Goal: Communication & Community: Answer question/provide support

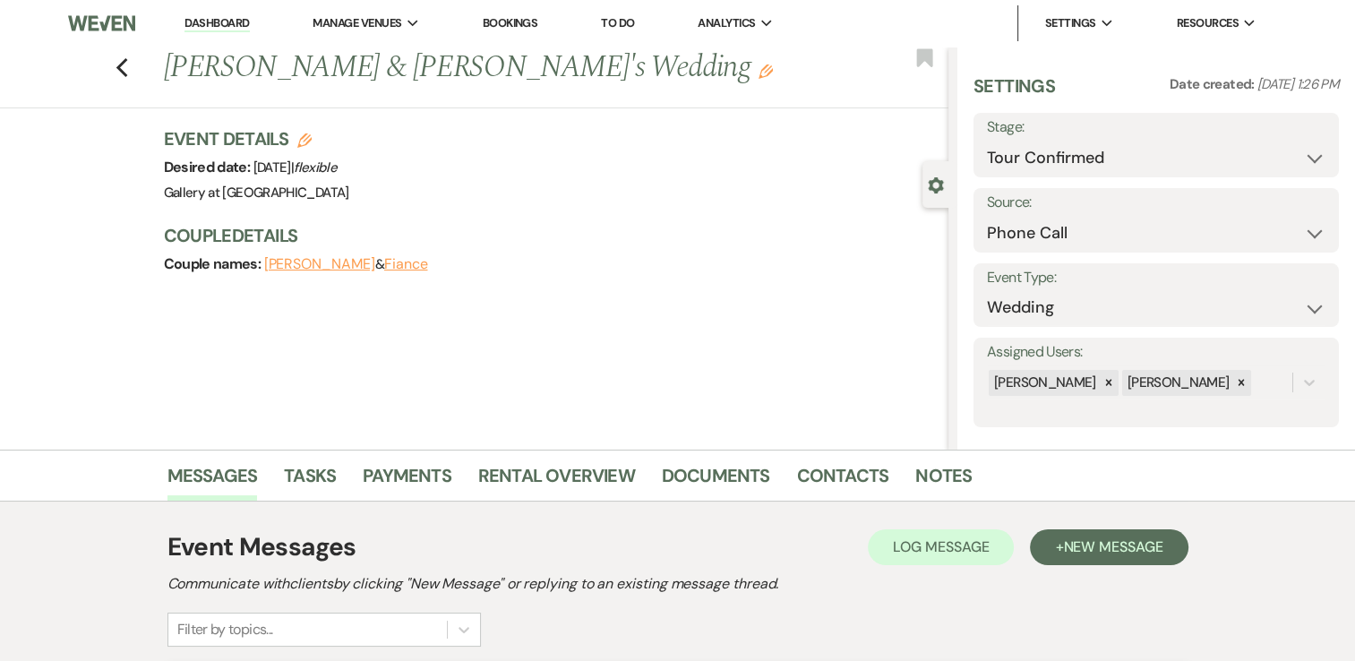
click at [231, 23] on link "Dashboard" at bounding box center [217, 23] width 64 height 17
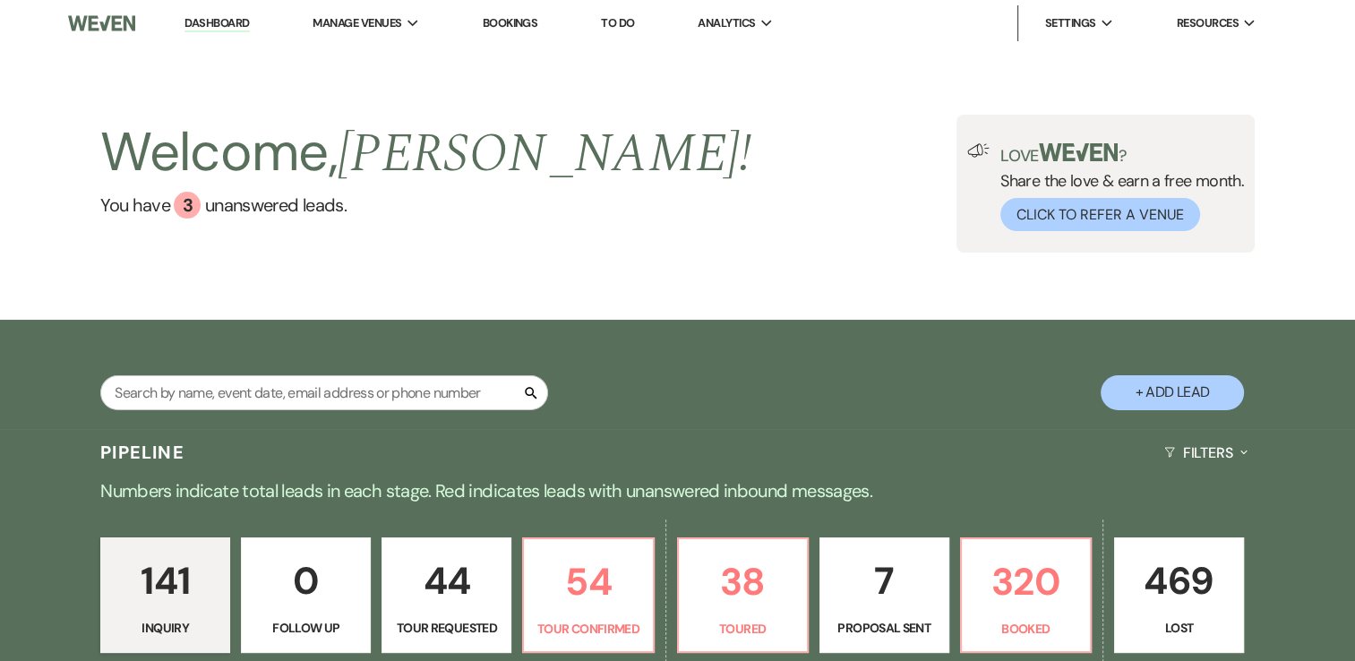
click at [1197, 387] on button "+ Add Lead" at bounding box center [1172, 392] width 143 height 35
select select "733"
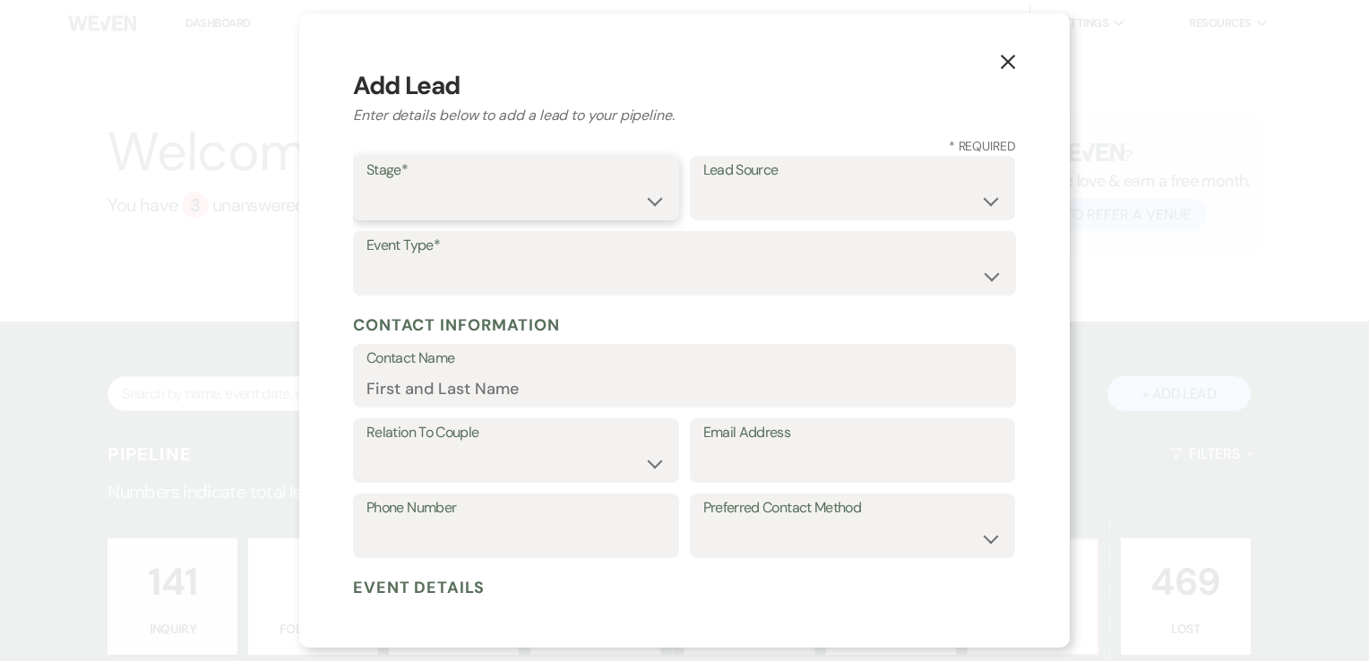
click at [632, 203] on select "Inquiry Follow Up Tour Requested Tour Confirmed Toured Proposal Sent Booked Lost" at bounding box center [515, 201] width 299 height 35
select select "1"
click at [366, 184] on select "Inquiry Follow Up Tour Requested Tour Confirmed Toured Proposal Sent Booked Lost" at bounding box center [515, 201] width 299 height 35
click at [741, 204] on select "Weven Venue Website Instagram Facebook Pinterest Google The Knot Wedding Wire H…" at bounding box center [852, 201] width 299 height 35
select select "22"
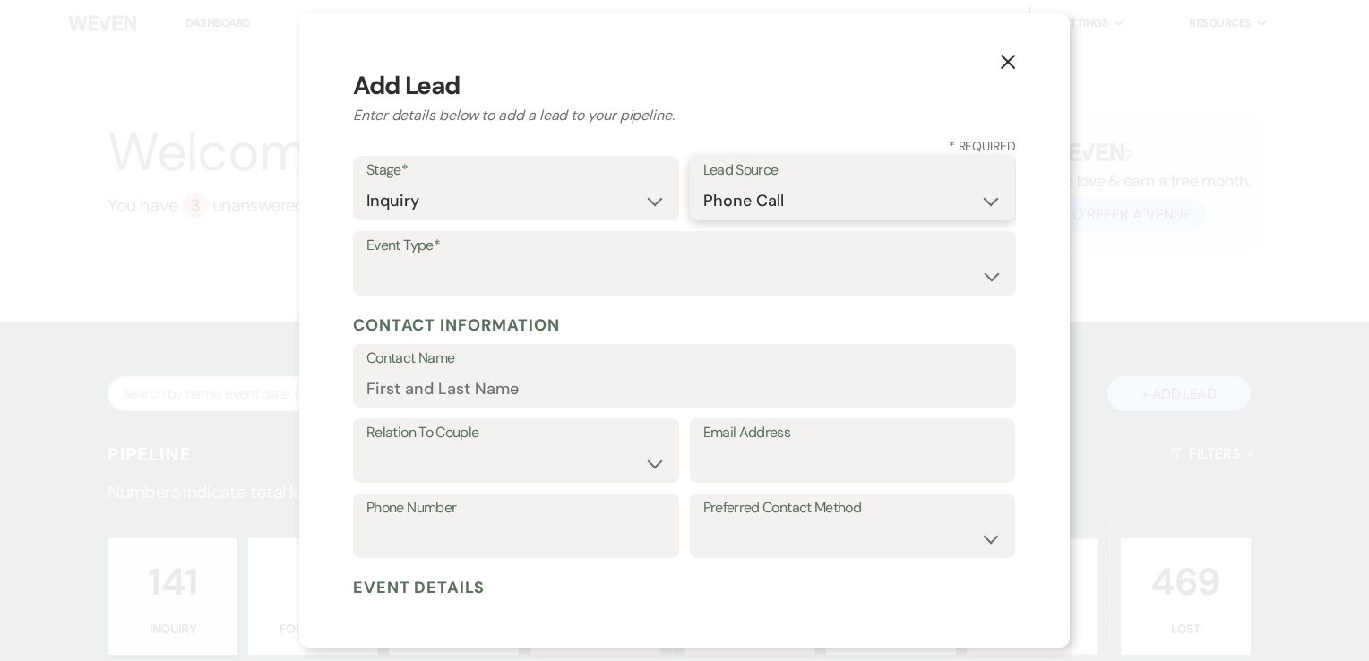
click at [703, 184] on select "Weven Venue Website Instagram Facebook Pinterest Google The Knot Wedding Wire H…" at bounding box center [852, 201] width 299 height 35
click at [487, 285] on select "Wedding Anniversary Party Baby Shower Bachelorette / Bachelor Party Birthday Pa…" at bounding box center [684, 276] width 636 height 35
click at [543, 281] on select "Wedding Anniversary Party Baby Shower Bachelorette / Bachelor Party Birthday Pa…" at bounding box center [684, 276] width 636 height 35
select select "13"
click at [734, 272] on input "Other Type*" at bounding box center [852, 276] width 299 height 35
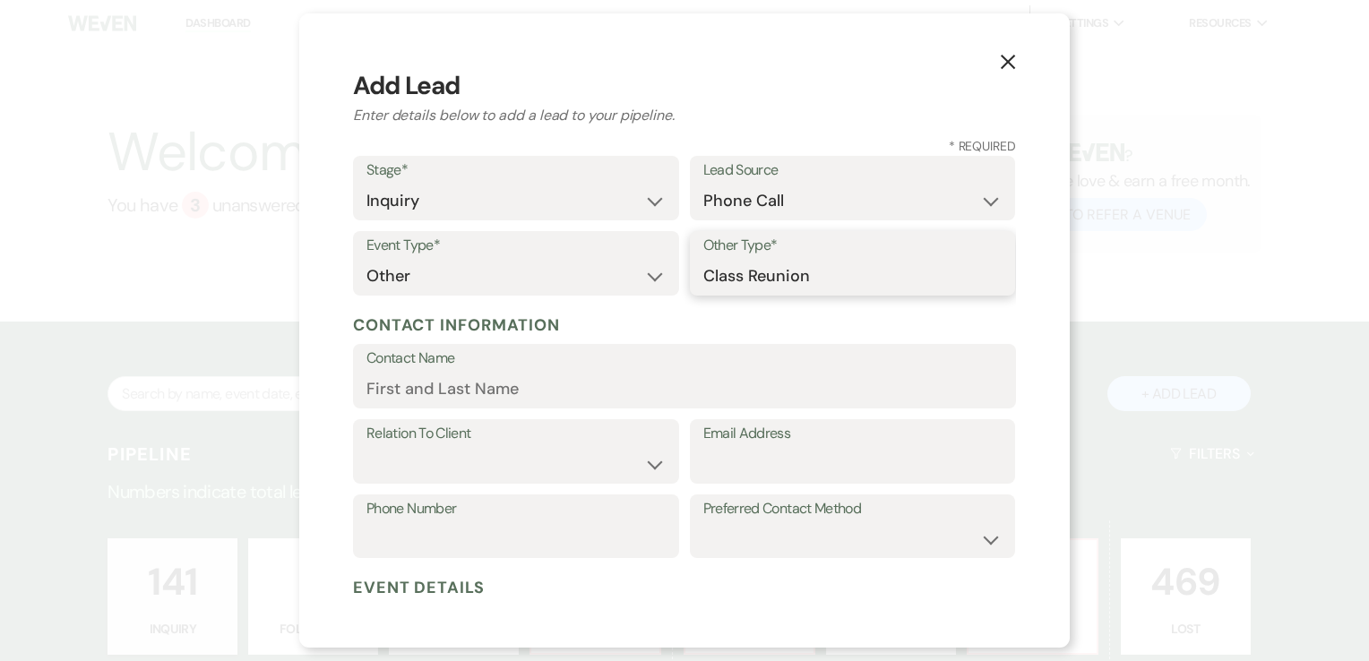
type input "Class Reunion"
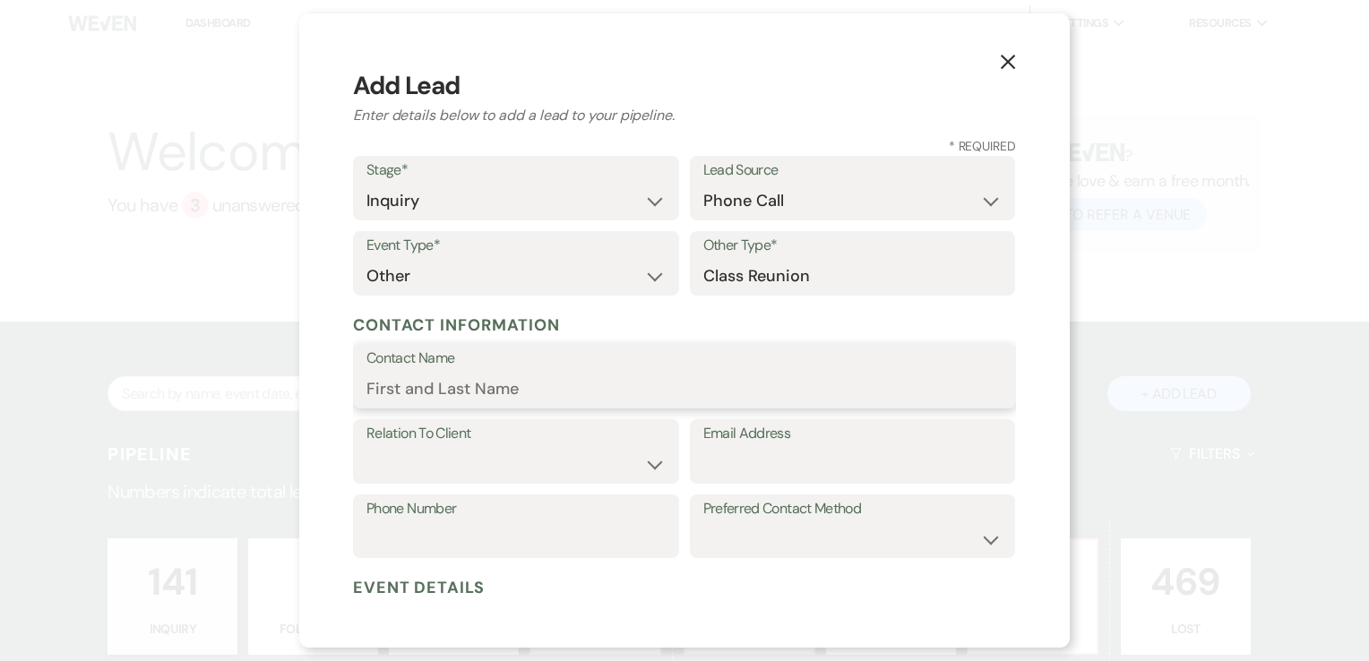
click at [623, 377] on input "Contact Name" at bounding box center [684, 389] width 636 height 35
type input "Shirley Davis"
click at [520, 457] on select "Client Event Planner Parent of Client Family Member Friend Other" at bounding box center [515, 464] width 299 height 35
select select "1"
click at [366, 447] on select "Client Event Planner Parent of Client Family Member Friend Other" at bounding box center [515, 464] width 299 height 35
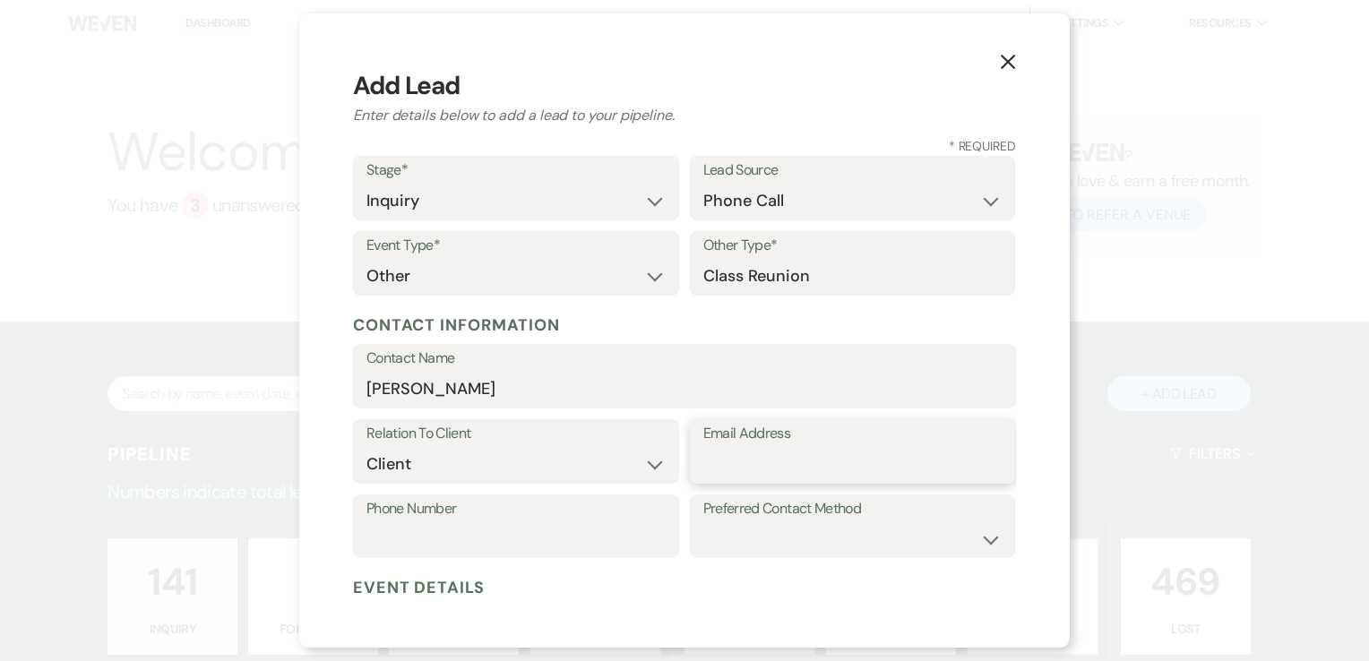
click at [738, 449] on input "Email Address" at bounding box center [852, 464] width 299 height 35
type input "jdsad526321@bellsouth.net"
click at [588, 546] on input "Phone Number" at bounding box center [515, 538] width 299 height 35
type input "404-281-8462"
click at [761, 549] on select "Email Phone Text" at bounding box center [852, 538] width 299 height 35
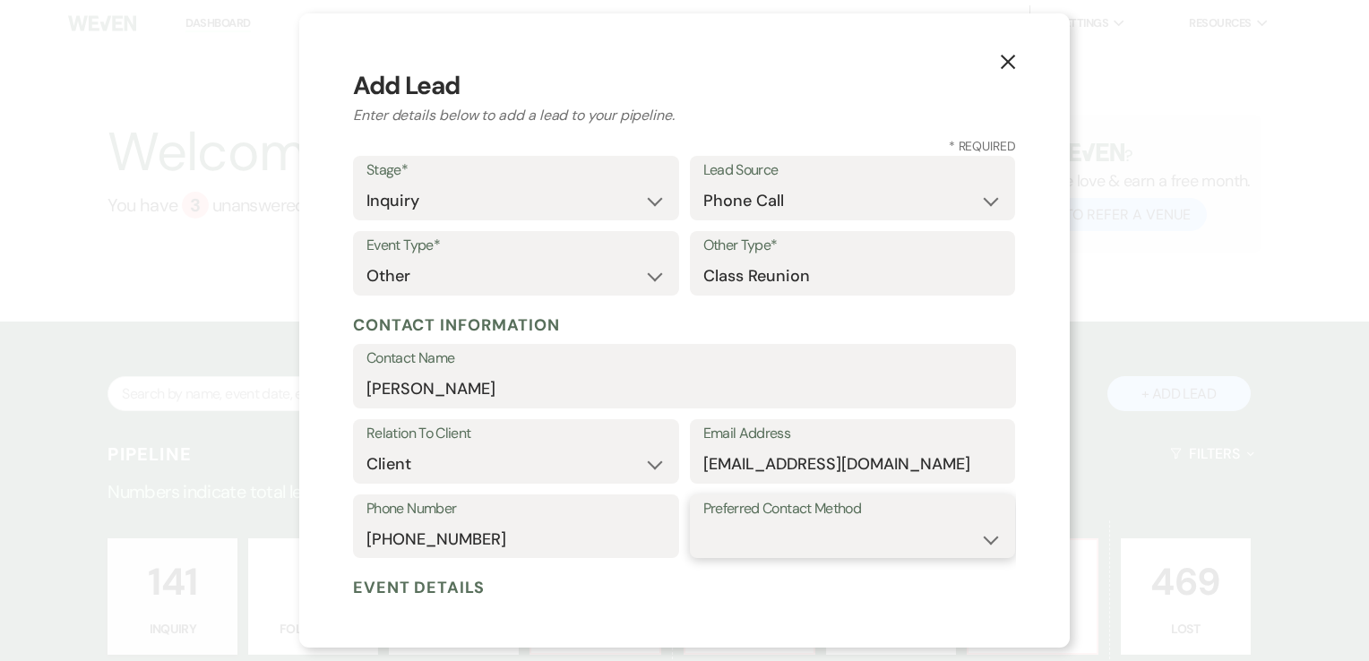
select select "email"
click at [703, 521] on select "Email Phone Text" at bounding box center [852, 538] width 299 height 35
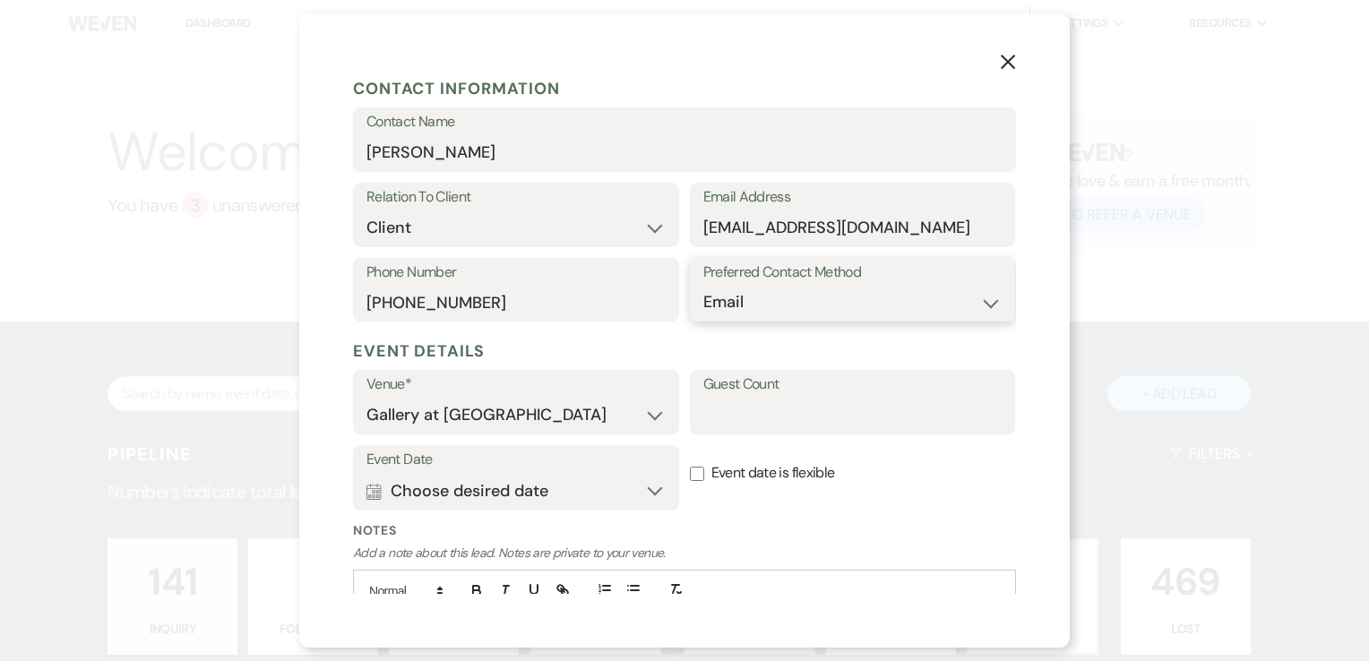
scroll to position [238, 0]
click at [638, 489] on button "Calendar Choose desired date Expand" at bounding box center [515, 489] width 299 height 36
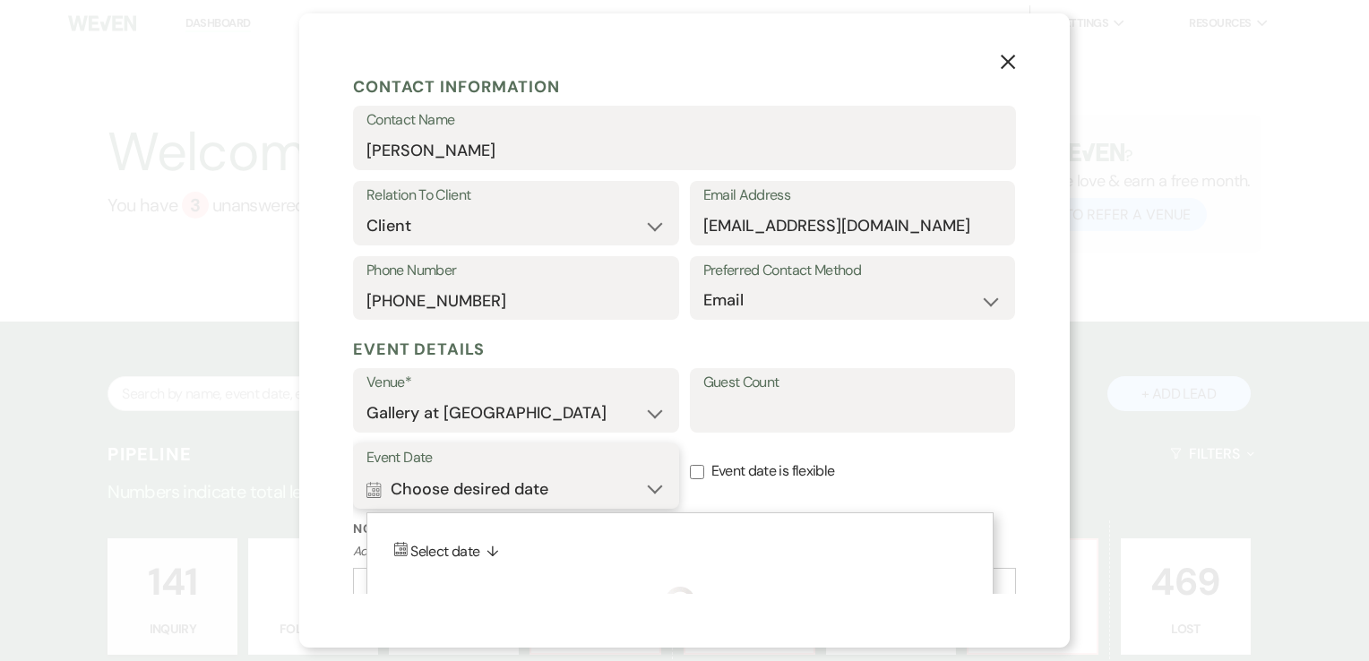
scroll to position [351, 0]
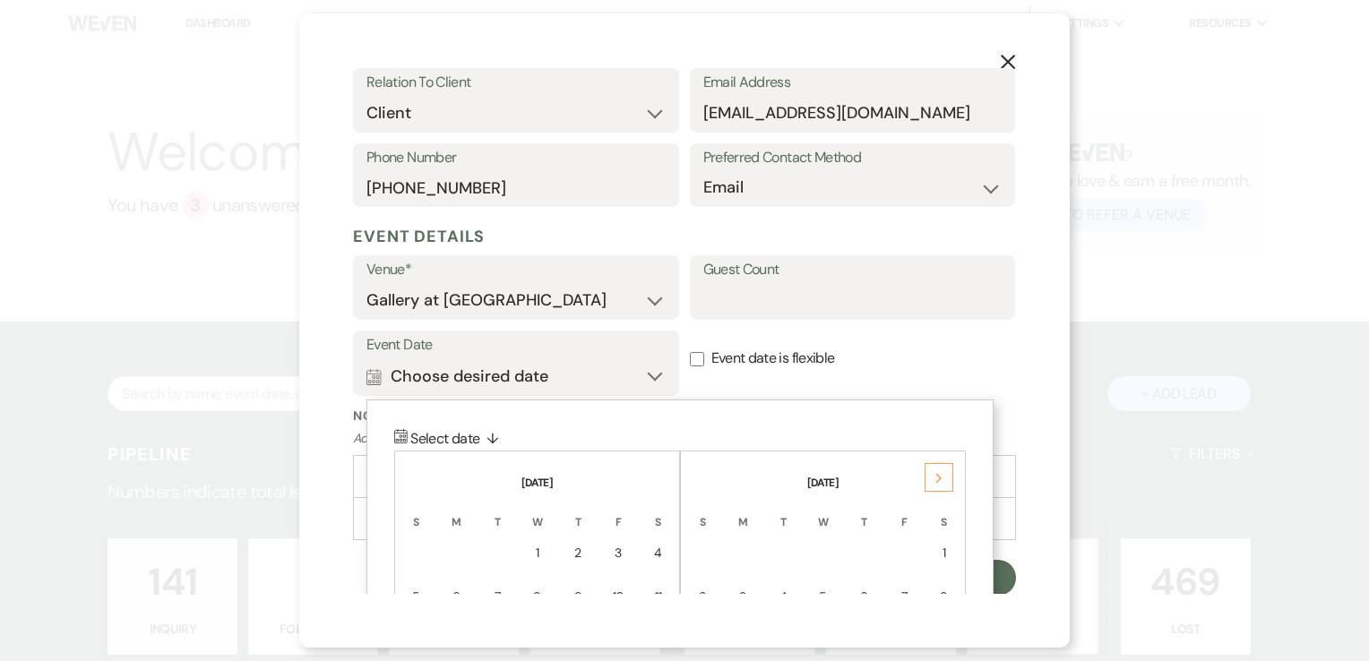
click at [940, 474] on icon "Next" at bounding box center [938, 478] width 9 height 11
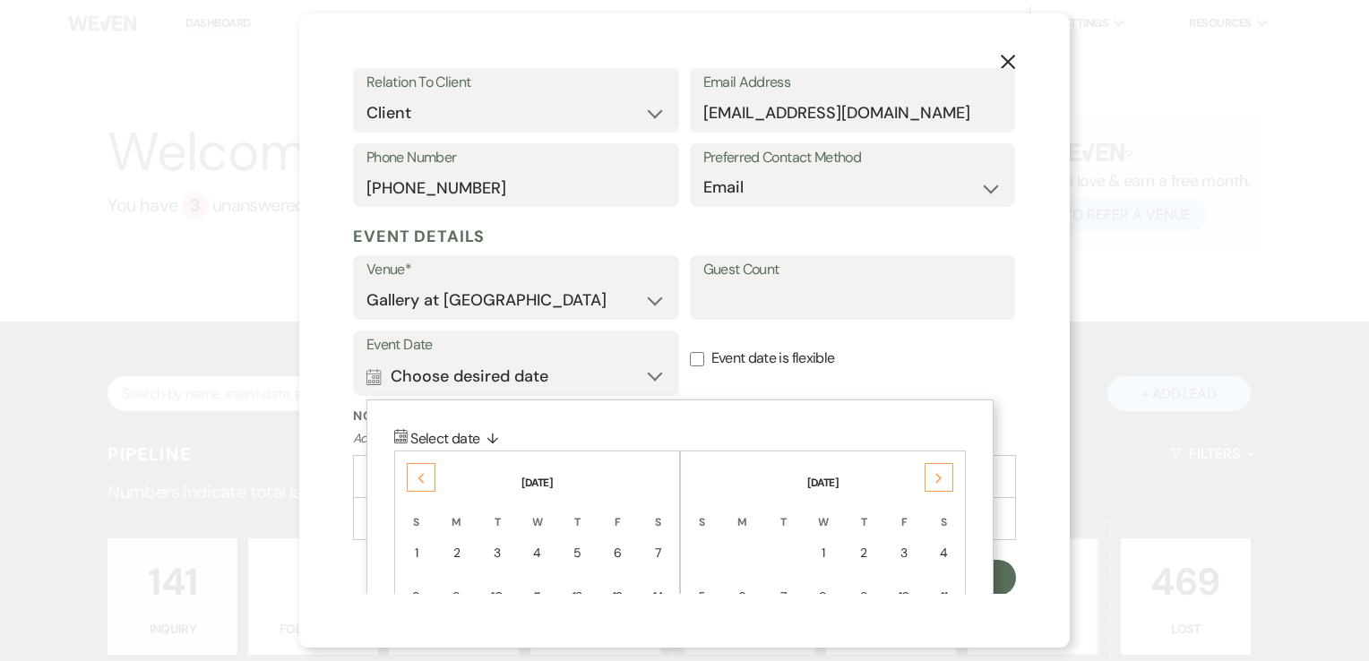
click at [940, 474] on icon "Next" at bounding box center [938, 478] width 9 height 11
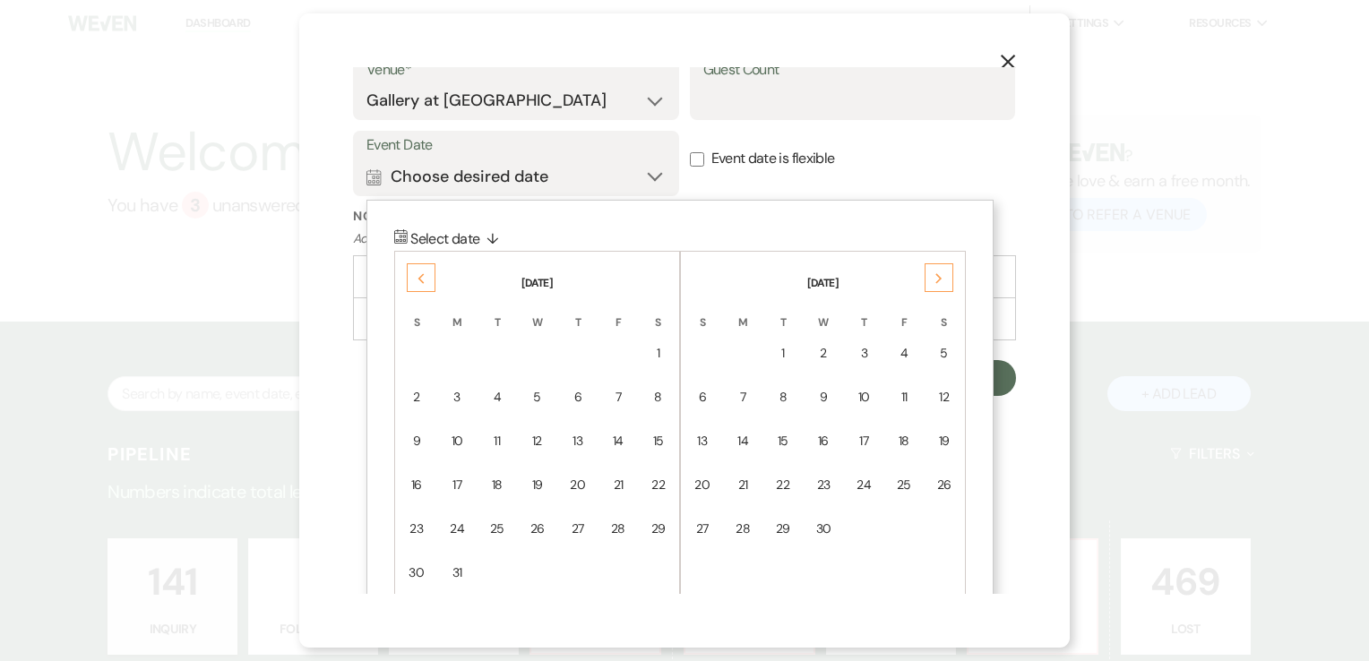
scroll to position [573, 0]
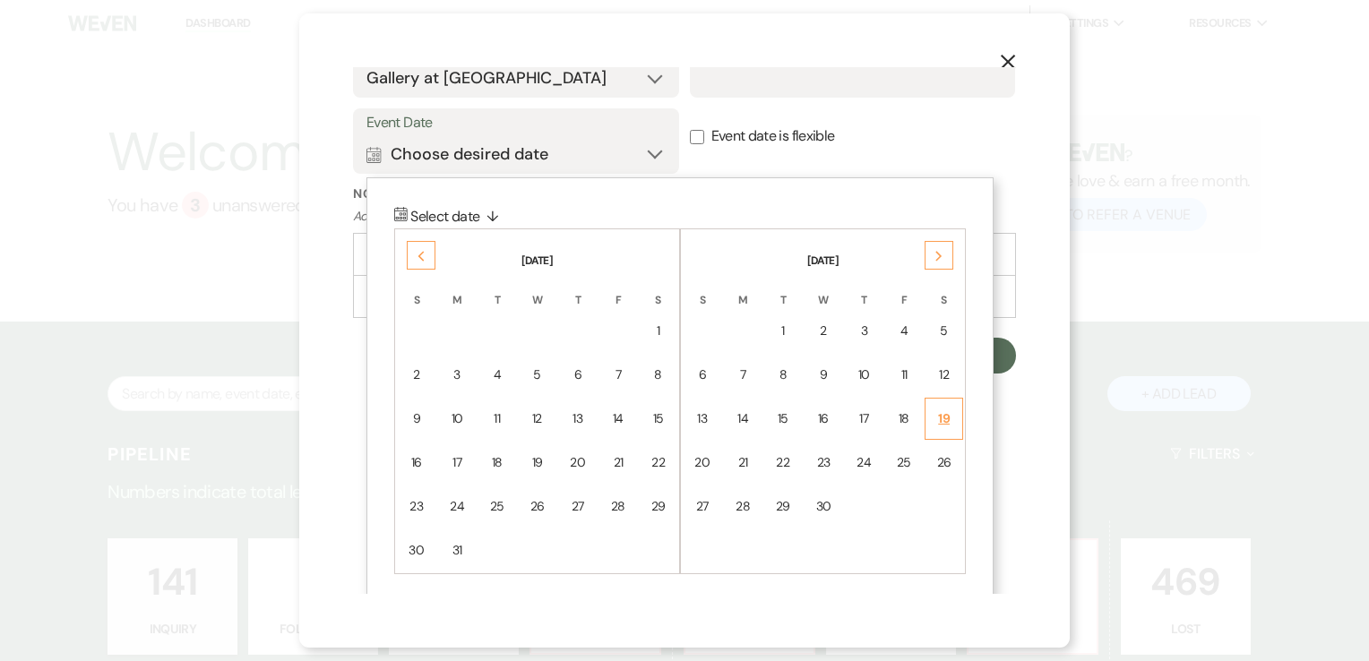
click at [948, 412] on div "19" at bounding box center [943, 418] width 15 height 19
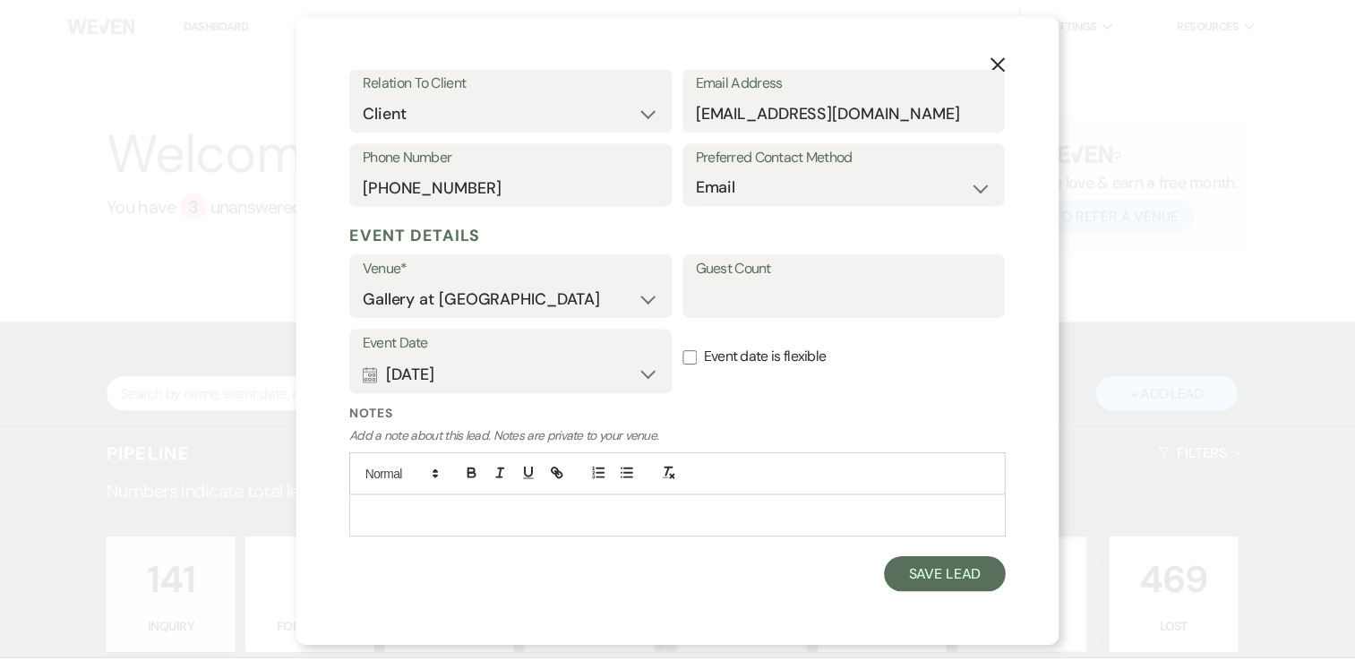
scroll to position [351, 0]
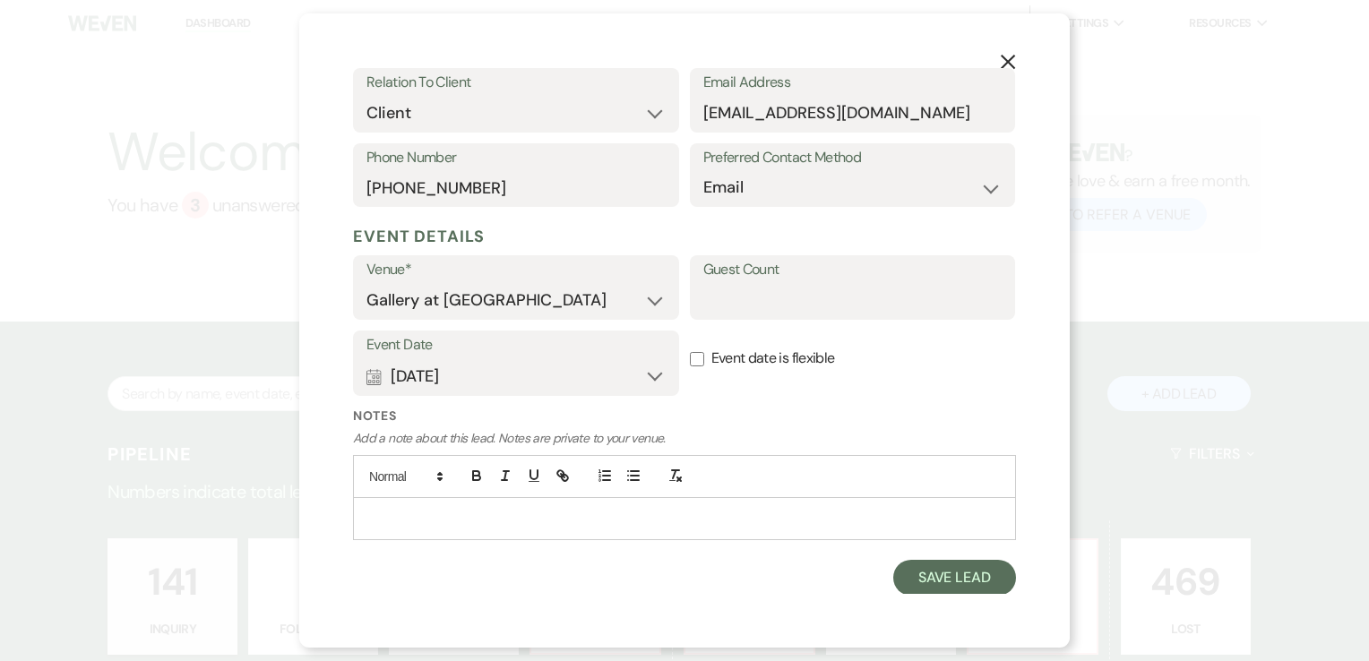
click at [695, 363] on input "Event date is flexible" at bounding box center [697, 359] width 14 height 14
checkbox input "true"
click at [945, 580] on button "Save Lead" at bounding box center [954, 578] width 123 height 36
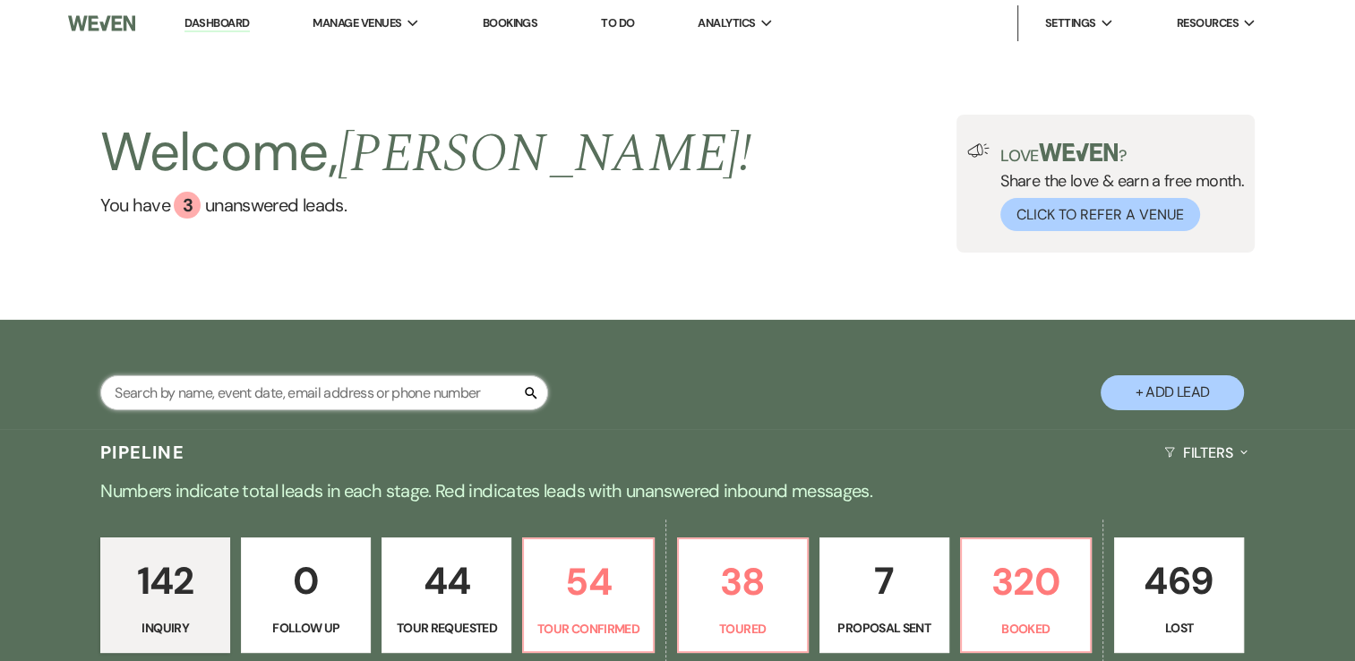
click at [489, 393] on input "text" at bounding box center [324, 392] width 448 height 35
type input "shirley"
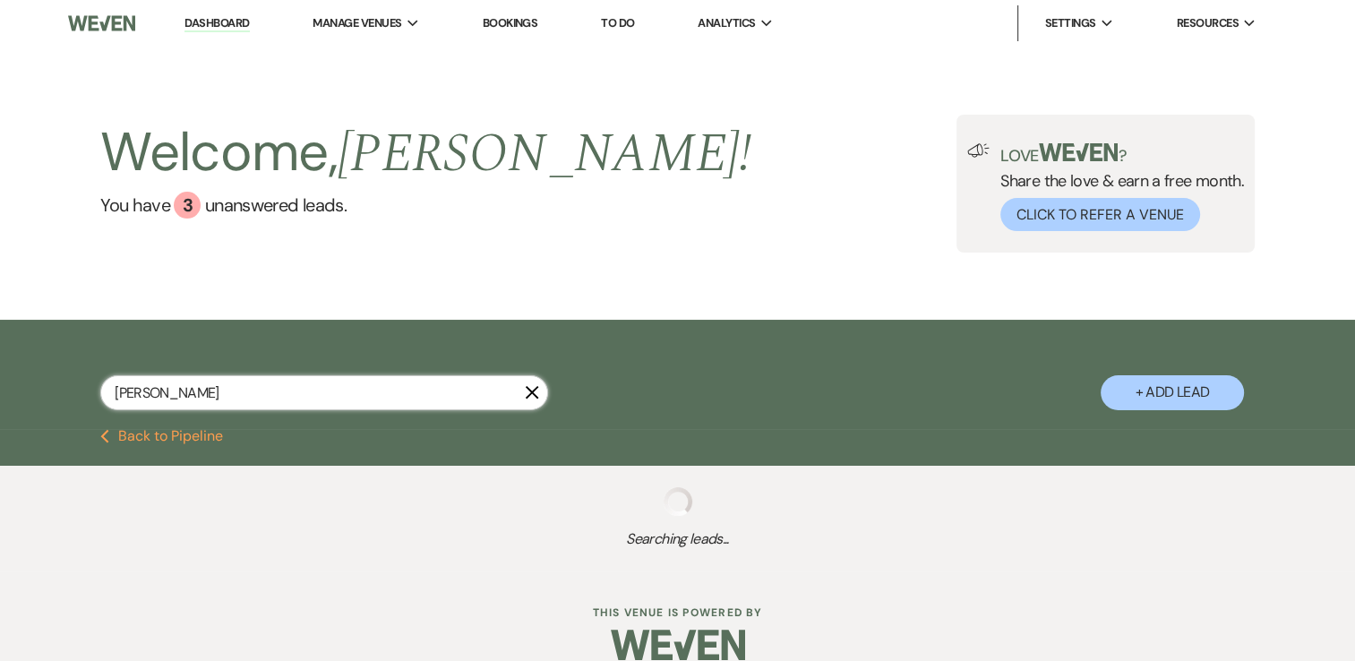
select select "8"
select select "5"
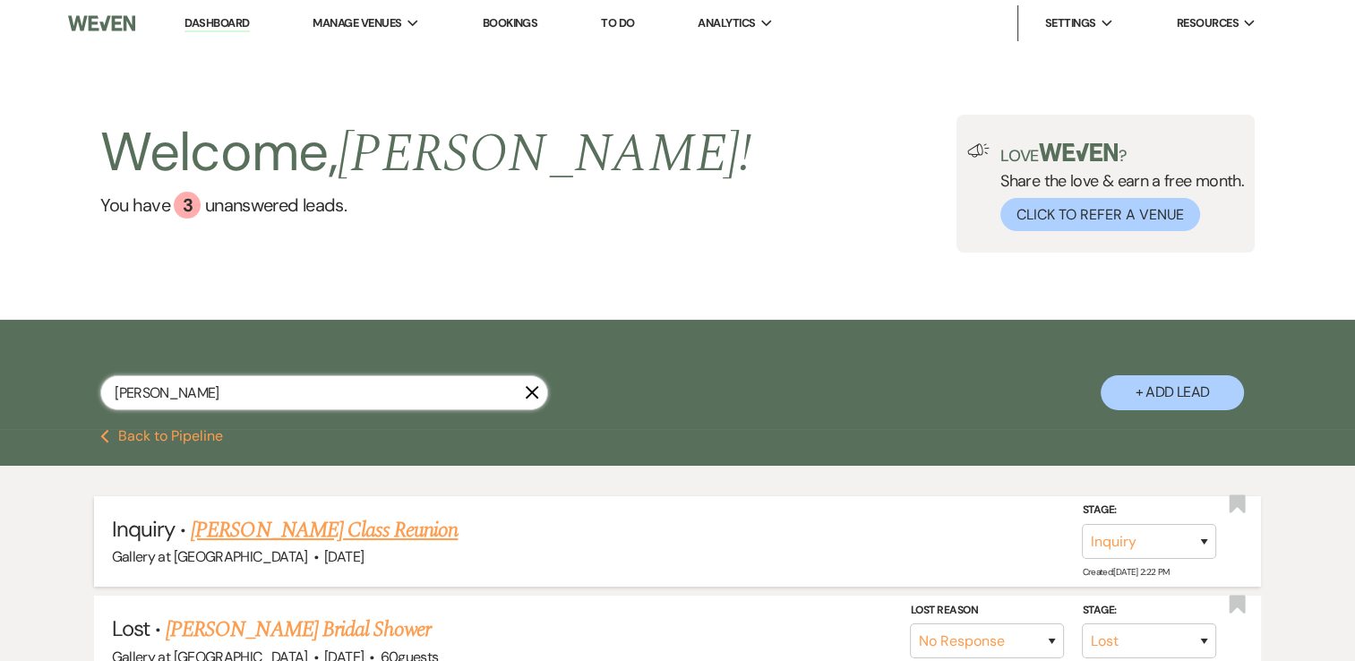
type input "shirley"
click at [342, 541] on link "[PERSON_NAME] Class Reunion" at bounding box center [324, 530] width 267 height 32
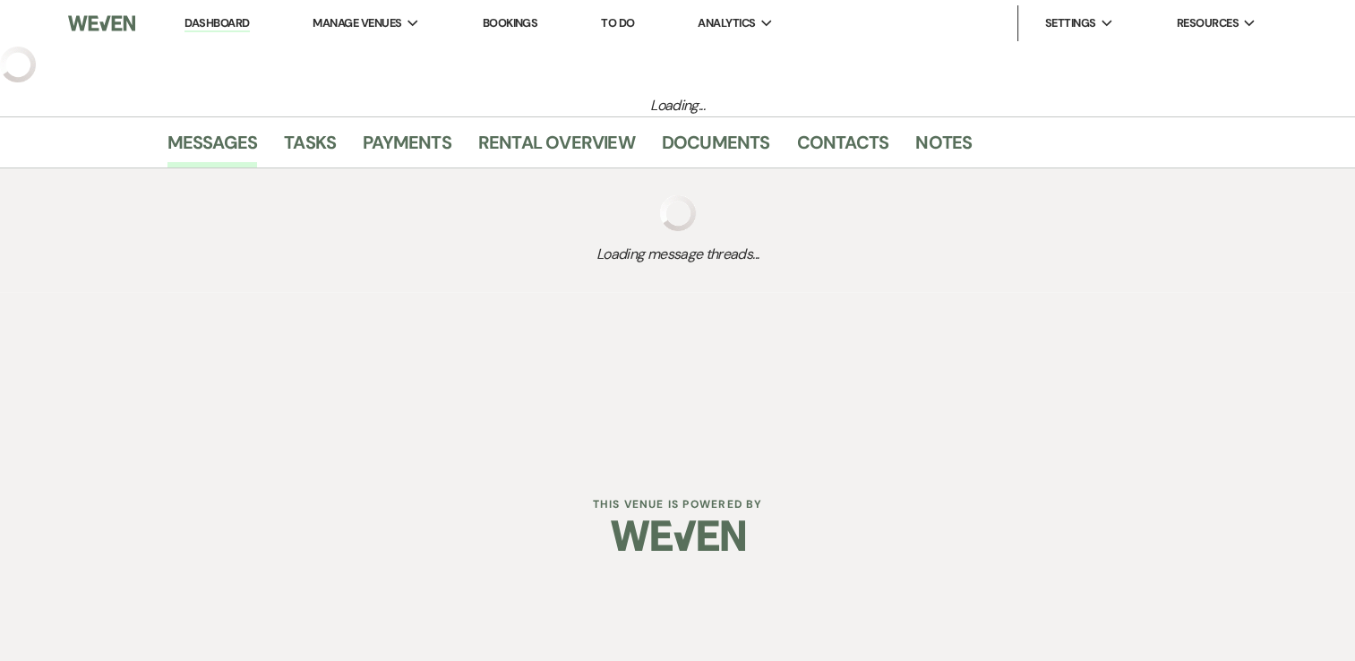
select select "22"
select select "13"
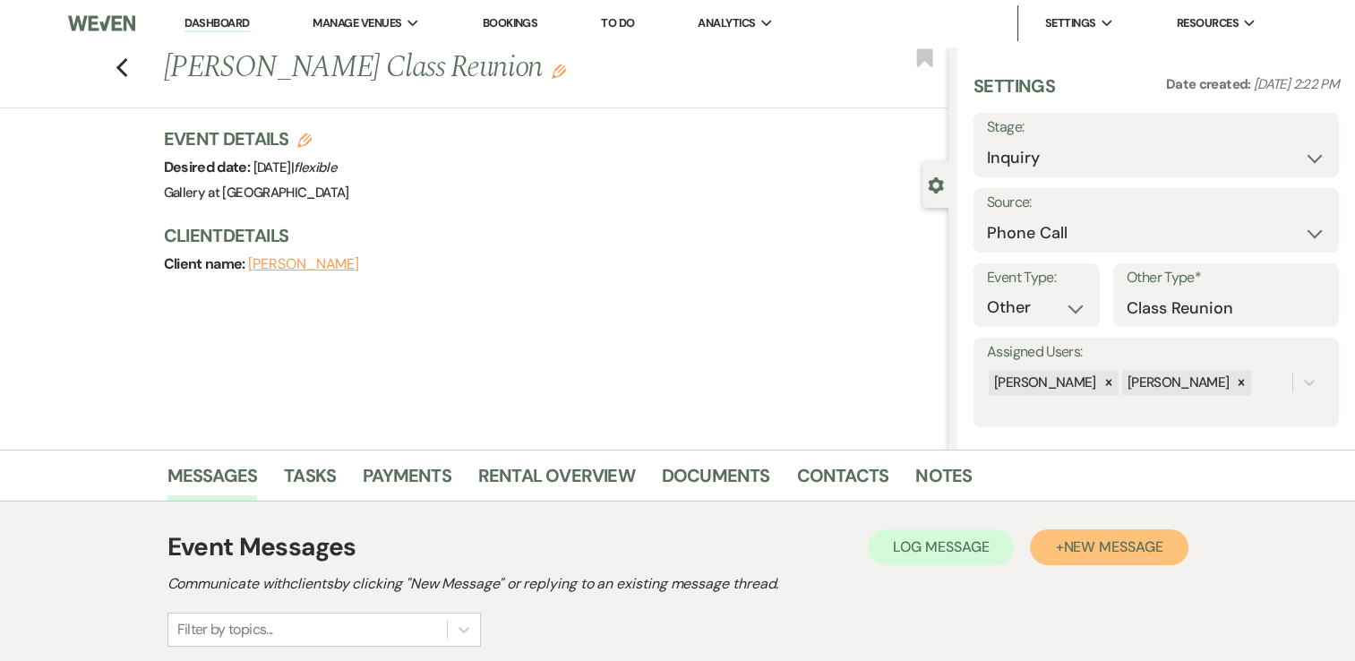
click at [1101, 536] on button "+ New Message" at bounding box center [1109, 547] width 158 height 36
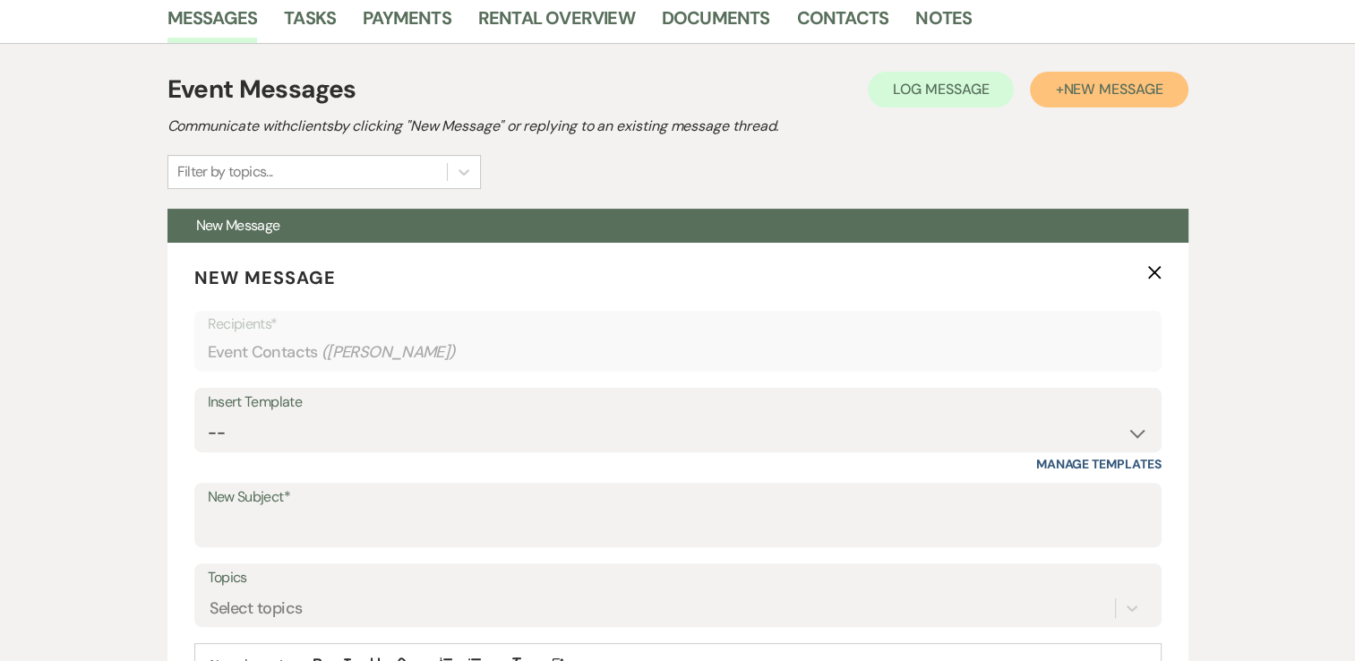
scroll to position [459, 0]
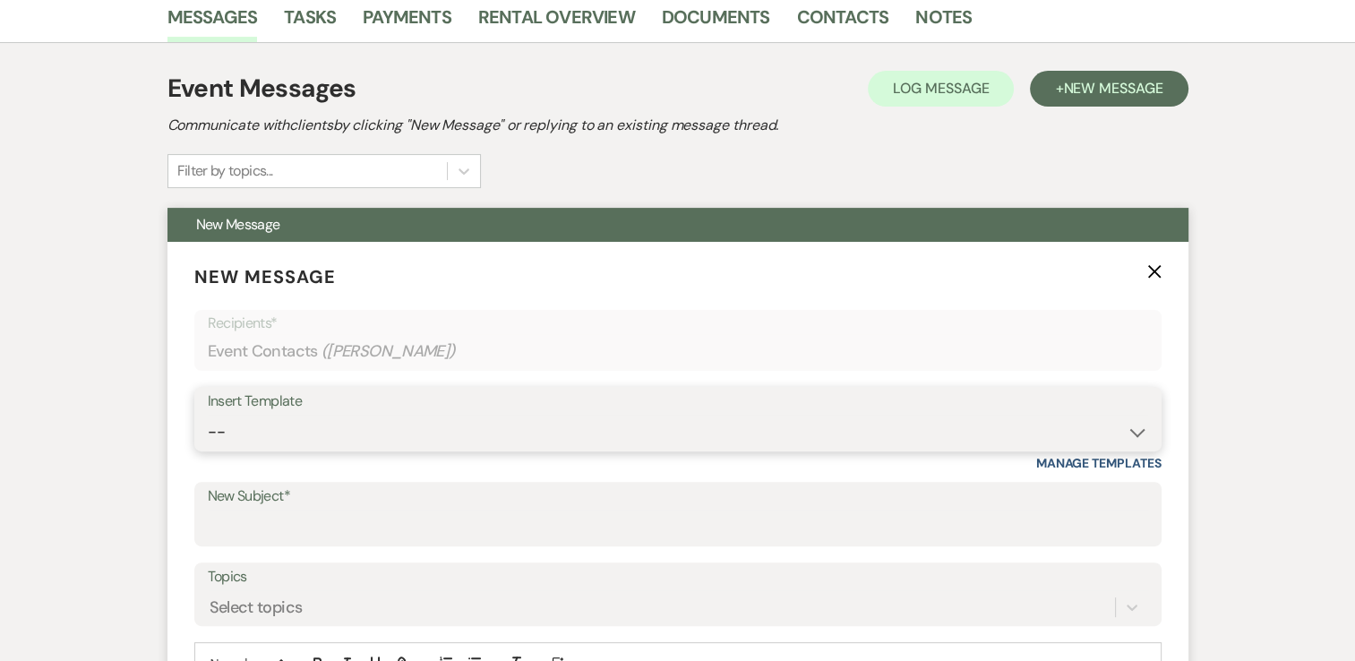
click at [769, 417] on select "-- Initial Inquiry Response-DATE IS AVAILABLE Initial Inquiry Response-DATE NOT…" at bounding box center [678, 432] width 940 height 35
select select "2560"
click at [208, 415] on select "-- Initial Inquiry Response-DATE IS AVAILABLE Initial Inquiry Response-DATE NOT…" at bounding box center [678, 432] width 940 height 35
type input "Gallery at [GEOGRAPHIC_DATA]-Venue information"
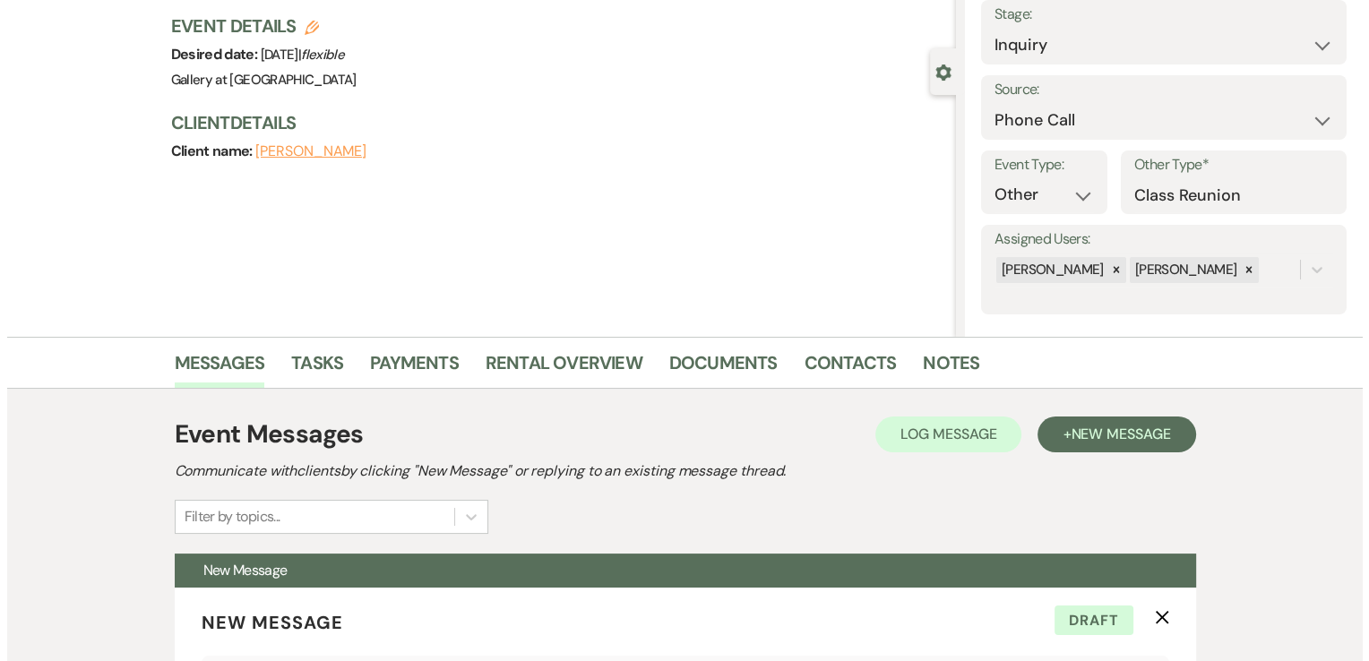
scroll to position [111, 0]
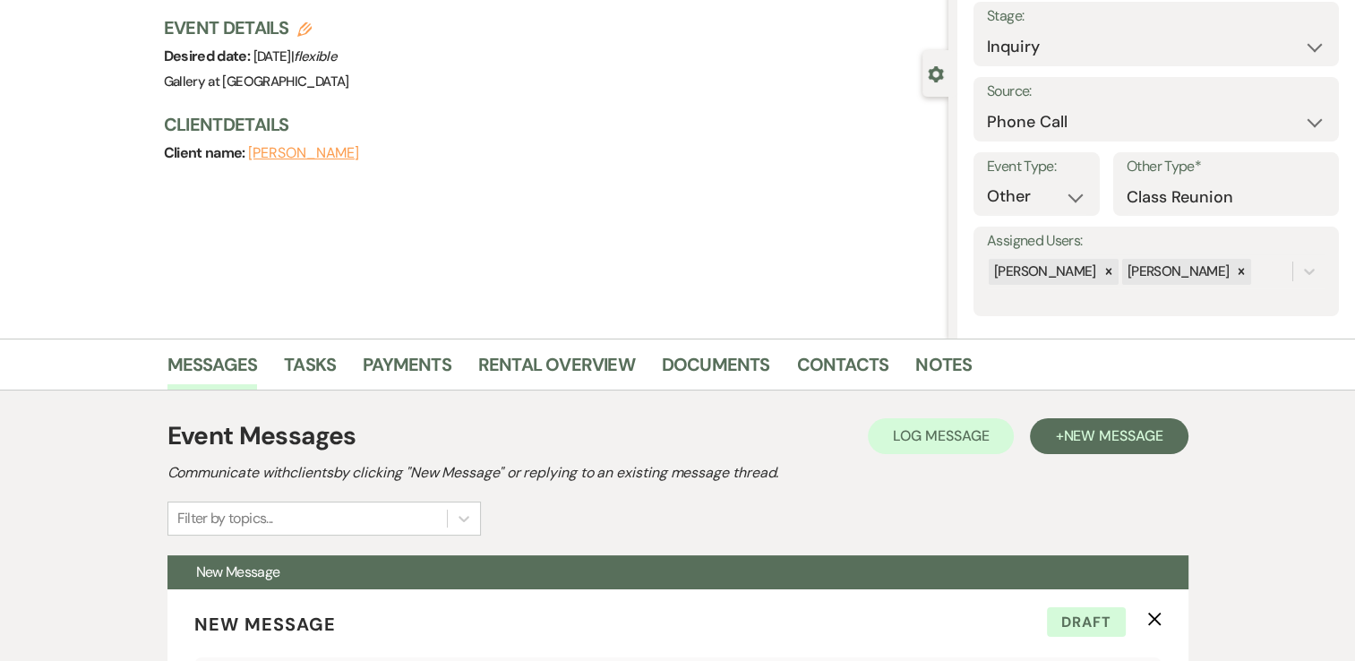
click at [309, 27] on use "button" at bounding box center [304, 29] width 14 height 14
select select "733"
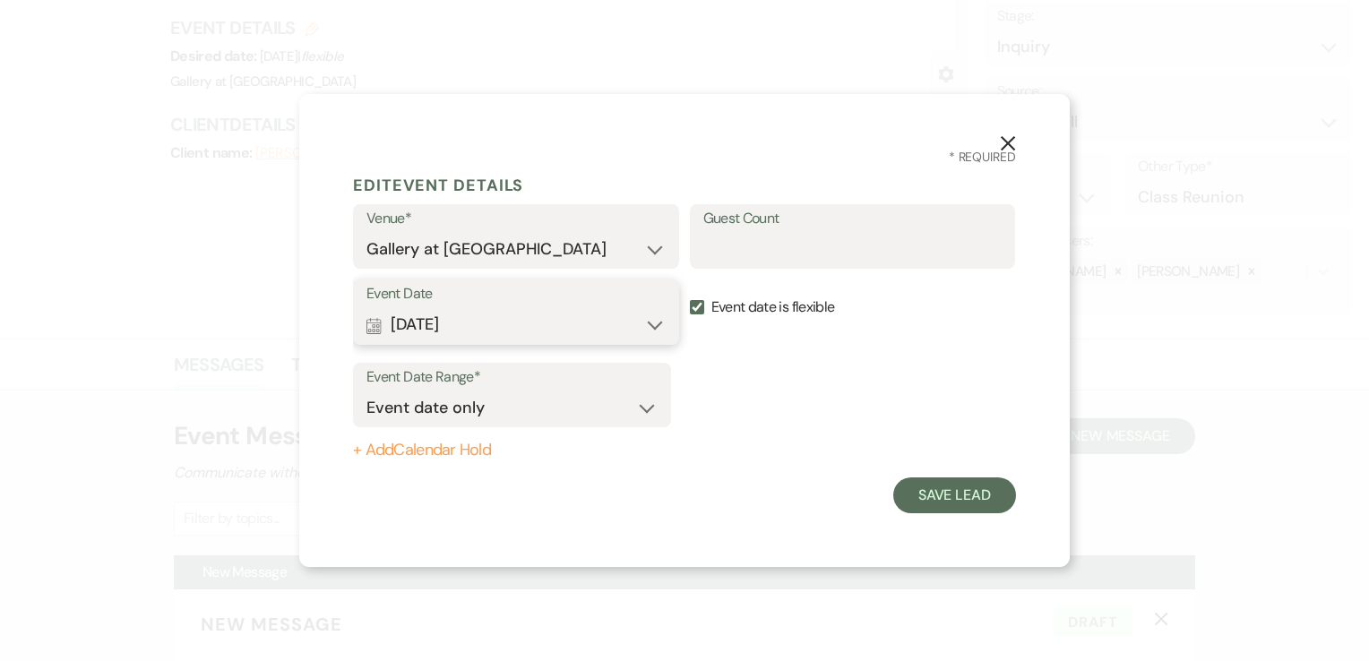
click at [561, 324] on button "Calendar Sep 19, 2026 Expand" at bounding box center [515, 325] width 299 height 36
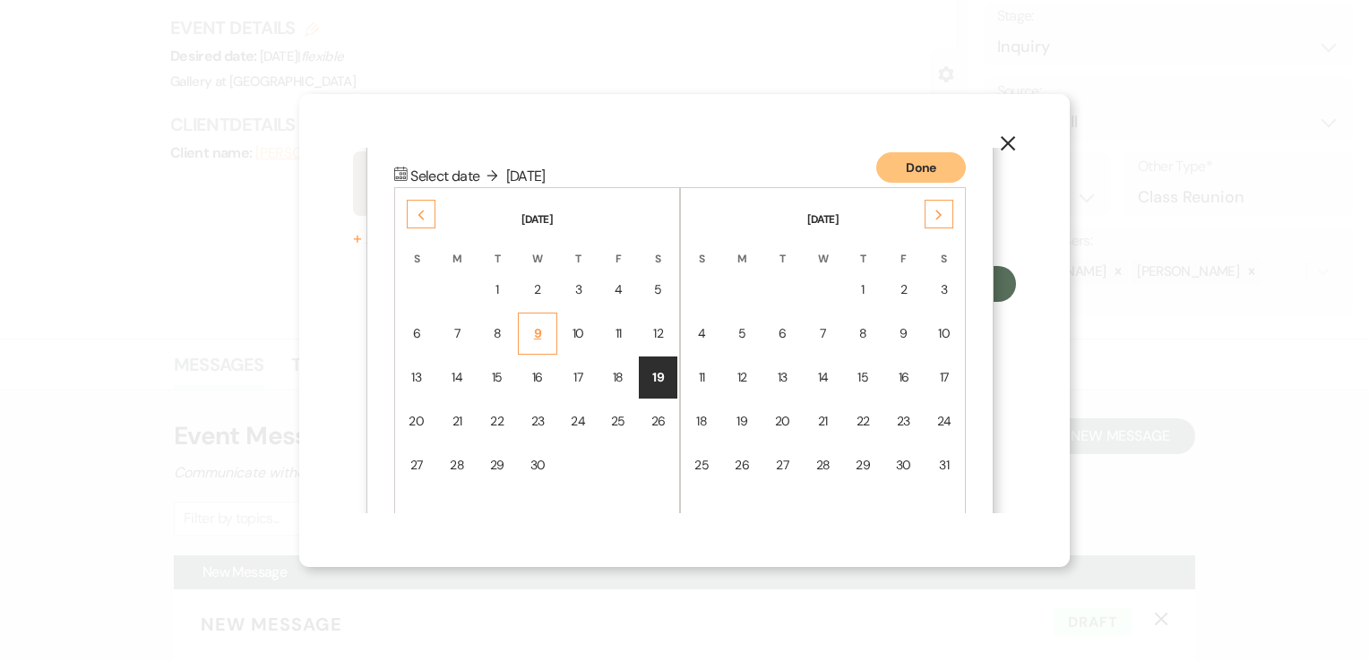
scroll to position [227, 0]
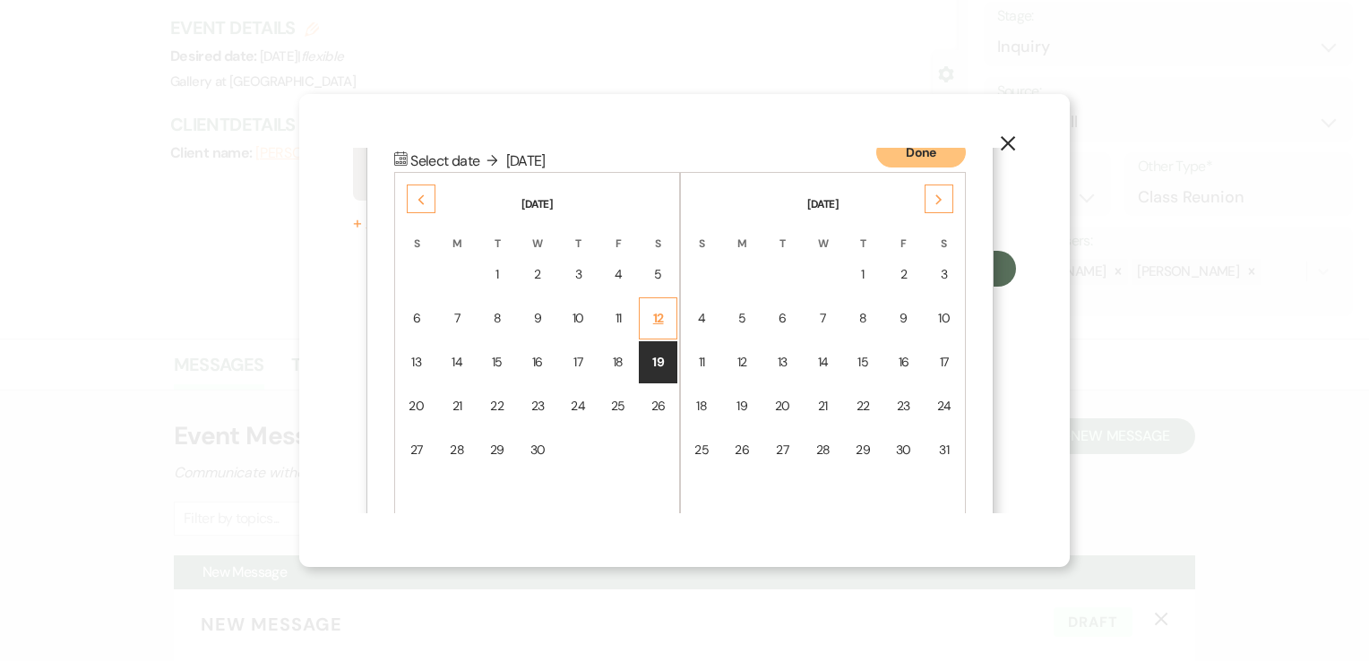
click at [669, 321] on td "12" at bounding box center [658, 318] width 39 height 42
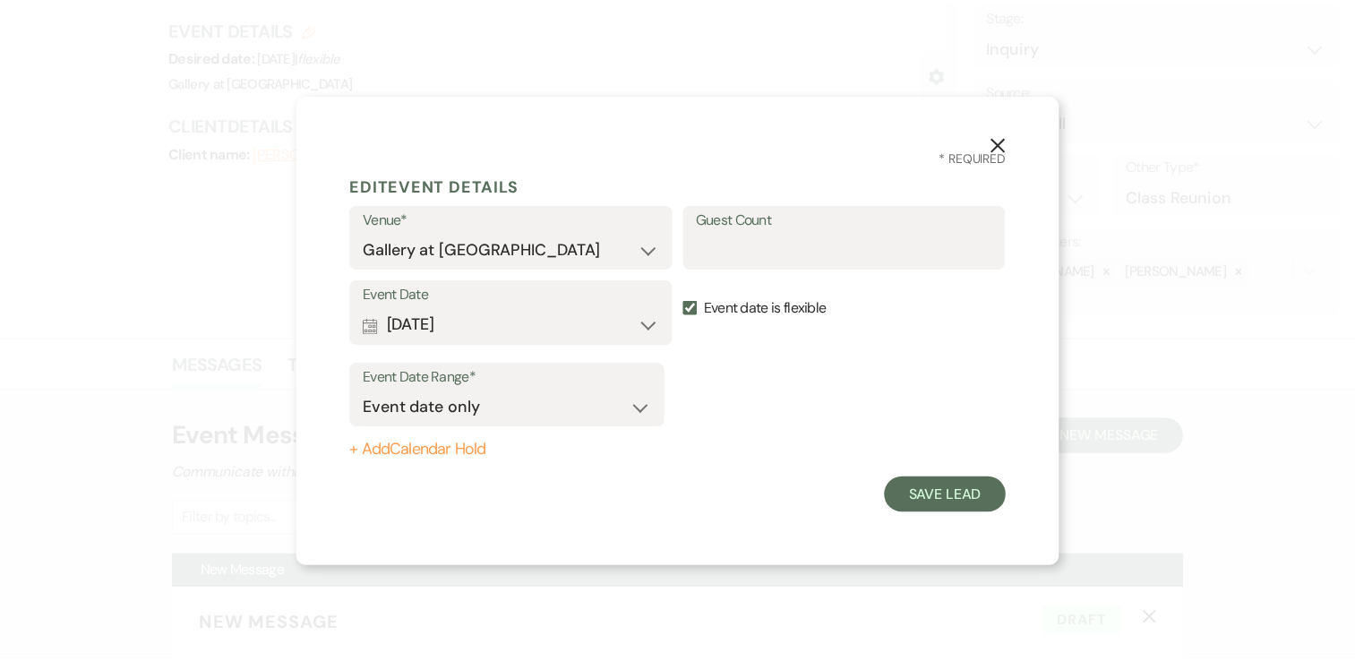
scroll to position [0, 0]
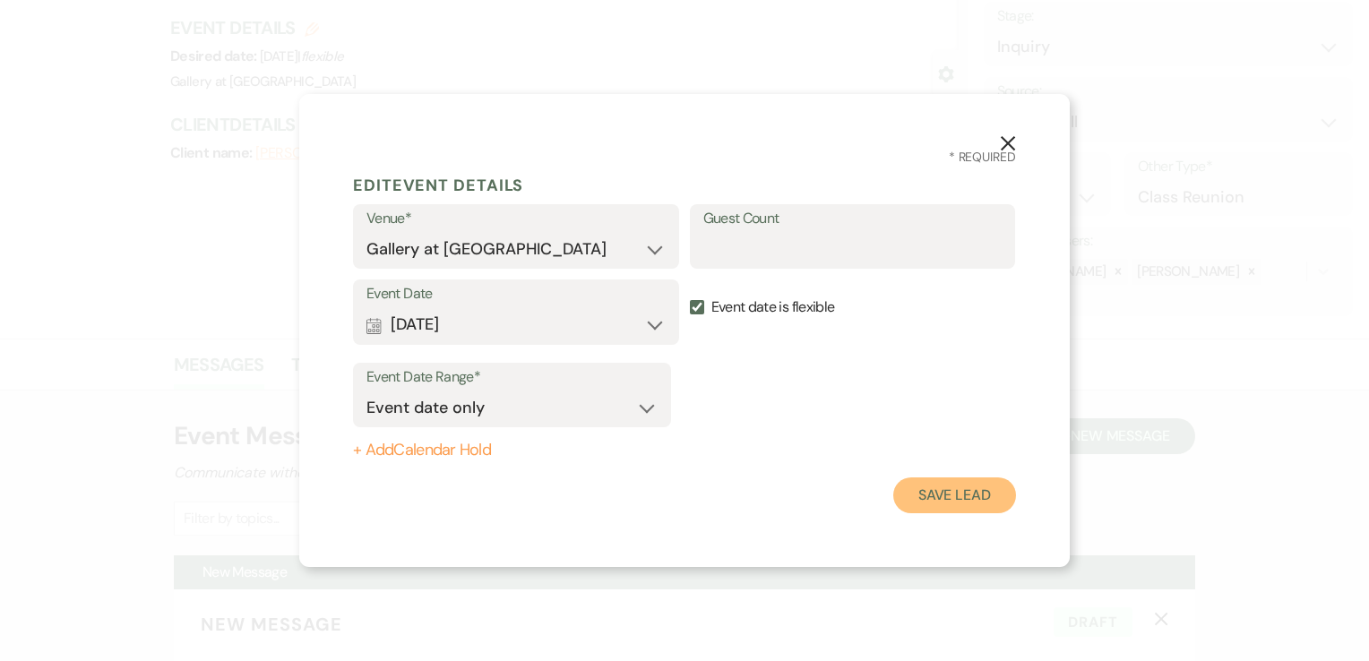
click at [948, 495] on button "Save Lead" at bounding box center [954, 495] width 123 height 36
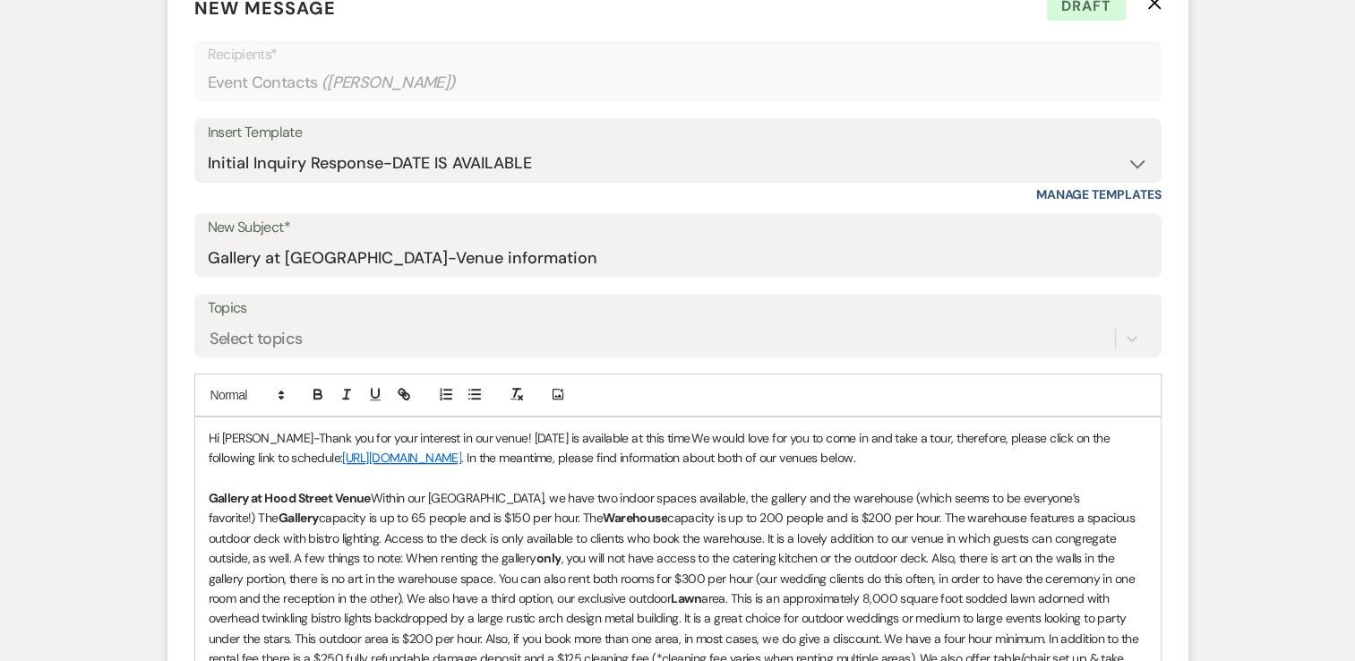
scroll to position [738, 0]
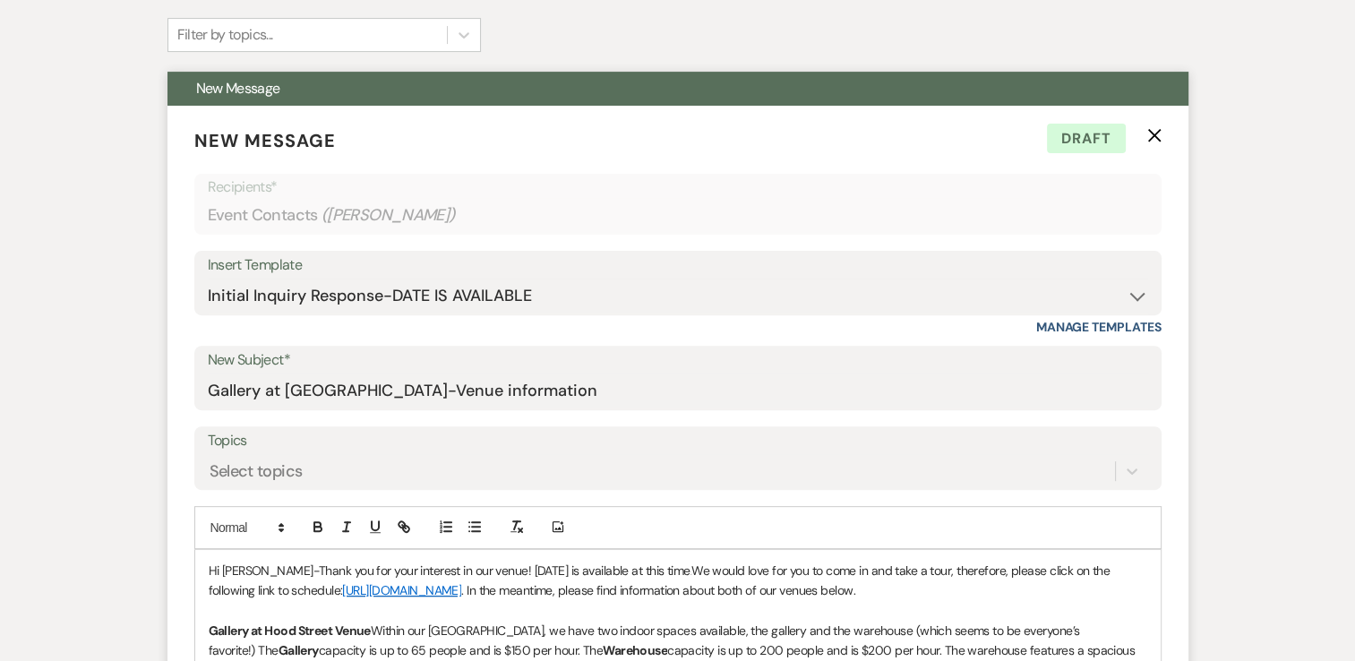
click at [1152, 133] on use "button" at bounding box center [1153, 134] width 13 height 13
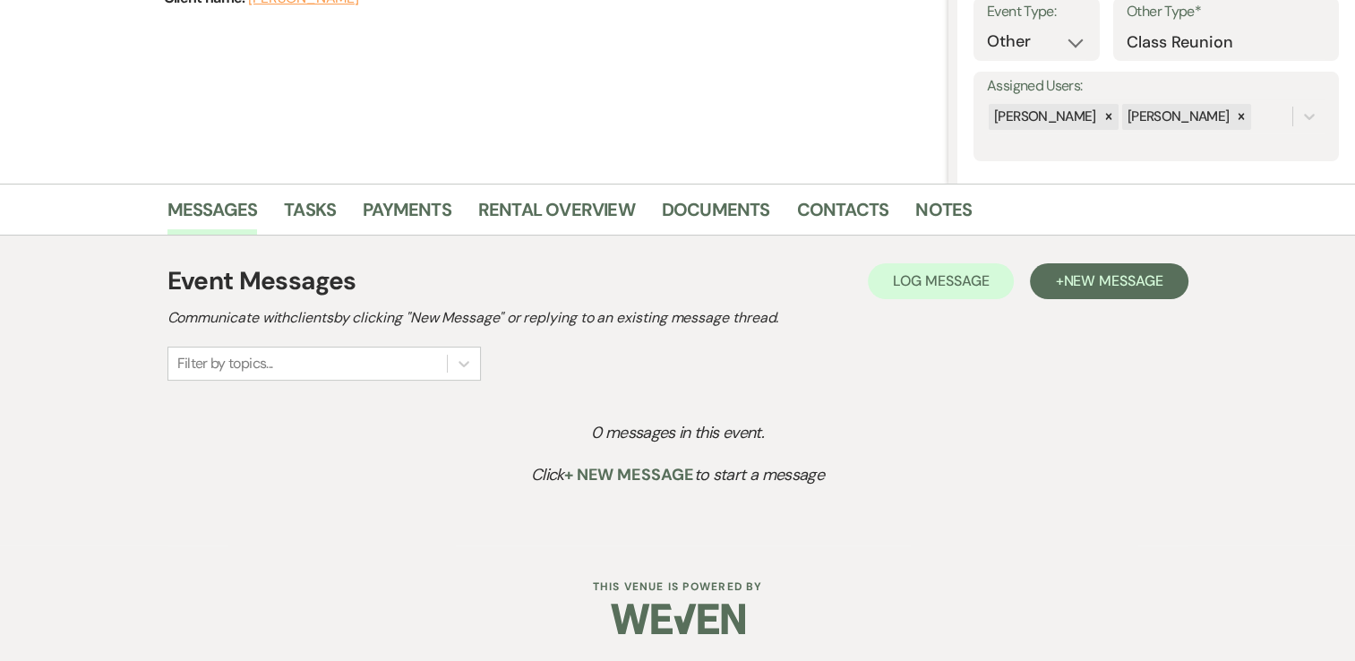
scroll to position [265, 0]
click at [1076, 288] on span "New Message" at bounding box center [1112, 281] width 99 height 19
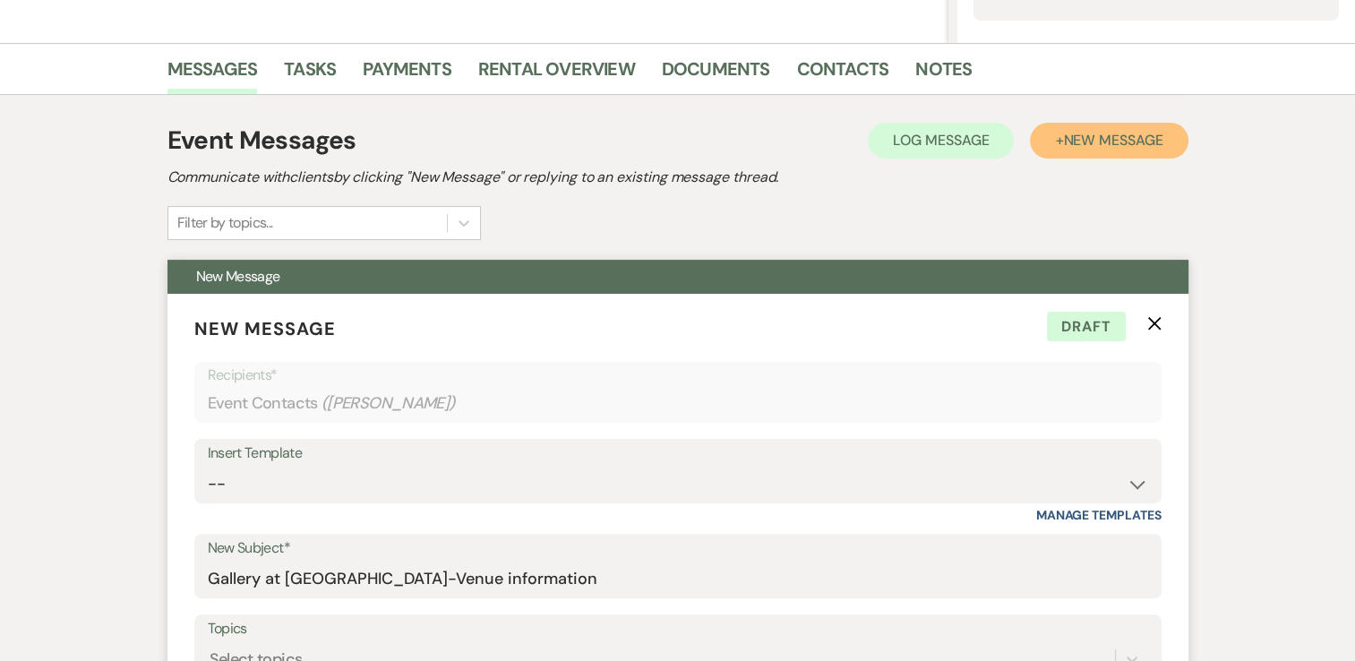
scroll to position [408, 0]
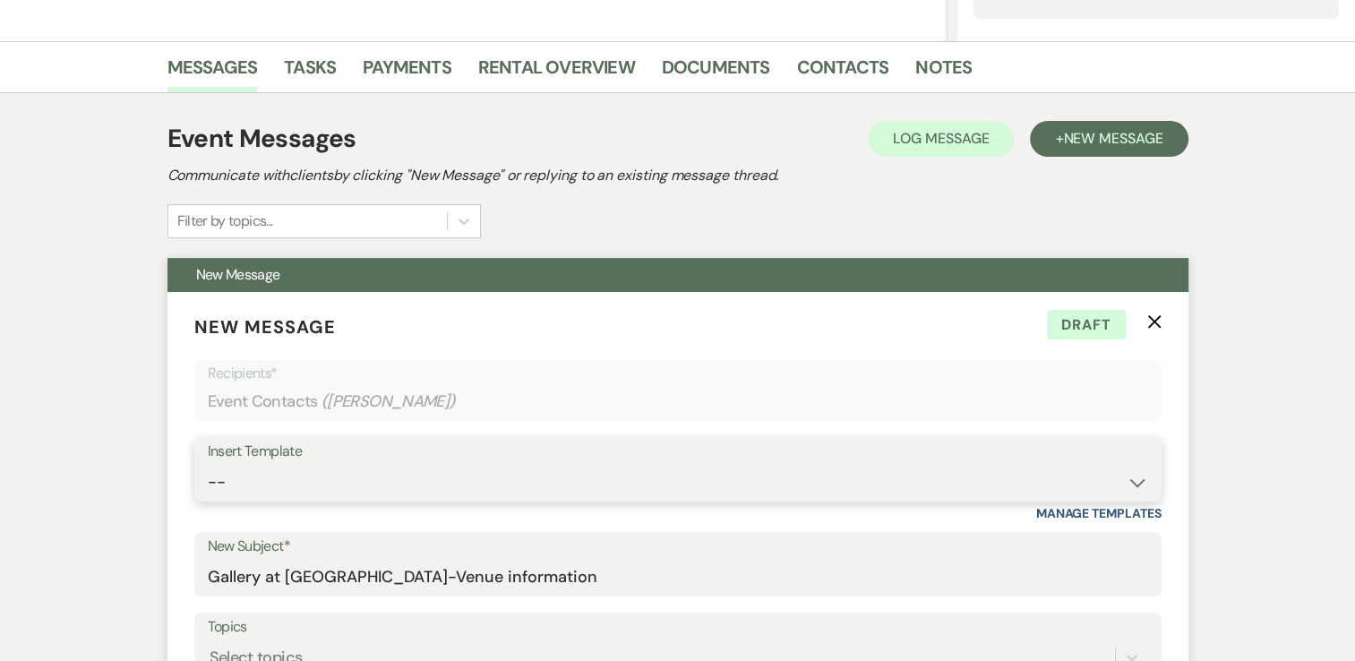
click at [629, 487] on select "-- Initial Inquiry Response-DATE IS AVAILABLE Initial Inquiry Response-DATE NOT…" at bounding box center [678, 482] width 940 height 35
select select "2560"
click at [208, 465] on select "-- Initial Inquiry Response-DATE IS AVAILABLE Initial Inquiry Response-DATE NOT…" at bounding box center [678, 482] width 940 height 35
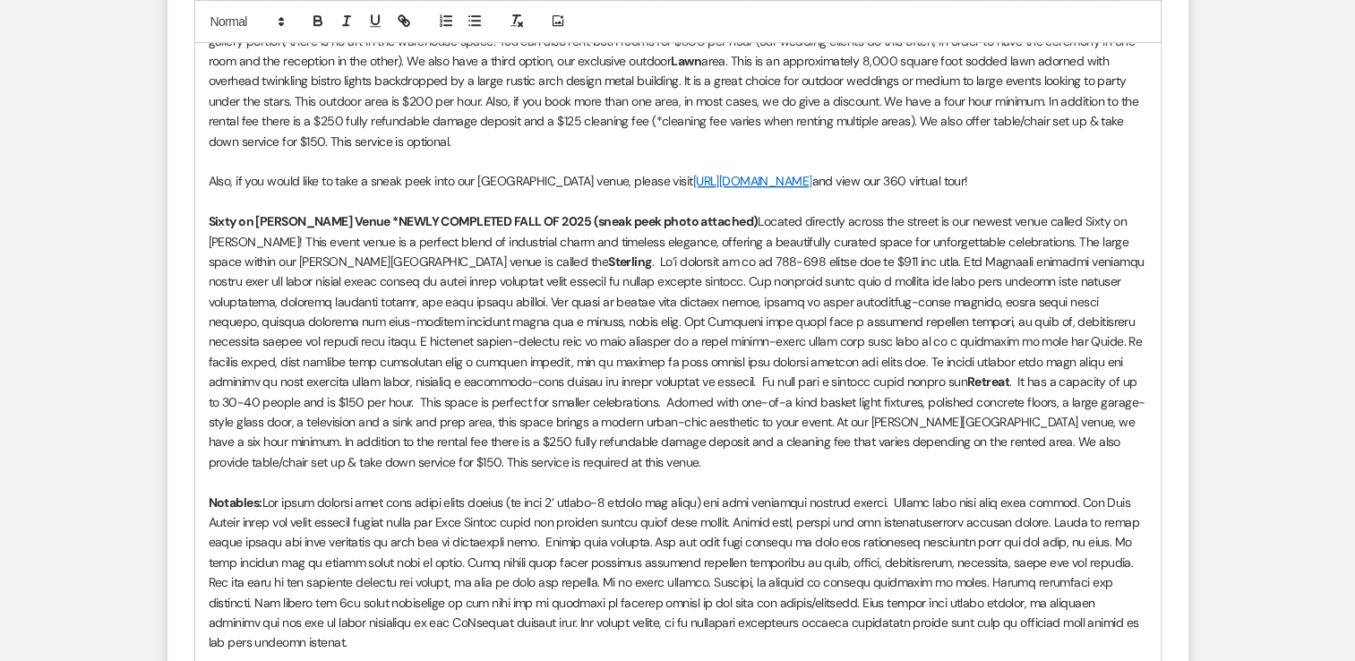
scroll to position [1567, 0]
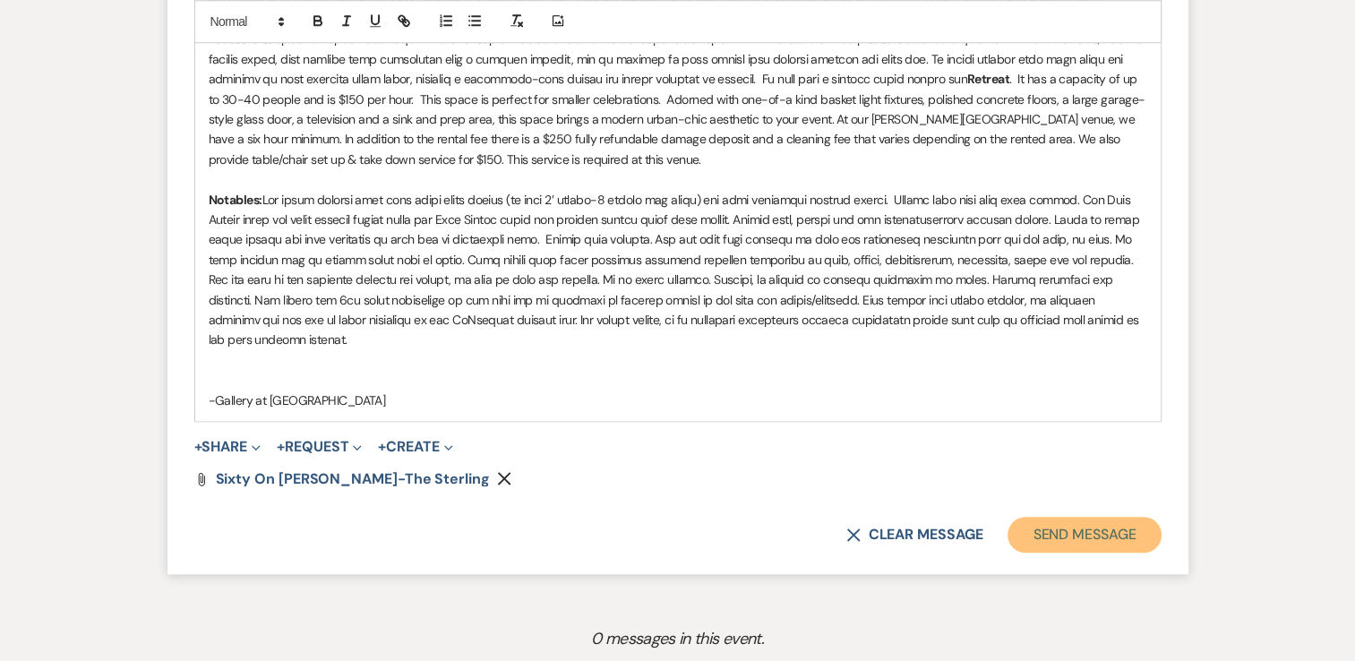
click at [1086, 519] on button "Send Message" at bounding box center [1084, 535] width 153 height 36
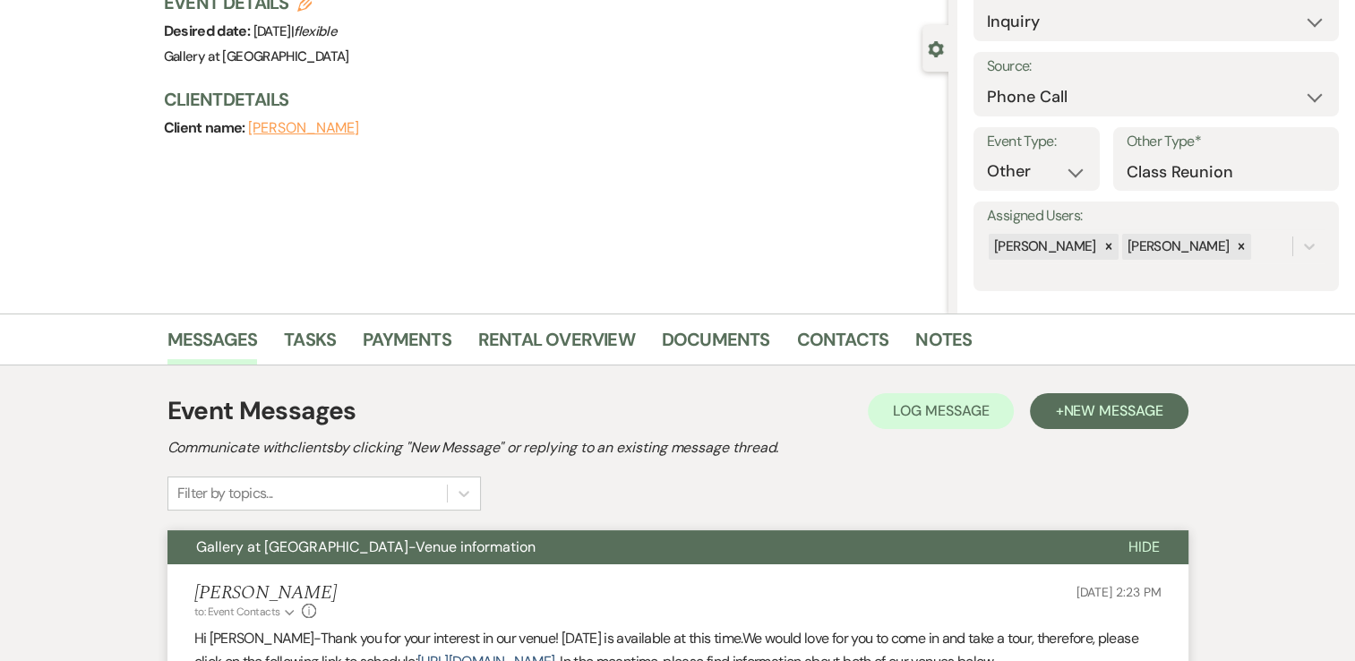
scroll to position [0, 0]
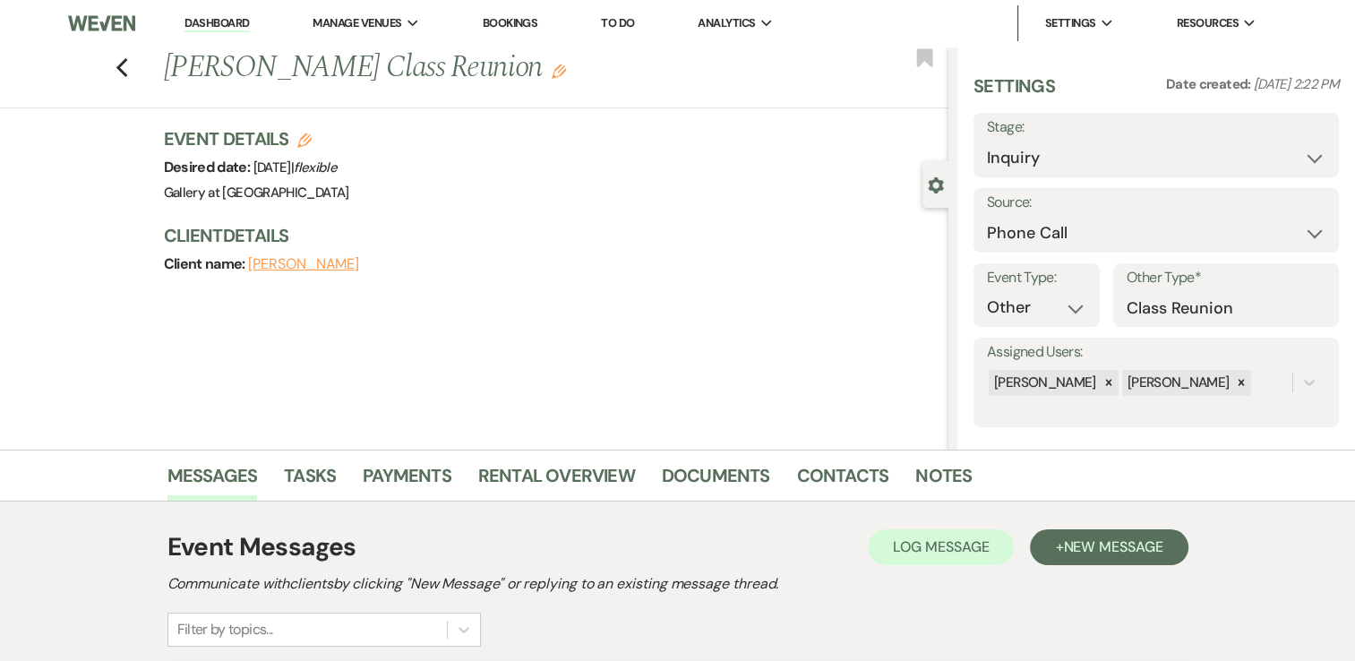
click at [337, 130] on h3 "Event Details Edit" at bounding box center [256, 138] width 185 height 25
click at [223, 17] on link "Dashboard" at bounding box center [217, 23] width 64 height 17
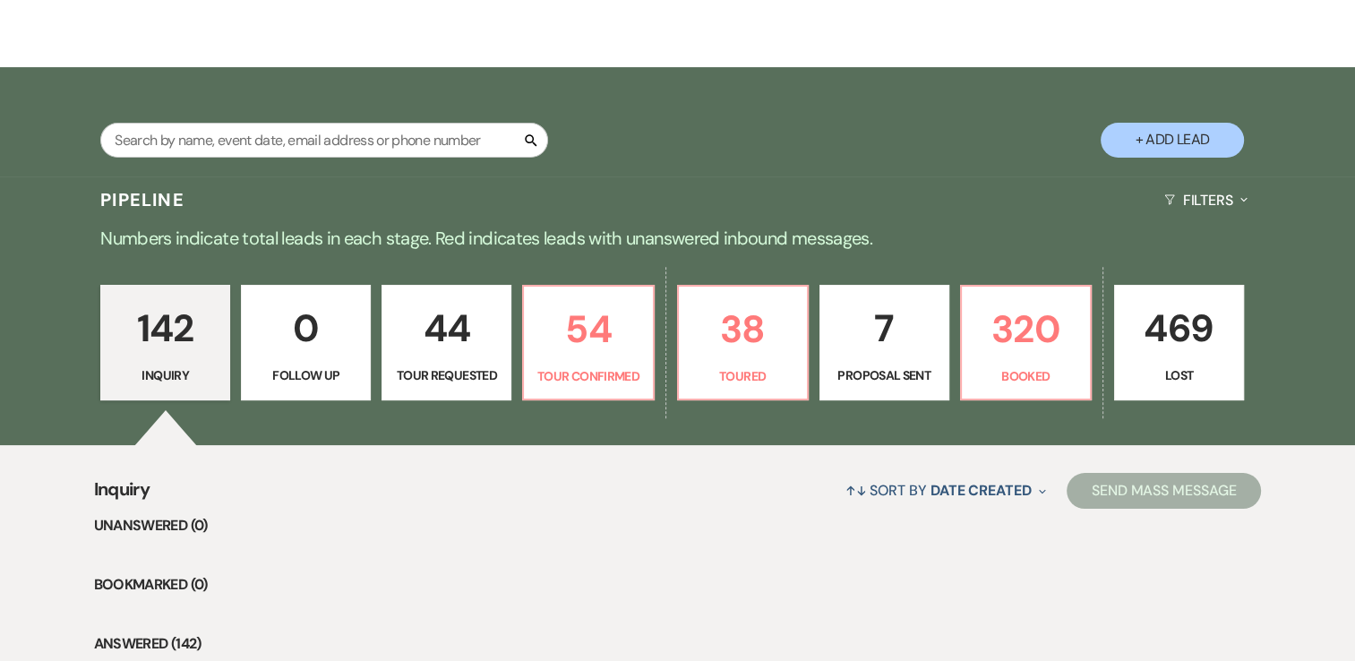
scroll to position [254, 0]
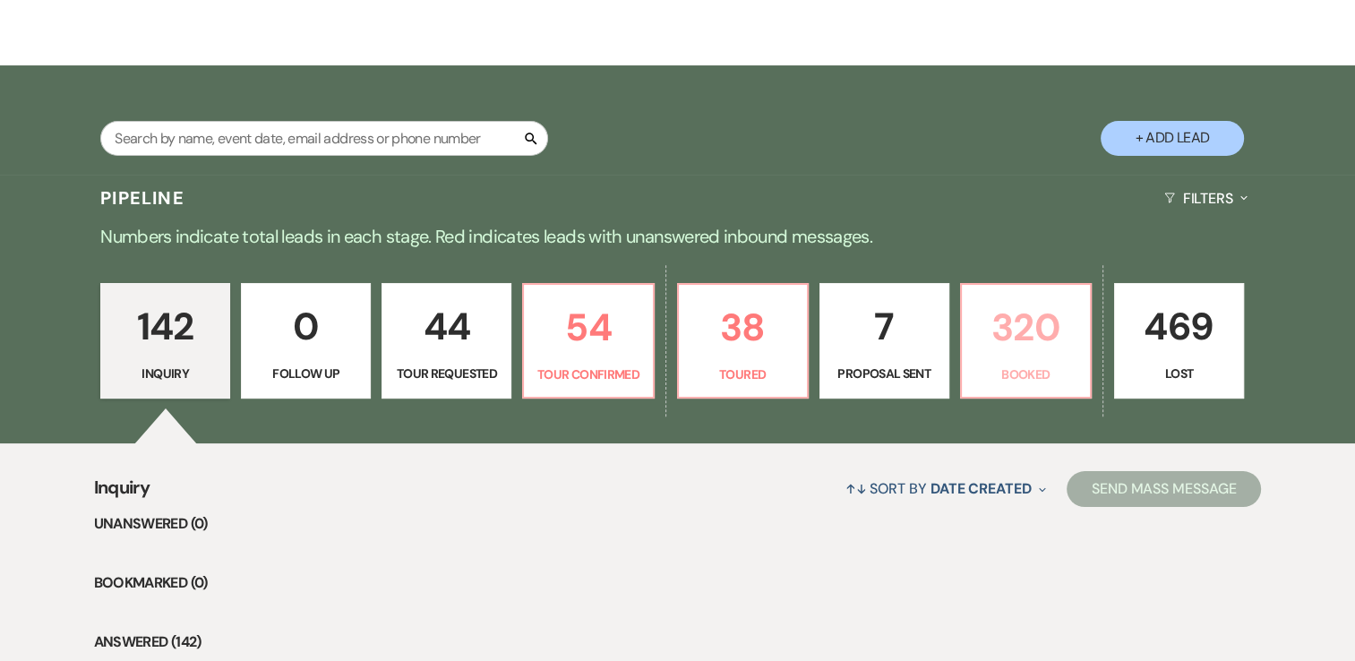
click at [1003, 355] on p "320" at bounding box center [1026, 327] width 107 height 60
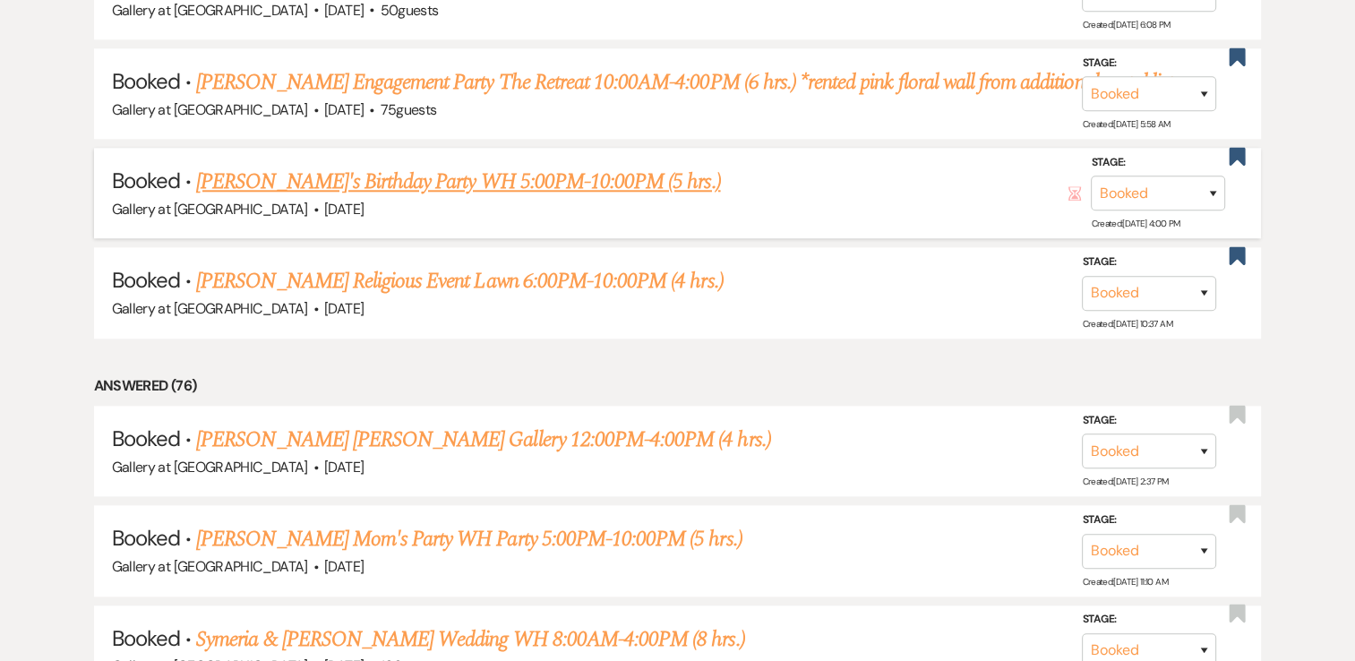
scroll to position [1840, 0]
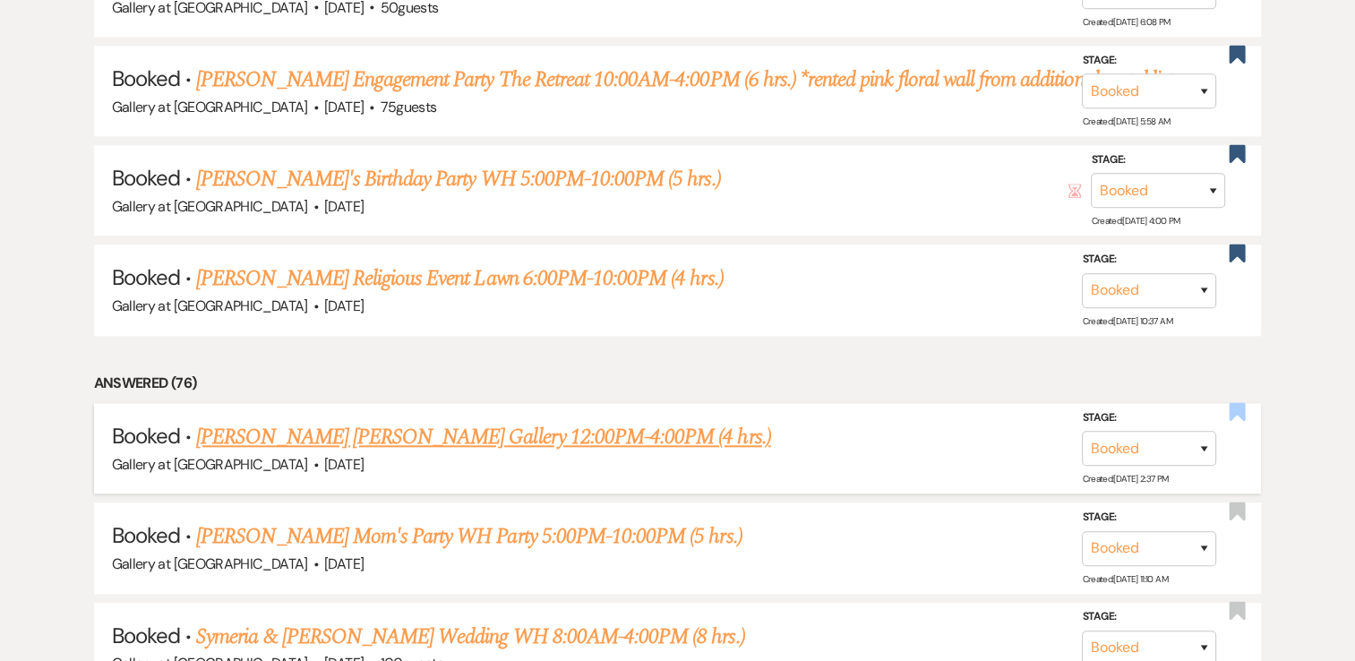
click at [1241, 402] on use "button" at bounding box center [1238, 411] width 16 height 18
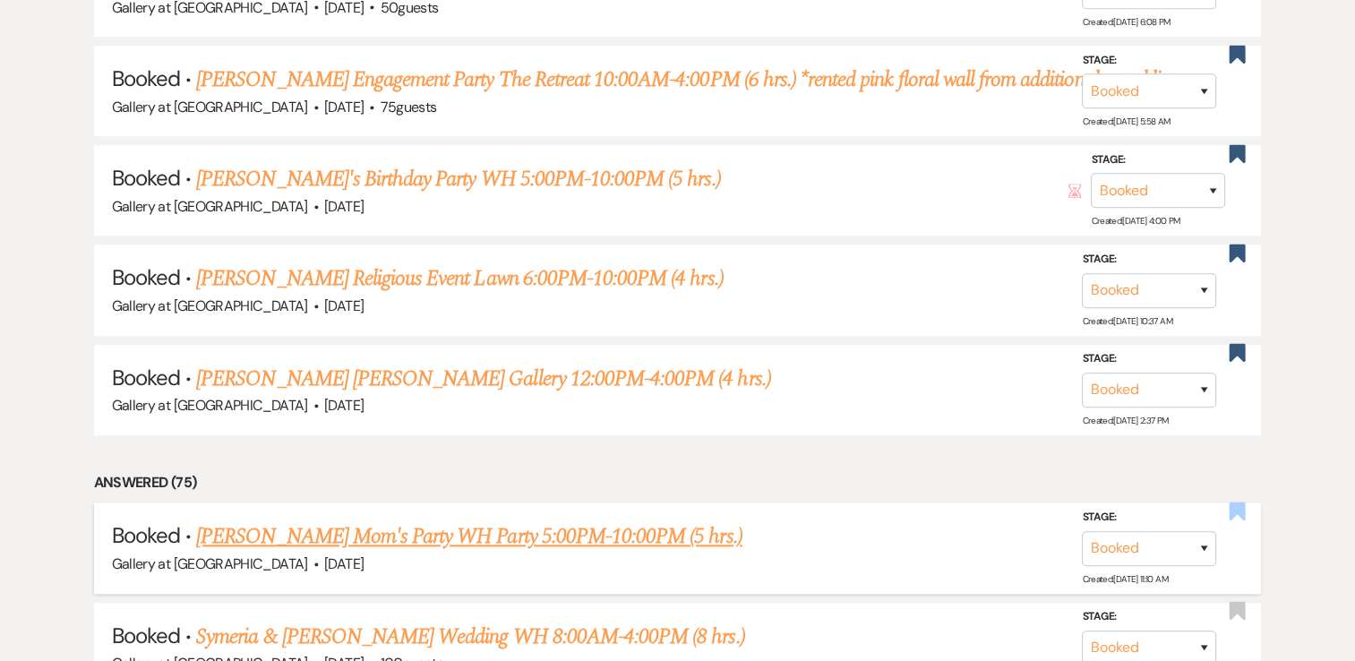
click at [1242, 502] on use "button" at bounding box center [1238, 511] width 16 height 18
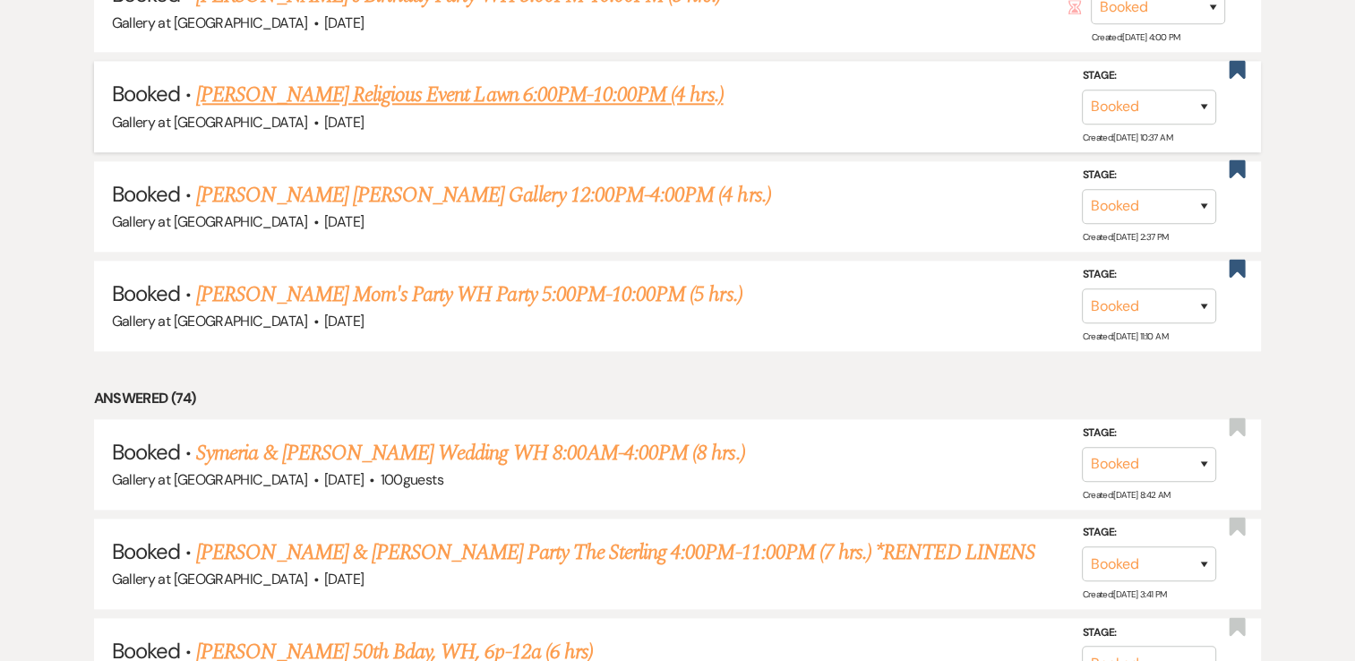
scroll to position [2024, 0]
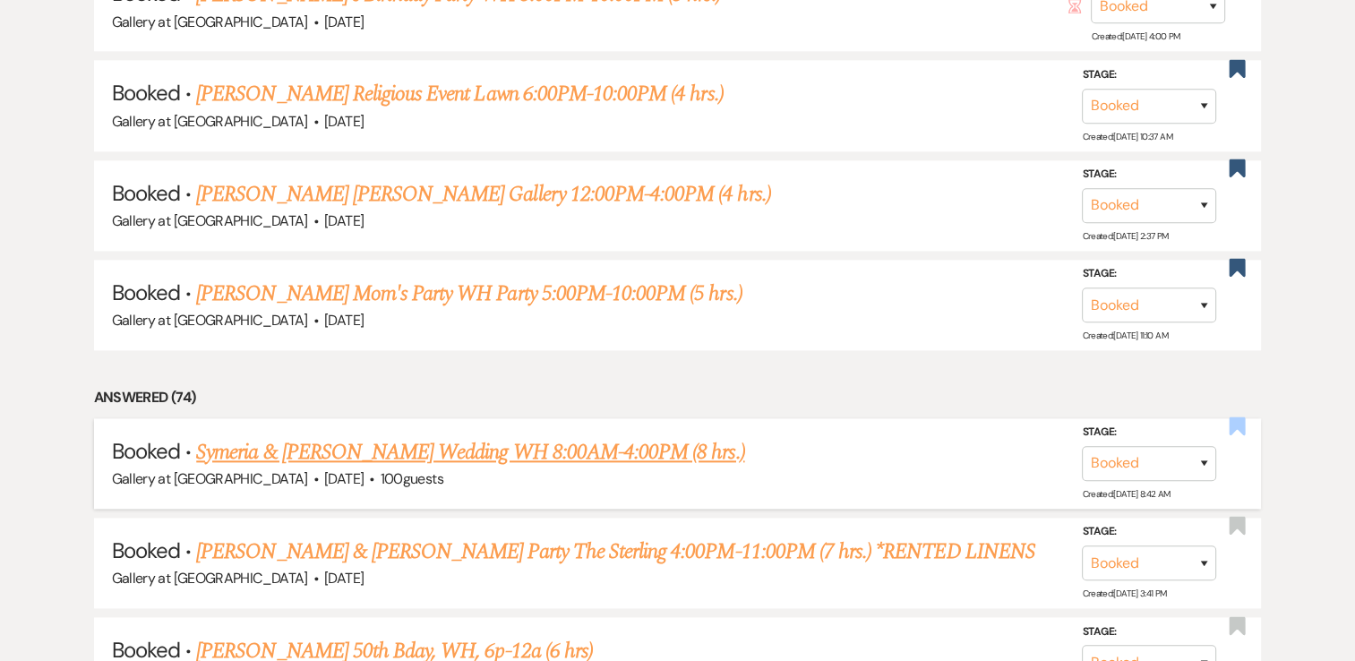
click at [1229, 416] on icon "Bookmark" at bounding box center [1237, 426] width 19 height 21
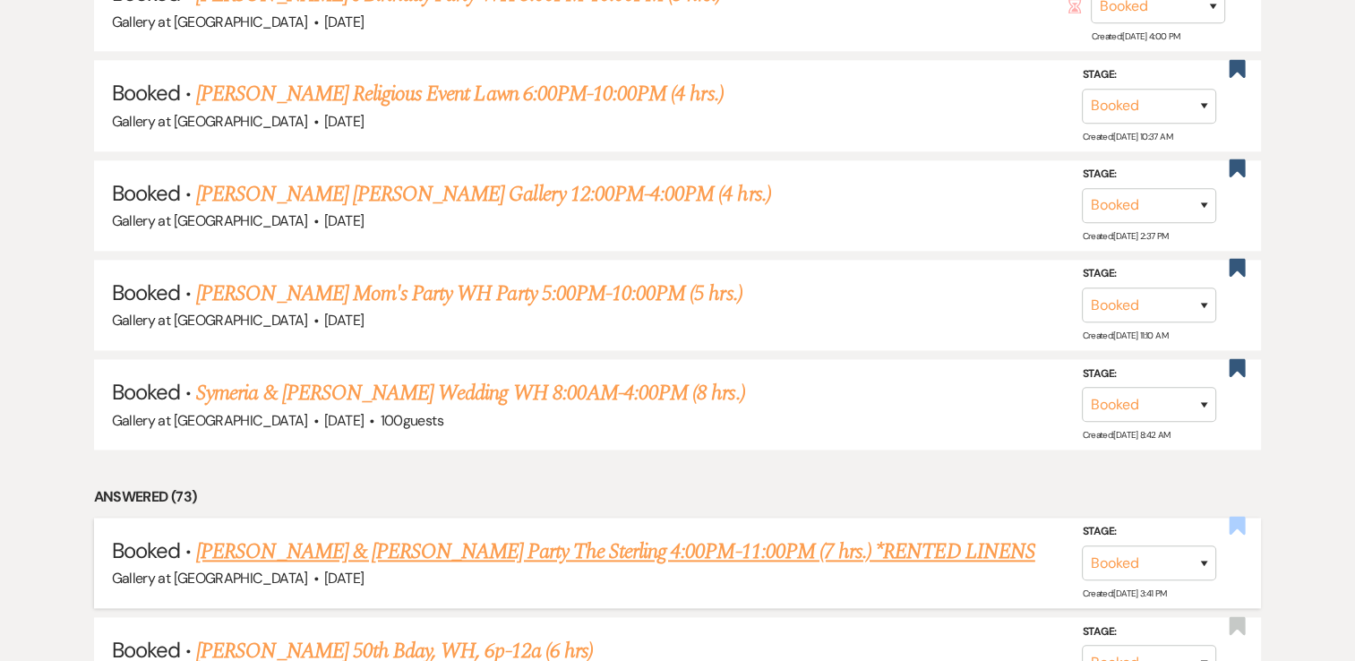
click at [1240, 517] on use "button" at bounding box center [1238, 526] width 16 height 18
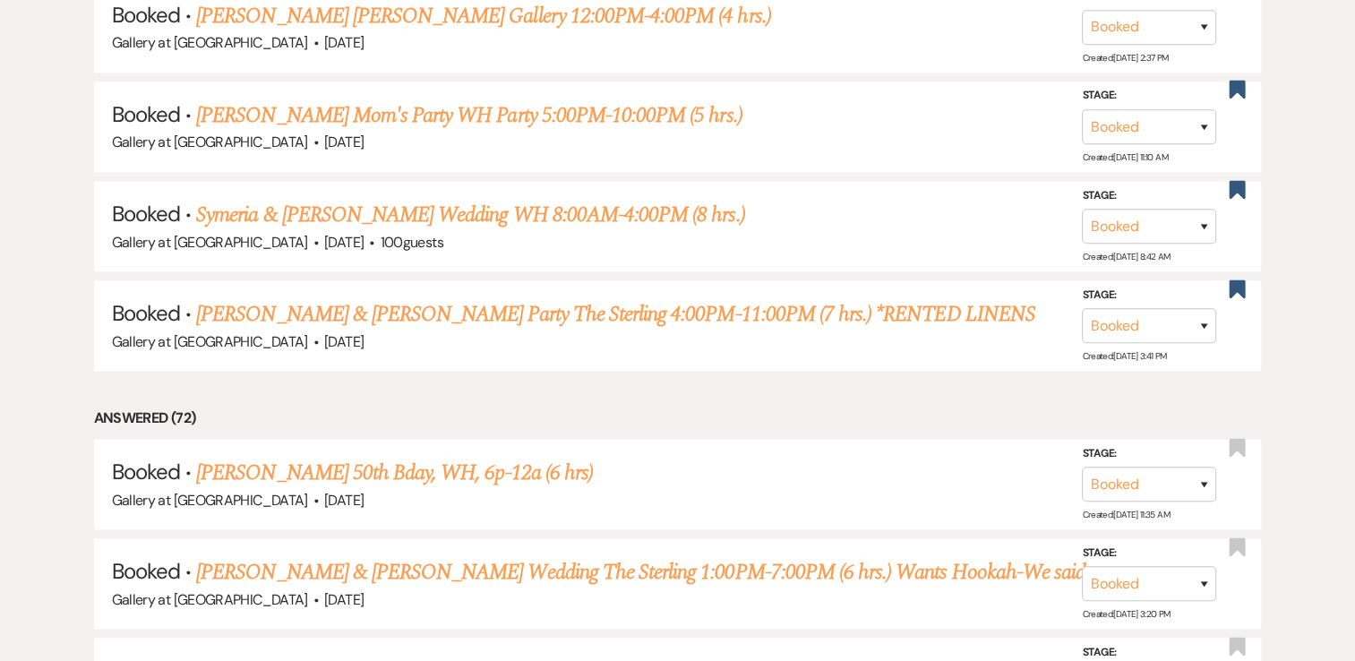
scroll to position [2216, 0]
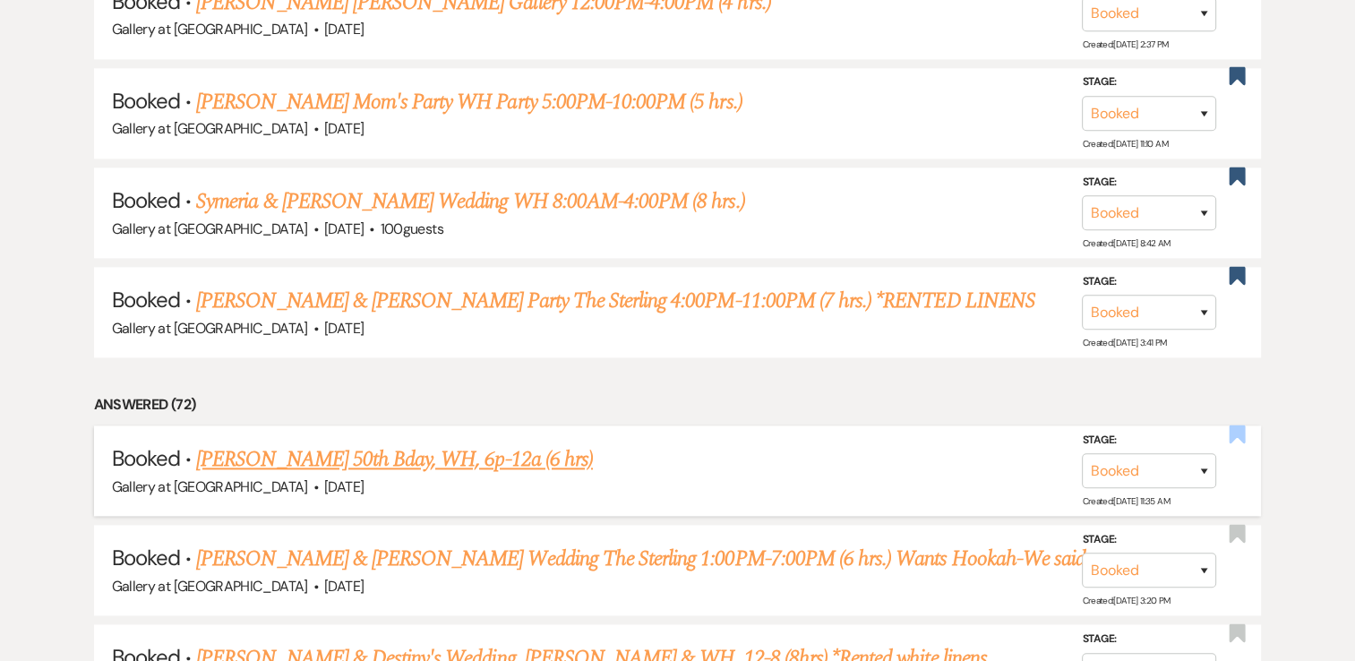
click at [1240, 425] on use "button" at bounding box center [1238, 434] width 16 height 18
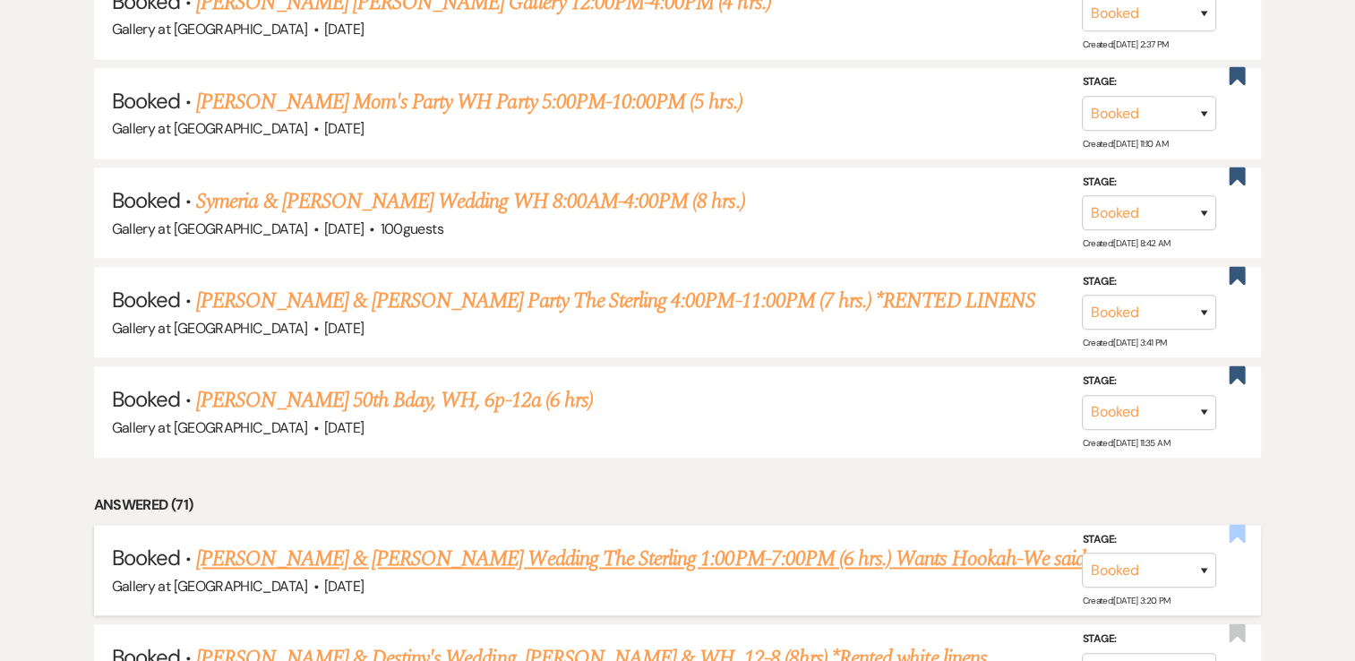
click at [1237, 524] on use "button" at bounding box center [1238, 533] width 16 height 18
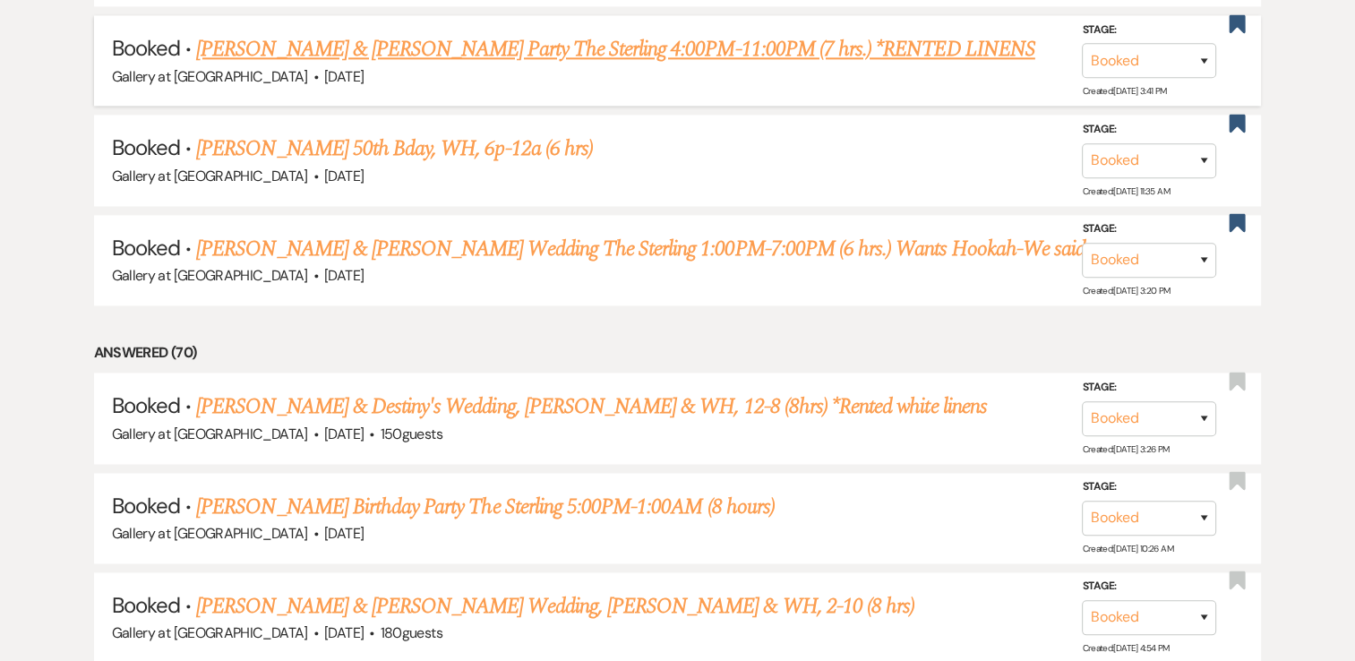
scroll to position [2467, 0]
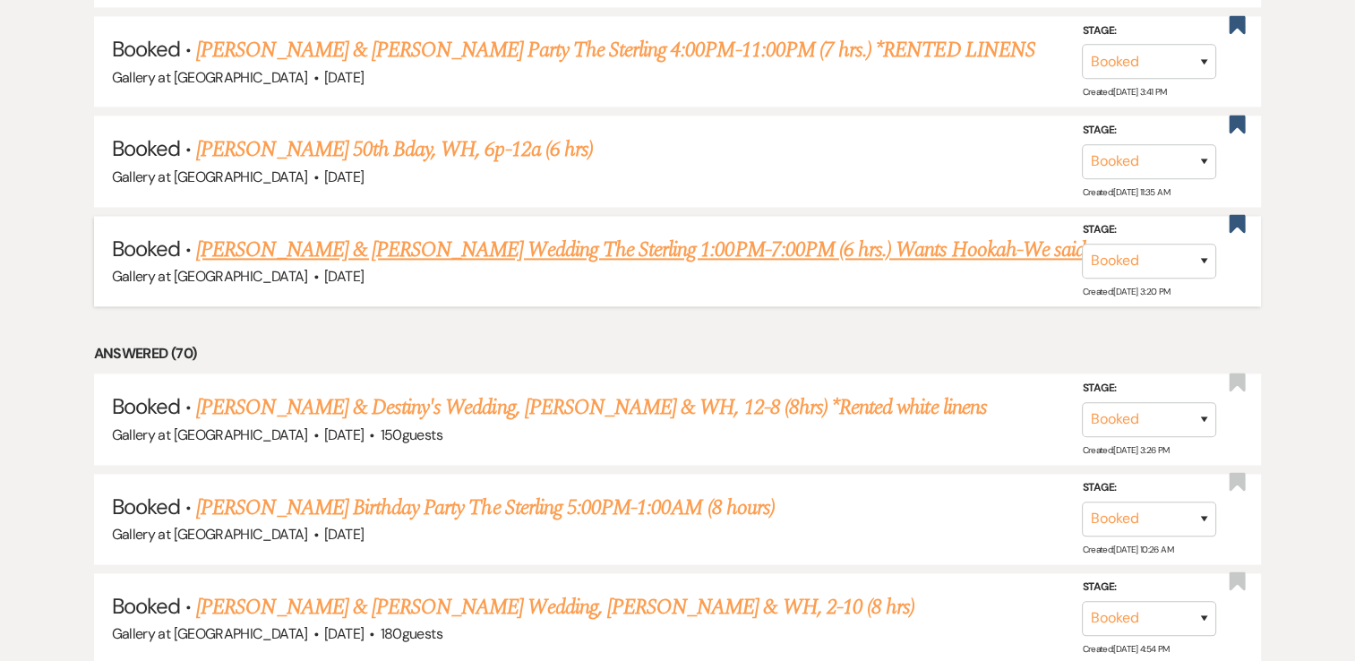
click at [706, 234] on link "Crystal Cox & Keyonn Hopkins Wedding The Sterling 1:00PM-7:00PM (6 hrs.) Wants …" at bounding box center [653, 250] width 914 height 32
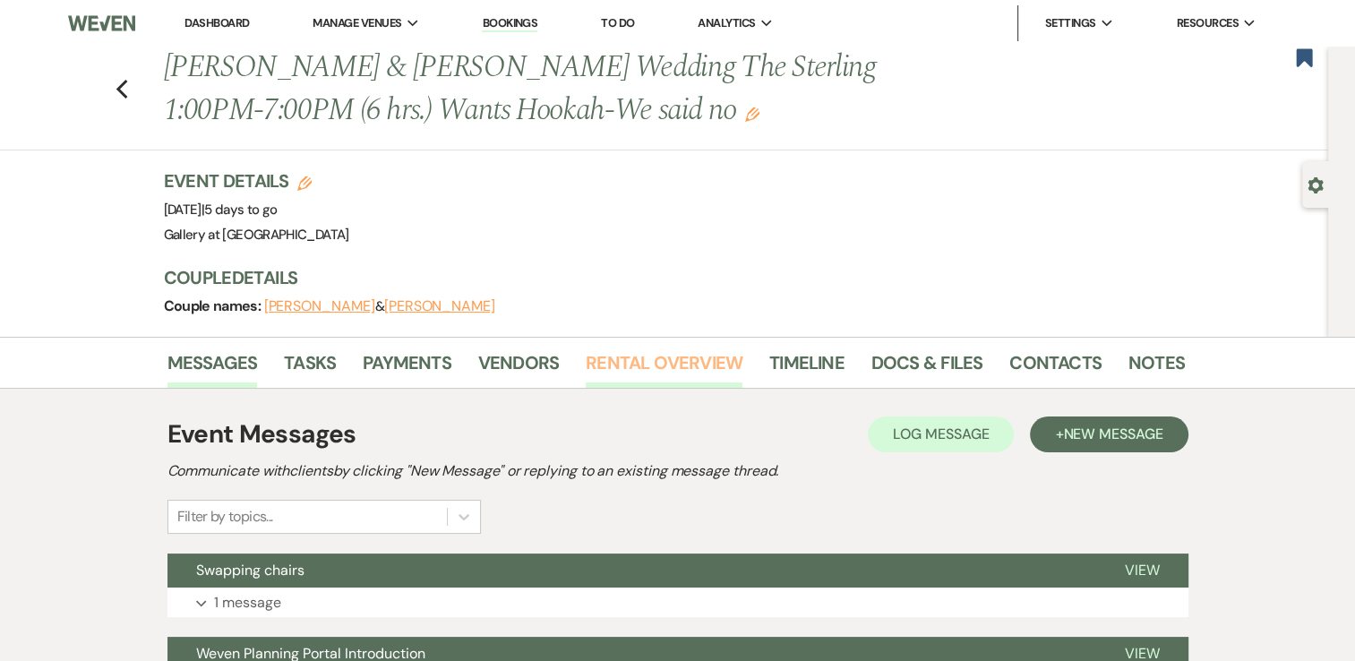
click at [645, 353] on link "Rental Overview" at bounding box center [664, 367] width 157 height 39
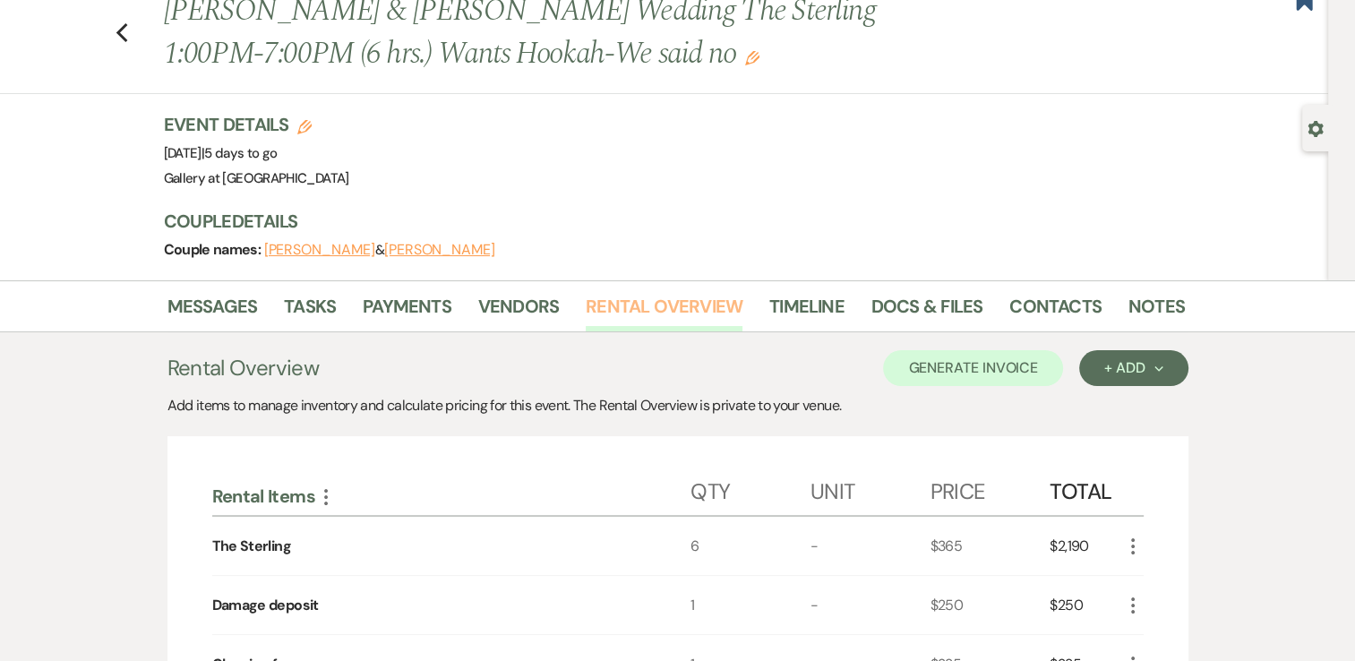
scroll to position [46, 0]
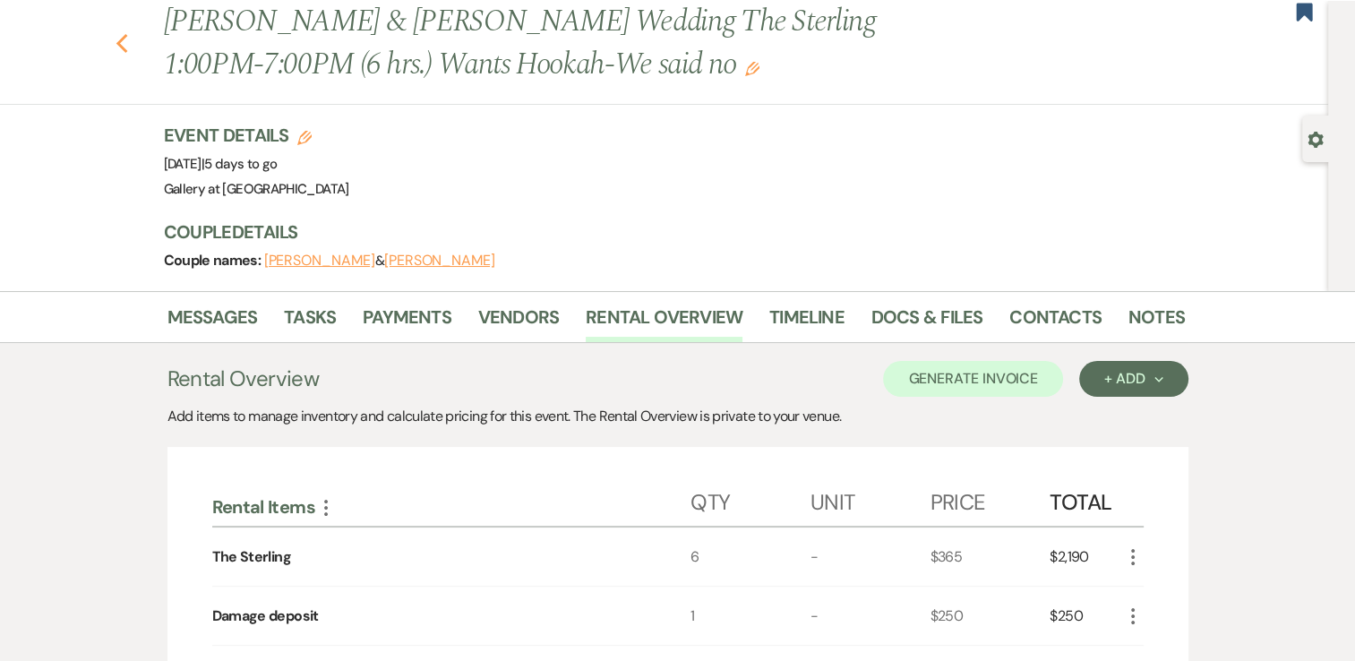
click at [129, 45] on icon "Previous" at bounding box center [122, 43] width 13 height 21
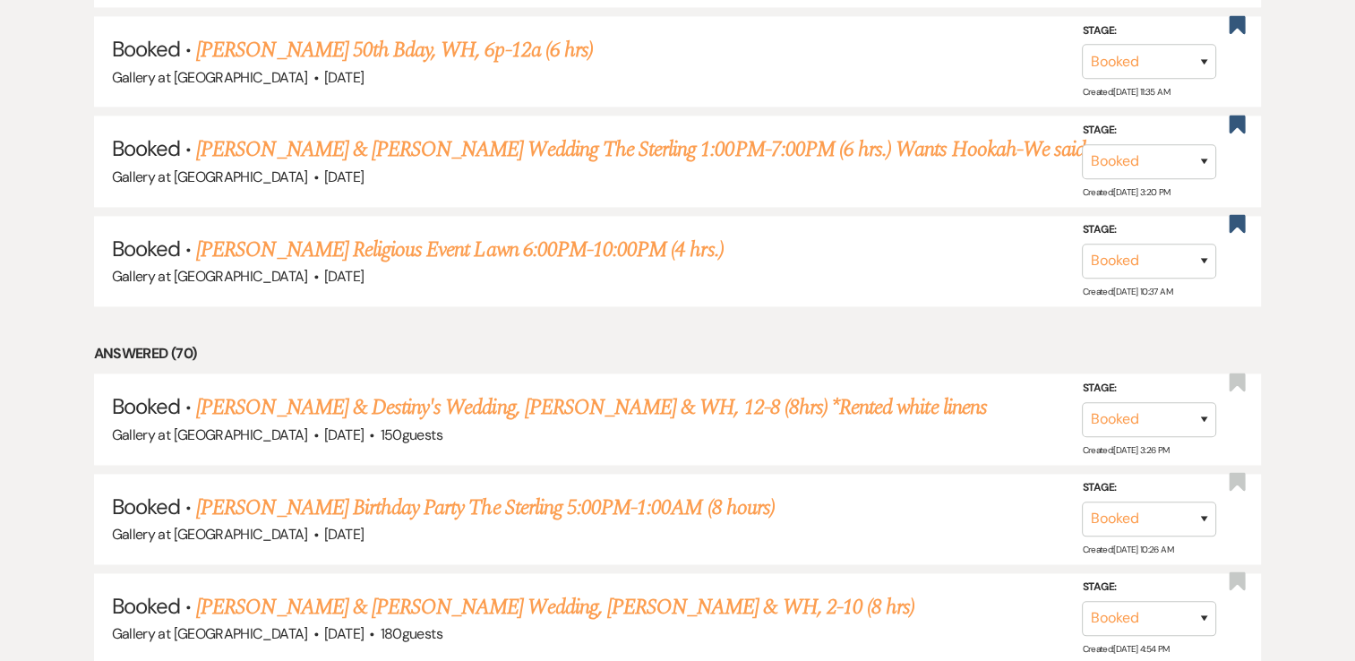
scroll to position [2368, 0]
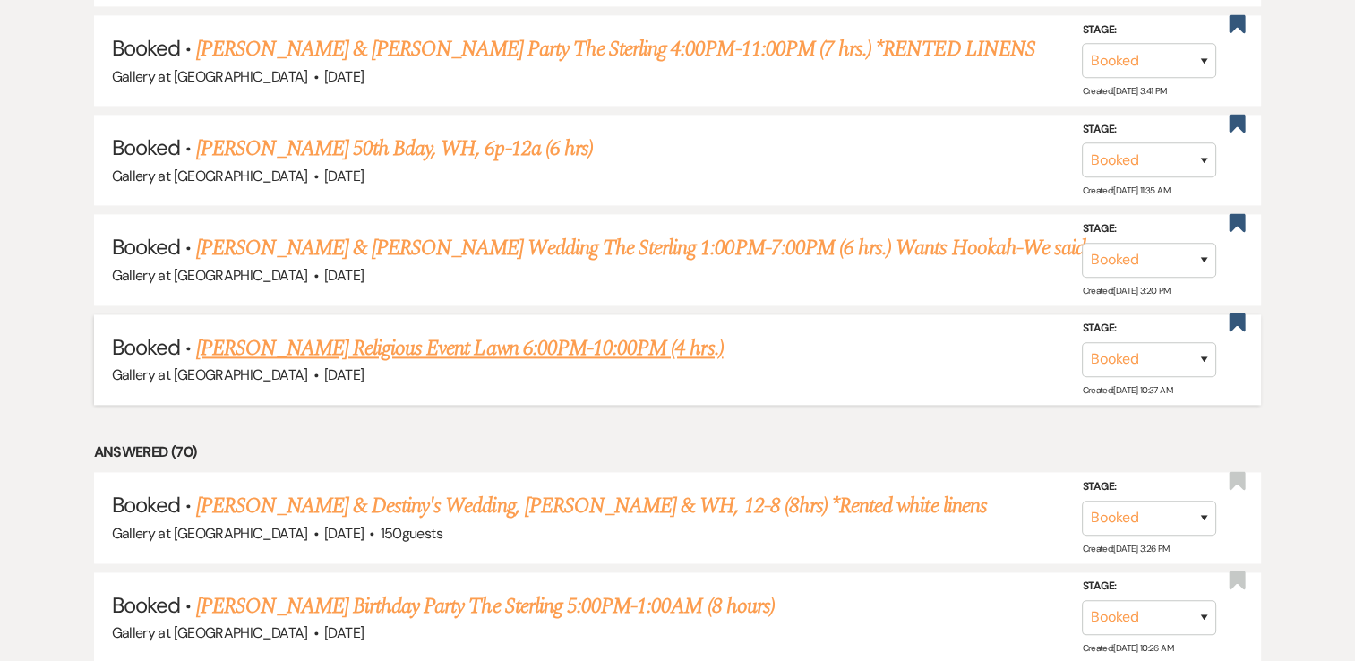
click at [609, 332] on link "Bridgette Schuler's Religious Event Lawn 6:00PM-10:00PM (4 hrs.)" at bounding box center [459, 348] width 527 height 32
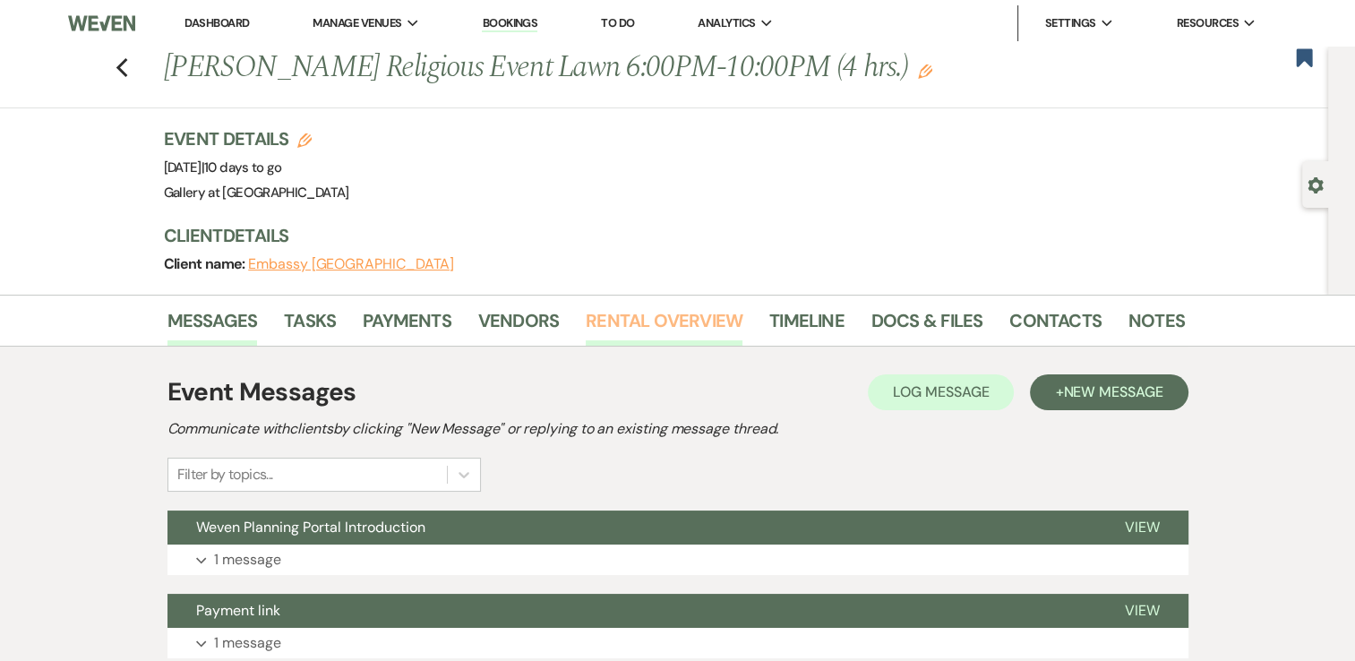
click at [657, 318] on link "Rental Overview" at bounding box center [664, 325] width 157 height 39
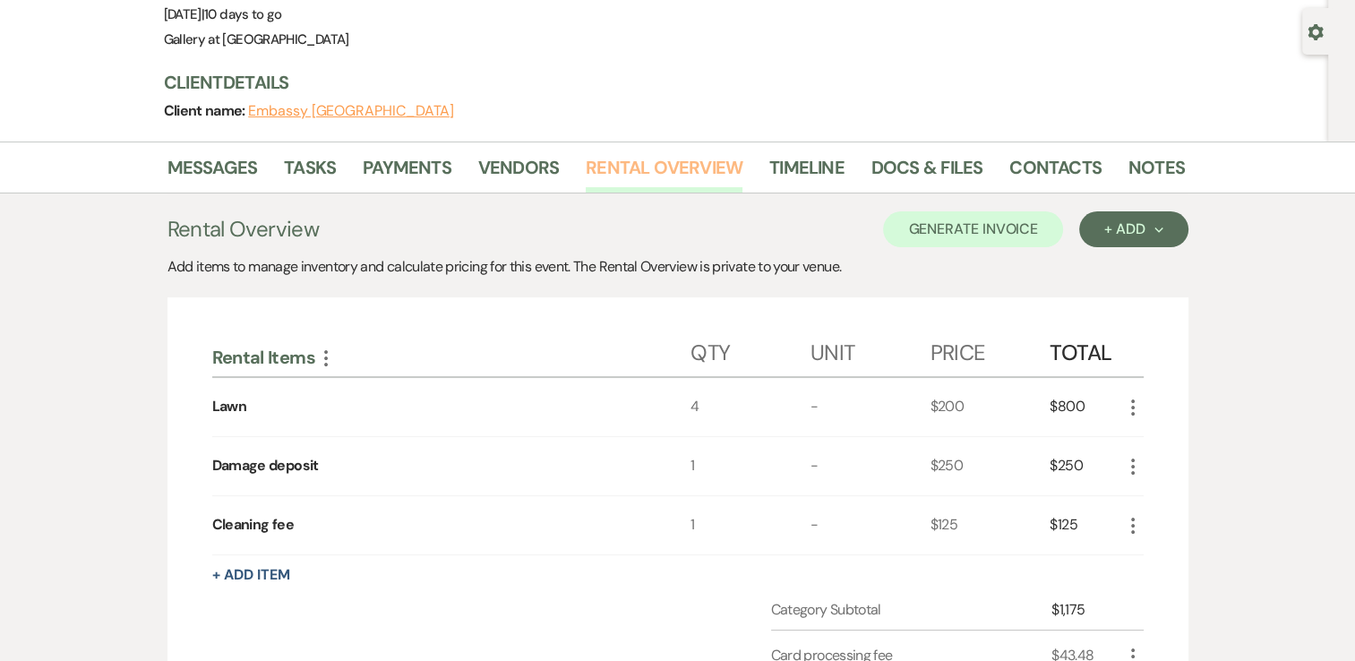
scroll to position [152, 0]
click at [394, 172] on link "Payments" at bounding box center [407, 173] width 89 height 39
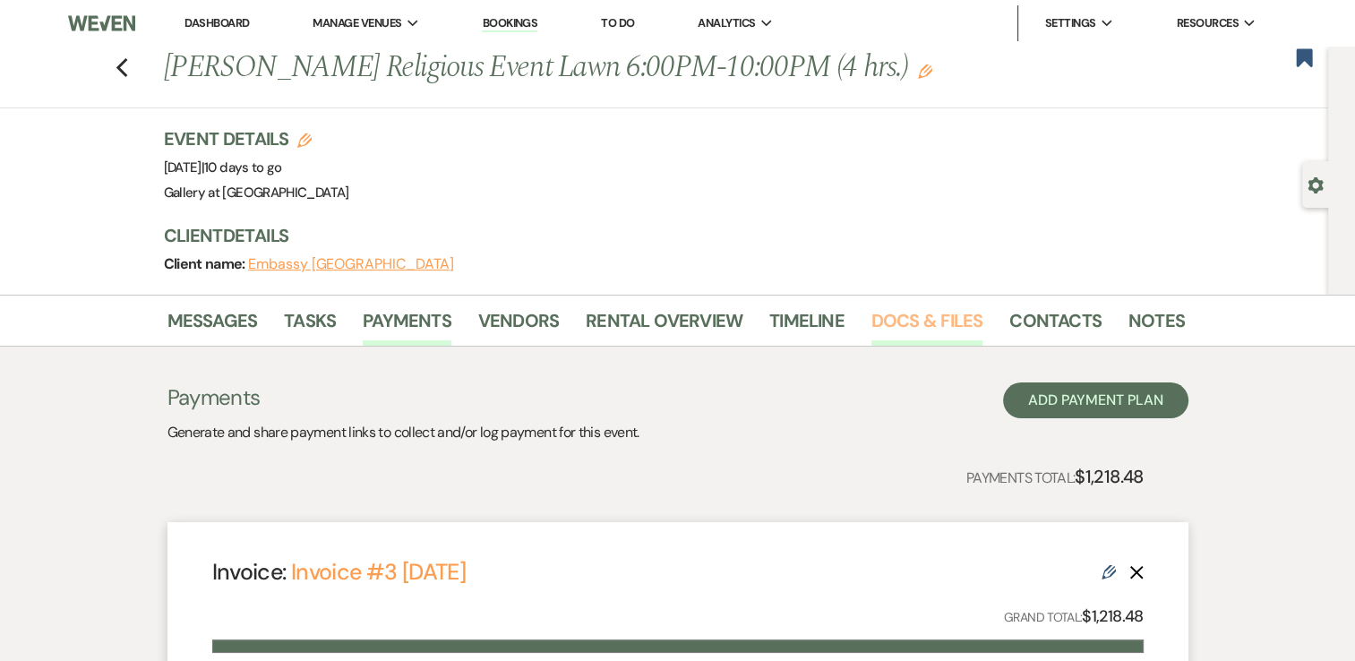
click at [906, 326] on link "Docs & Files" at bounding box center [927, 325] width 111 height 39
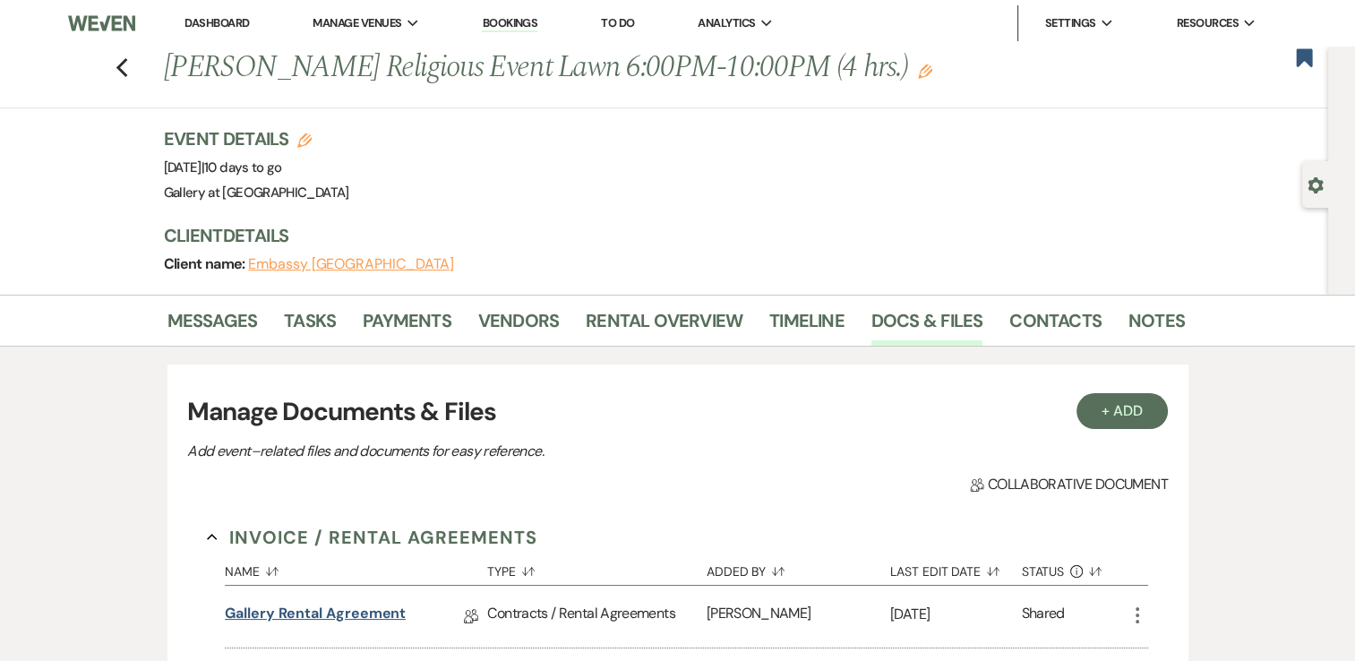
click at [351, 606] on link "Gallery Rental Agreement" at bounding box center [315, 617] width 181 height 28
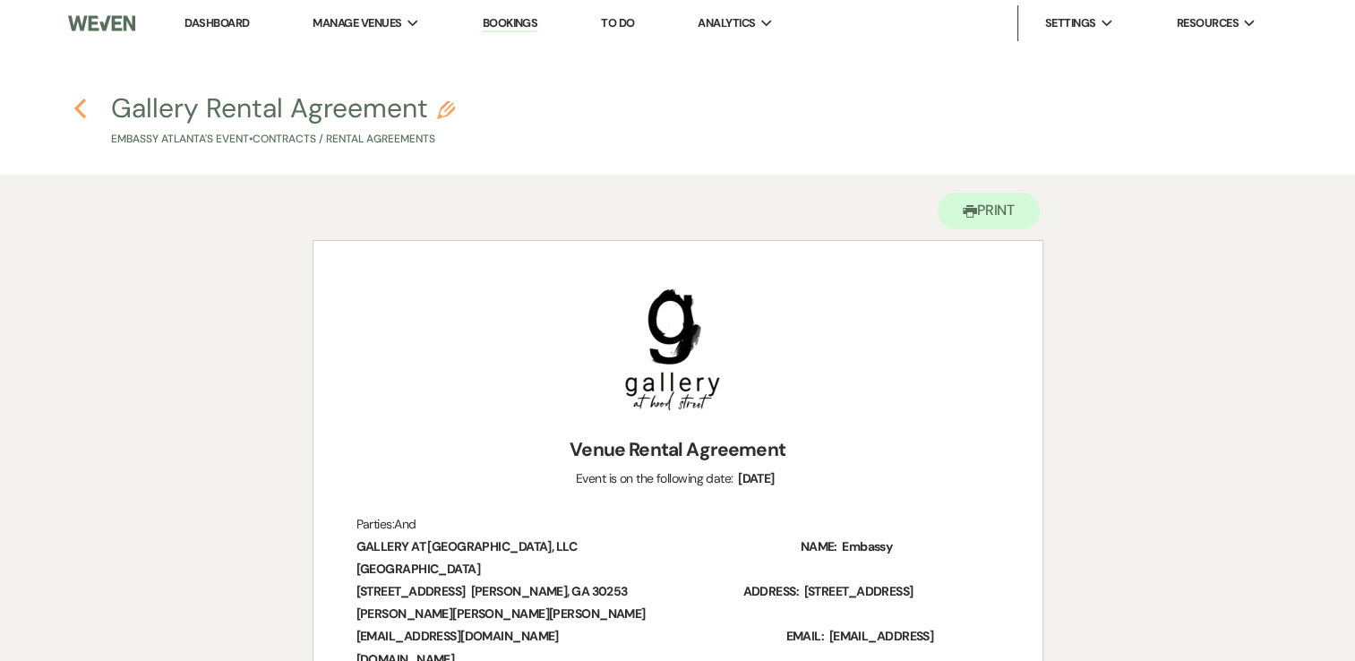
click at [82, 111] on icon "Previous" at bounding box center [79, 108] width 13 height 21
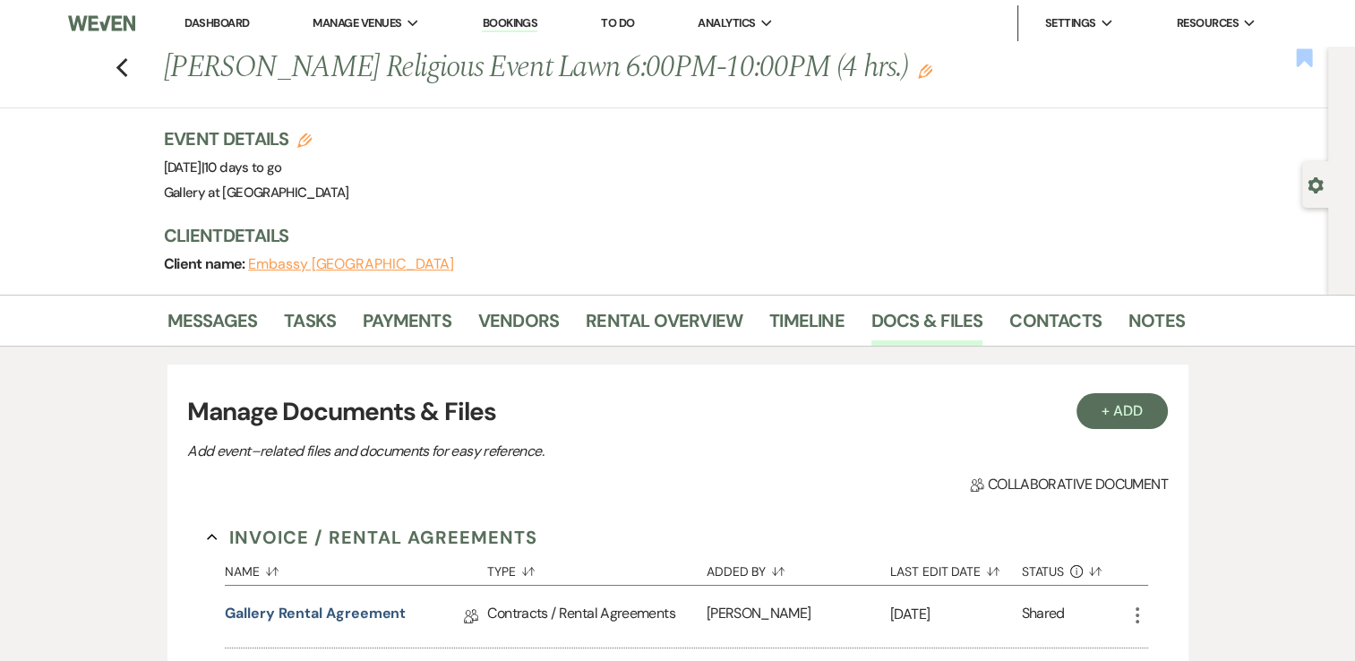
click at [1304, 63] on icon "Bookmark" at bounding box center [1304, 57] width 19 height 21
click at [122, 74] on icon "Previous" at bounding box center [122, 67] width 13 height 21
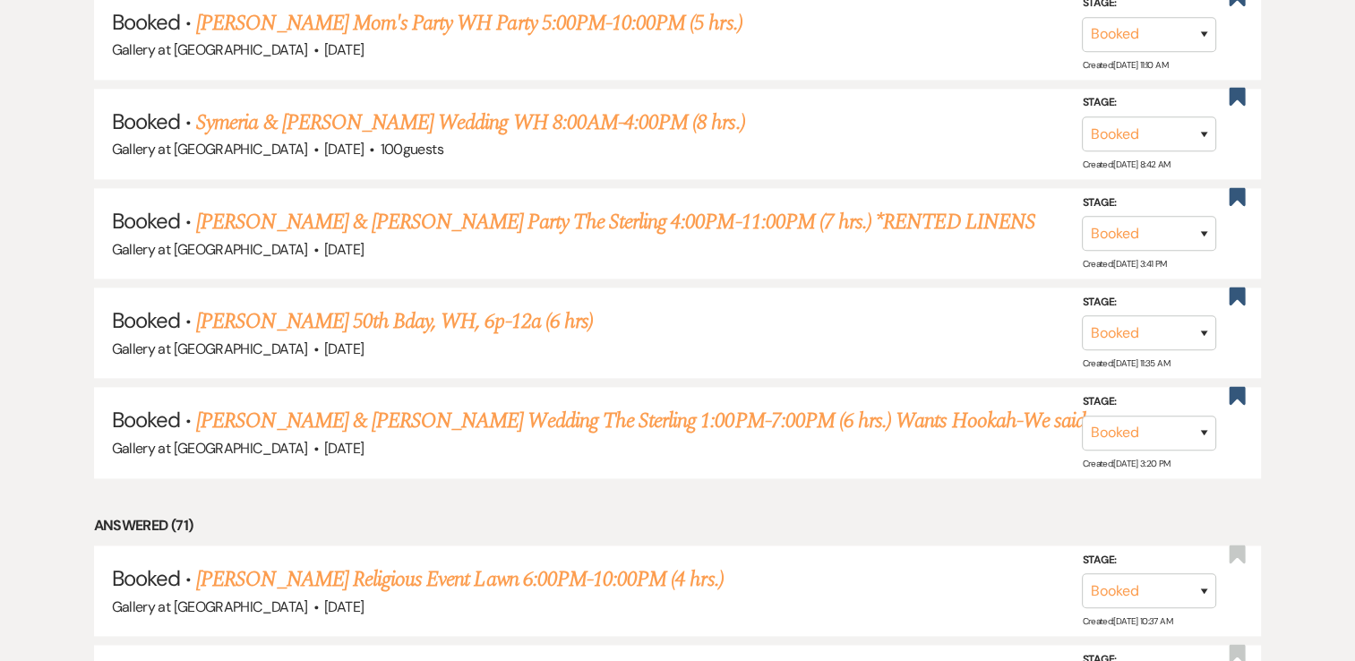
scroll to position [2174, 0]
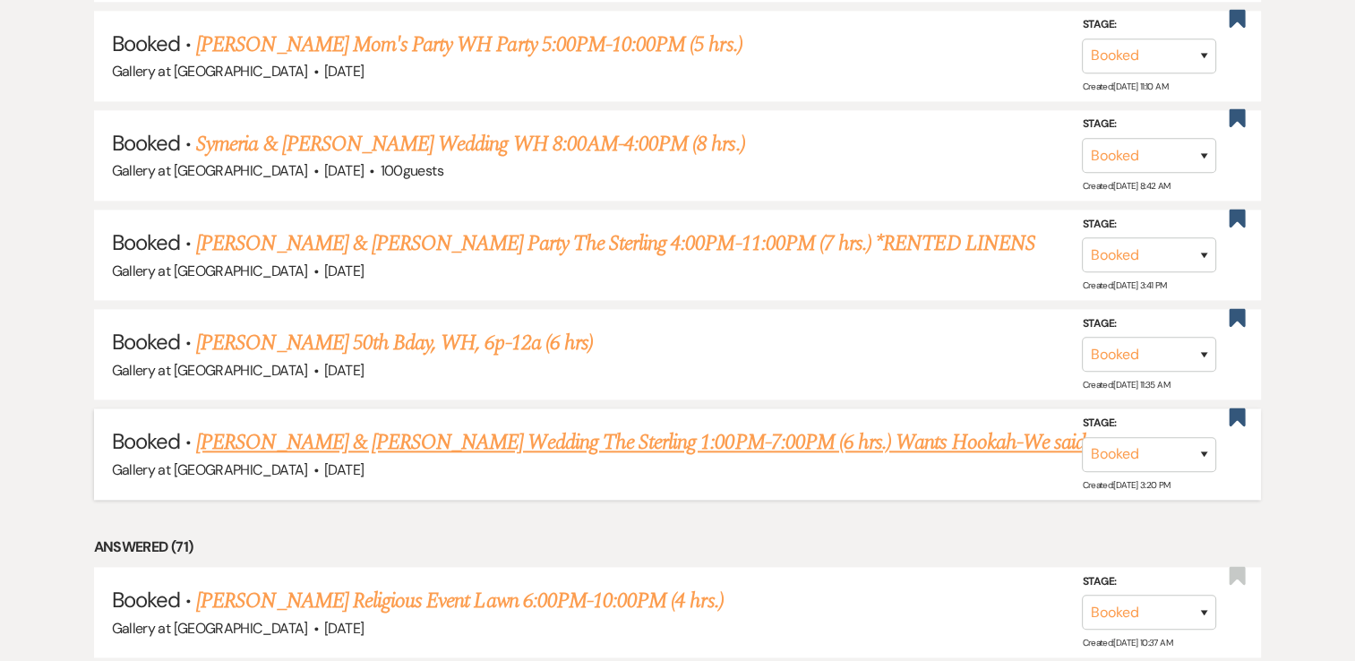
click at [693, 426] on link "Crystal Cox & Keyonn Hopkins Wedding The Sterling 1:00PM-7:00PM (6 hrs.) Wants …" at bounding box center [653, 442] width 914 height 32
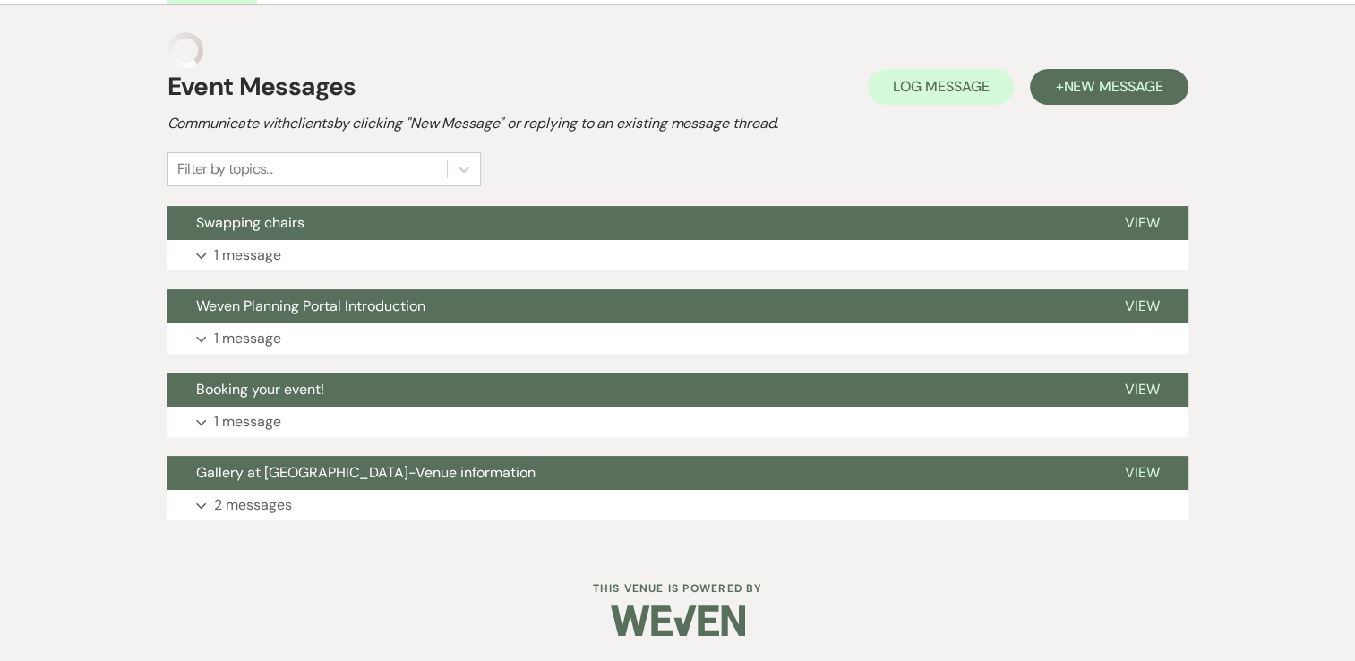
scroll to position [348, 0]
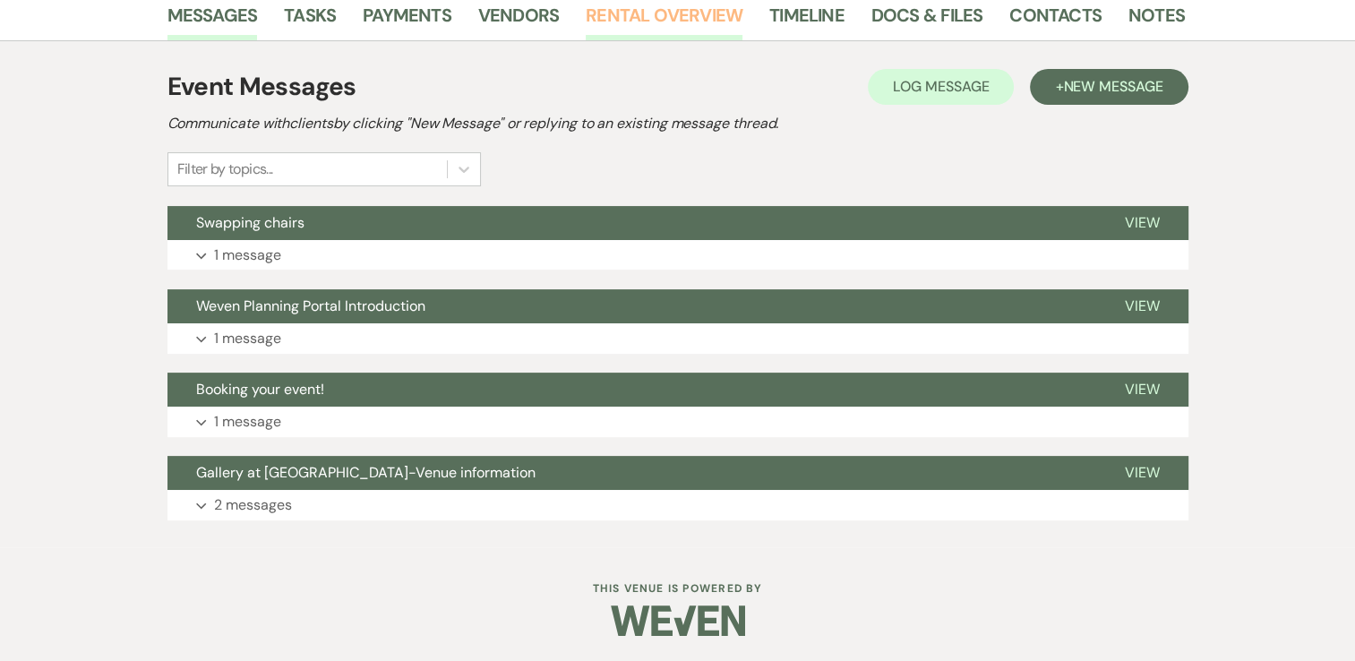
click at [606, 16] on link "Rental Overview" at bounding box center [664, 20] width 157 height 39
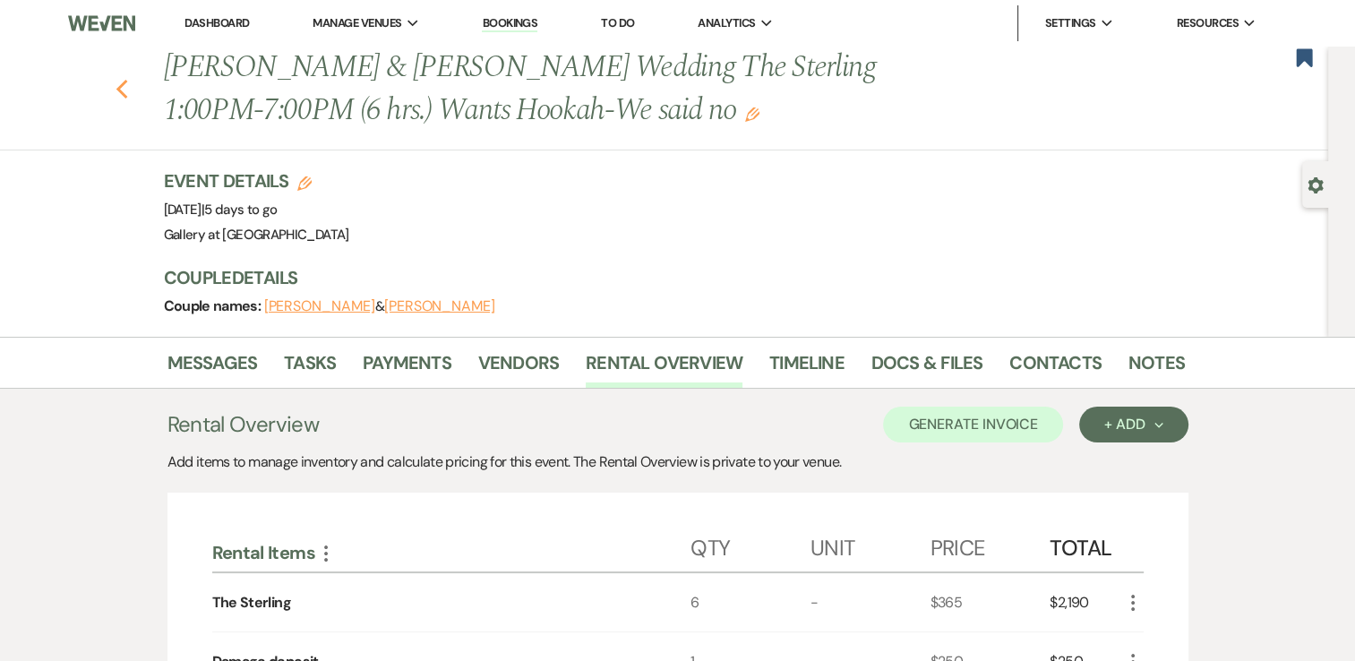
click at [127, 90] on icon "Previous" at bounding box center [122, 89] width 13 height 21
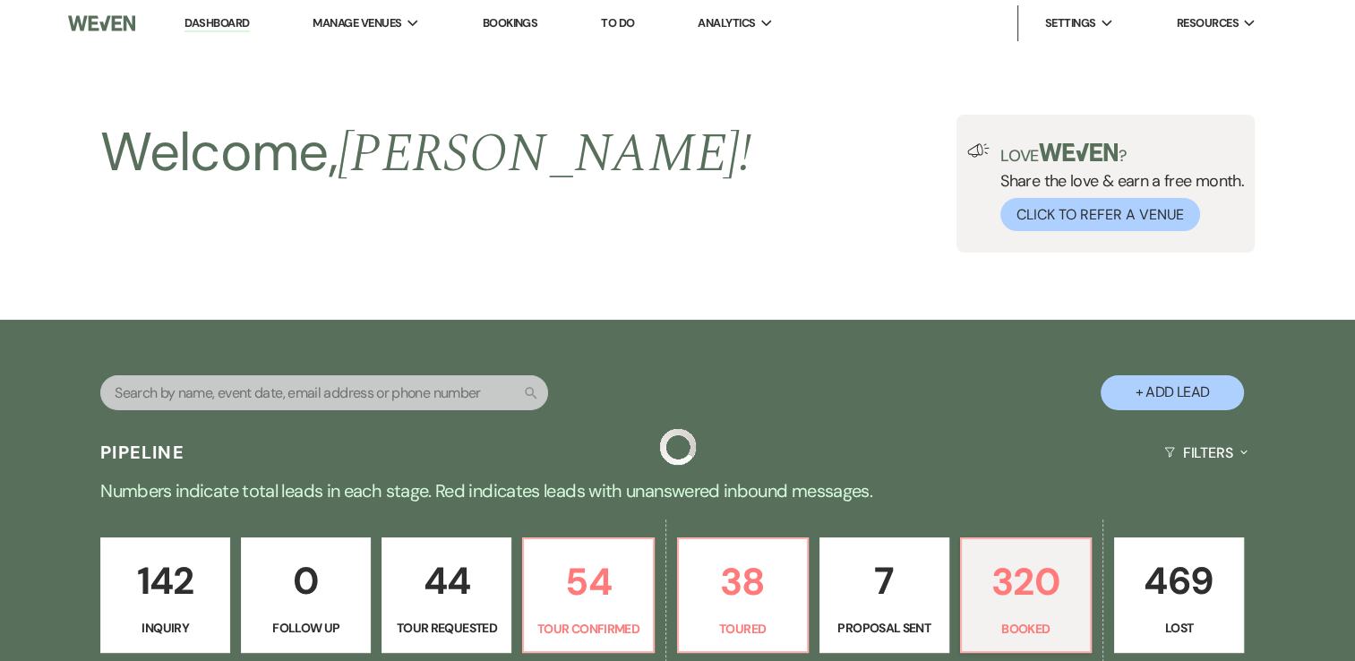
scroll to position [2174, 0]
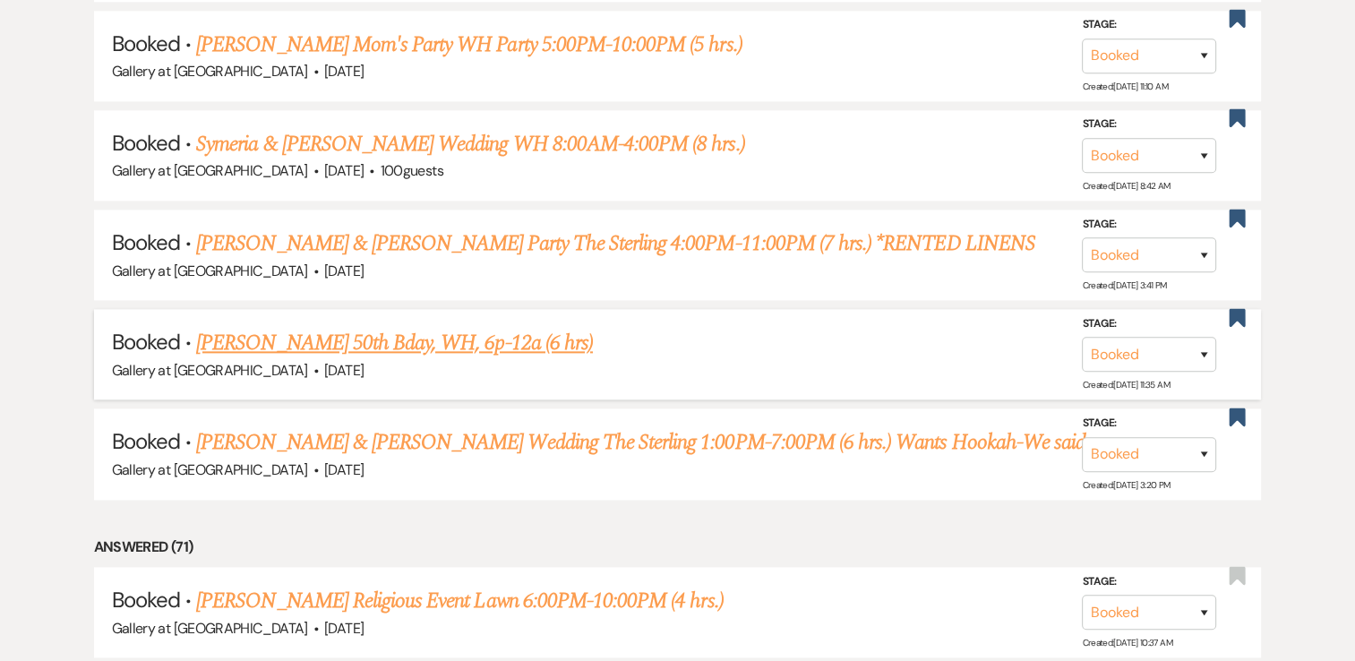
click at [229, 338] on link "Nicol Bradley's 50th Bday, WH, 6p-12a (6 hrs)" at bounding box center [394, 343] width 397 height 32
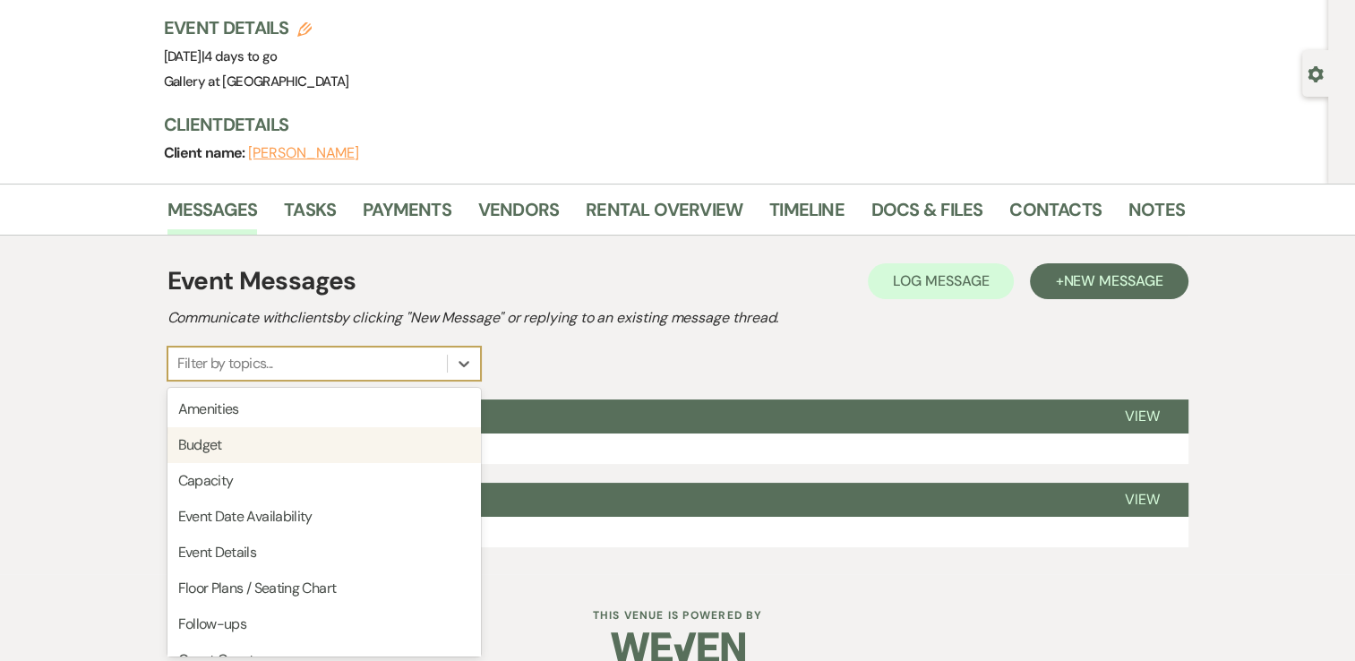
drag, startPoint x: 350, startPoint y: 484, endPoint x: 656, endPoint y: 322, distance: 345.4
click at [656, 322] on div "Event Messages Log Log Message + New Message Communicate with clients by clicki…" at bounding box center [677, 321] width 1021 height 118
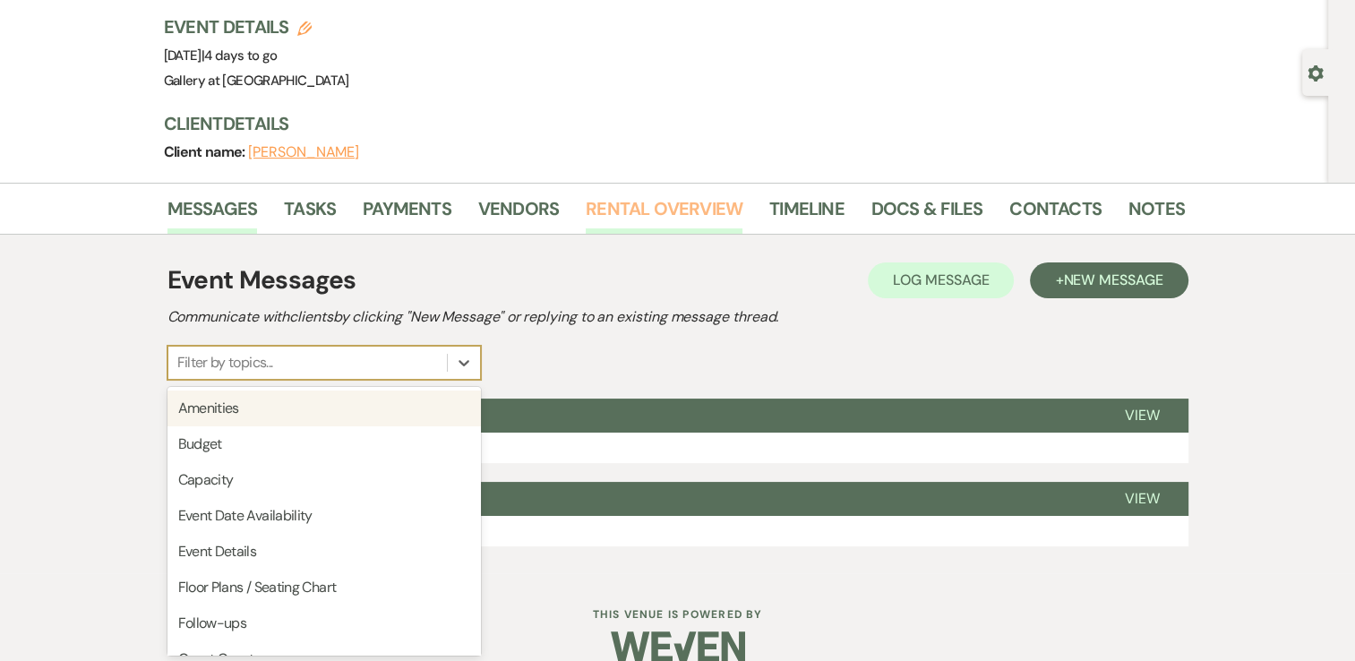
click at [648, 205] on link "Rental Overview" at bounding box center [664, 213] width 157 height 39
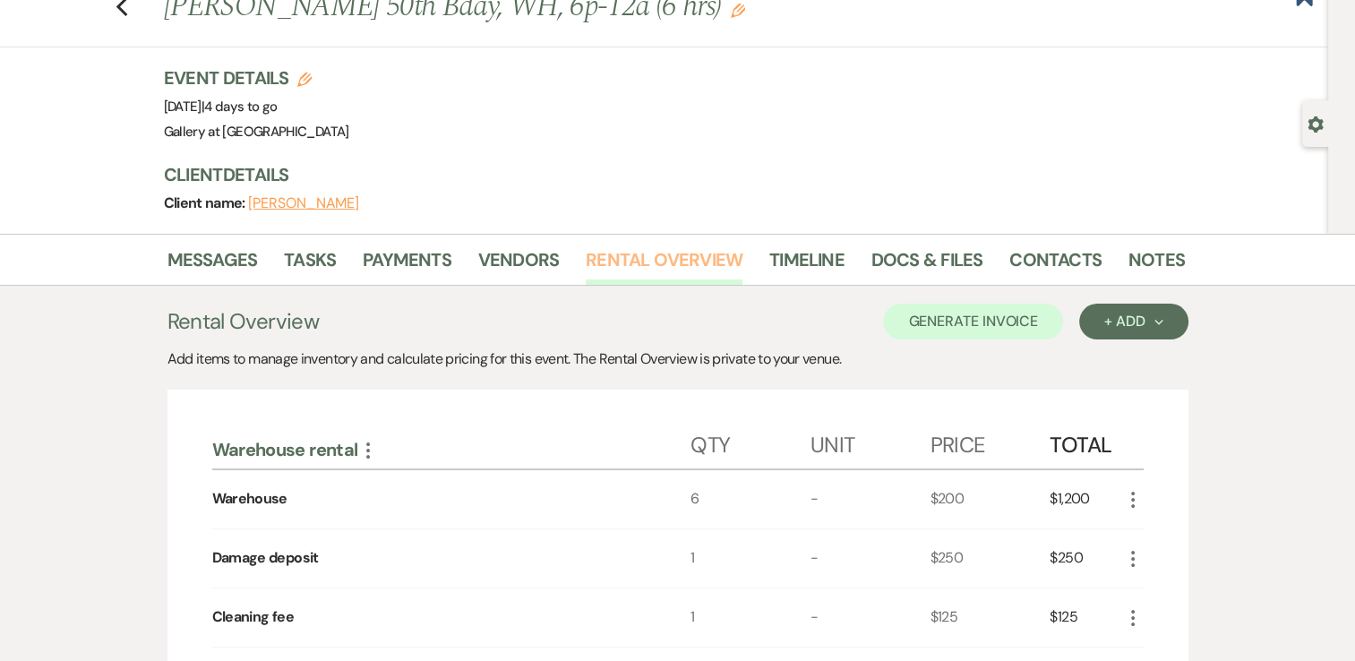
scroll to position [14, 0]
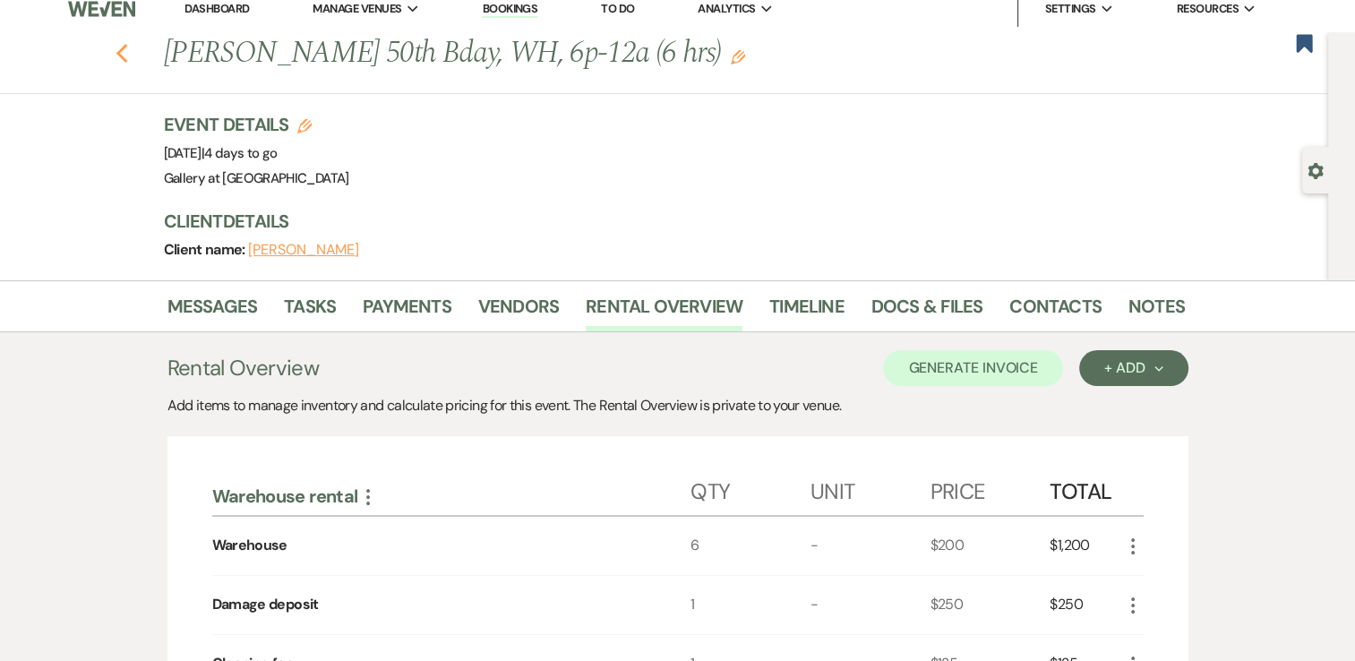
click at [125, 50] on use "button" at bounding box center [122, 54] width 12 height 20
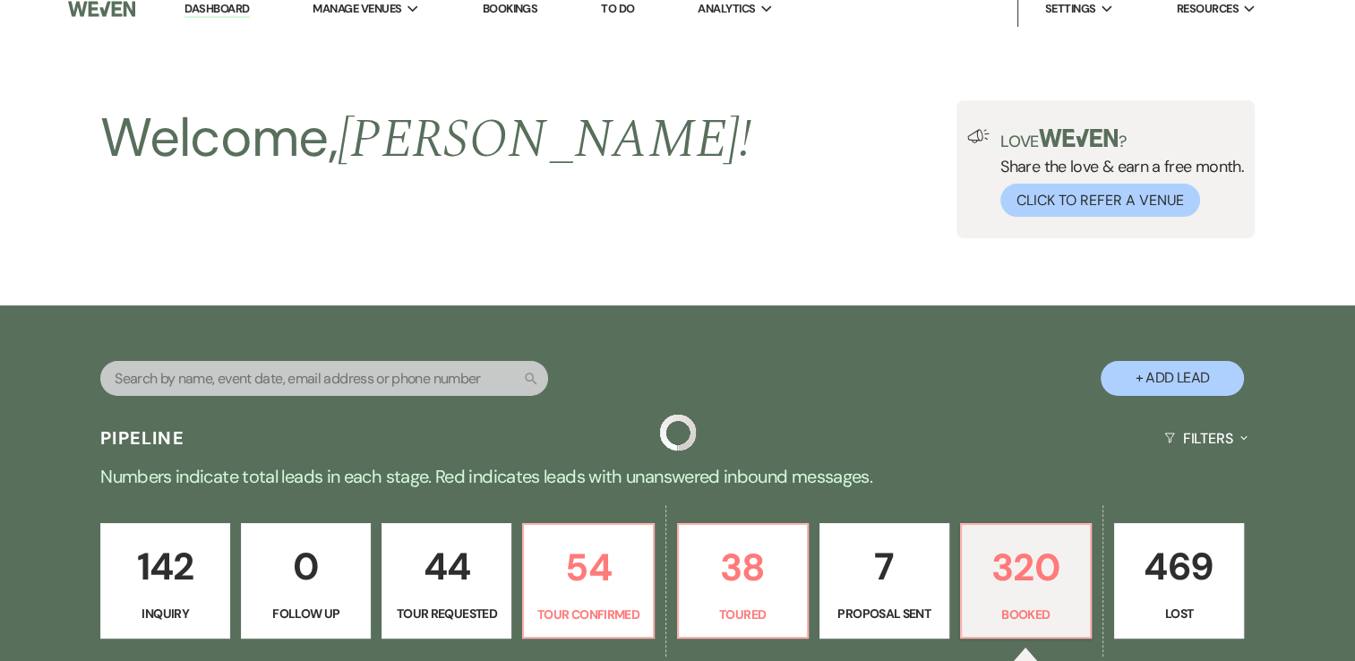
scroll to position [2174, 0]
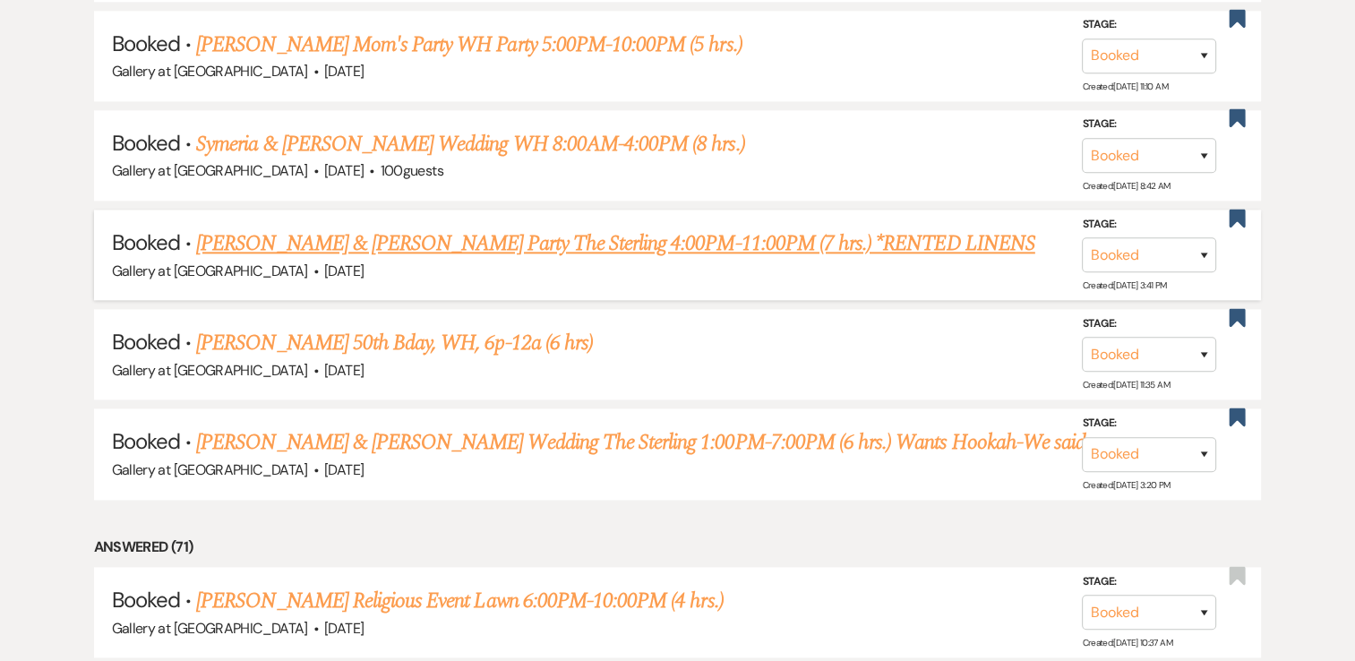
click at [294, 229] on link "William Kirkland & Sydney Kirkland's Party The Sterling 4:00PM-11:00PM (7 hrs.)…" at bounding box center [615, 244] width 838 height 32
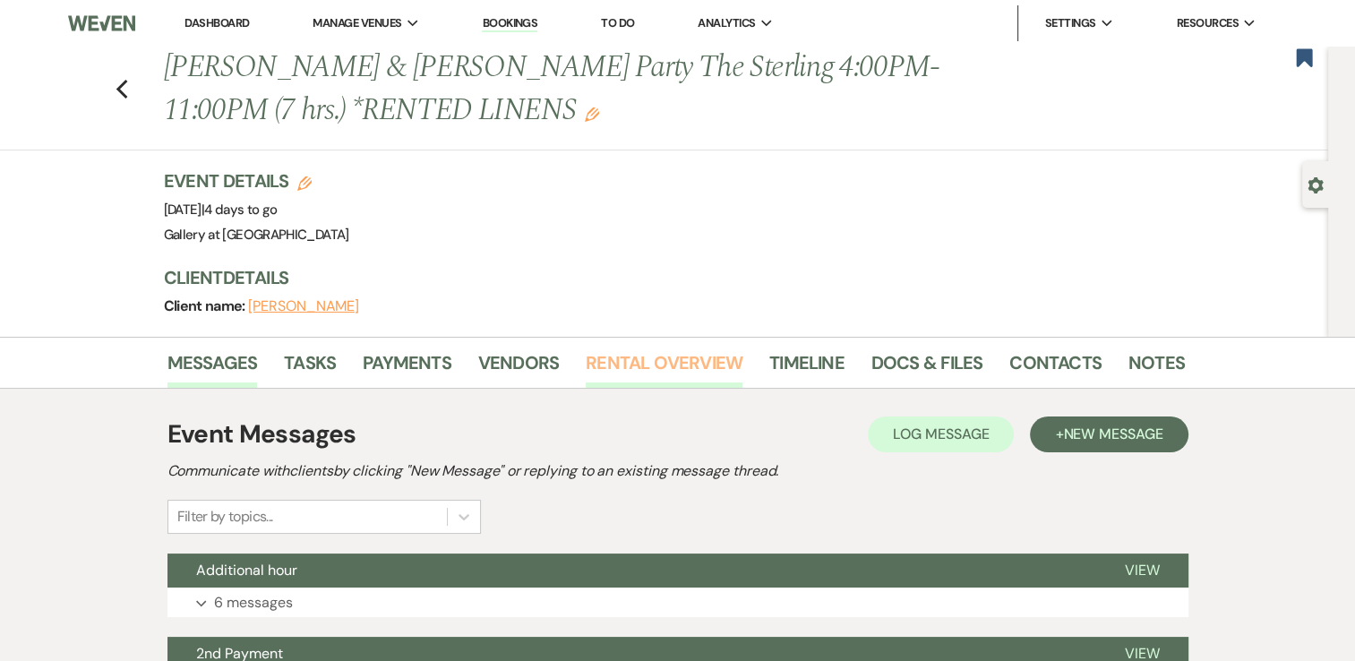
click at [638, 382] on link "Rental Overview" at bounding box center [664, 367] width 157 height 39
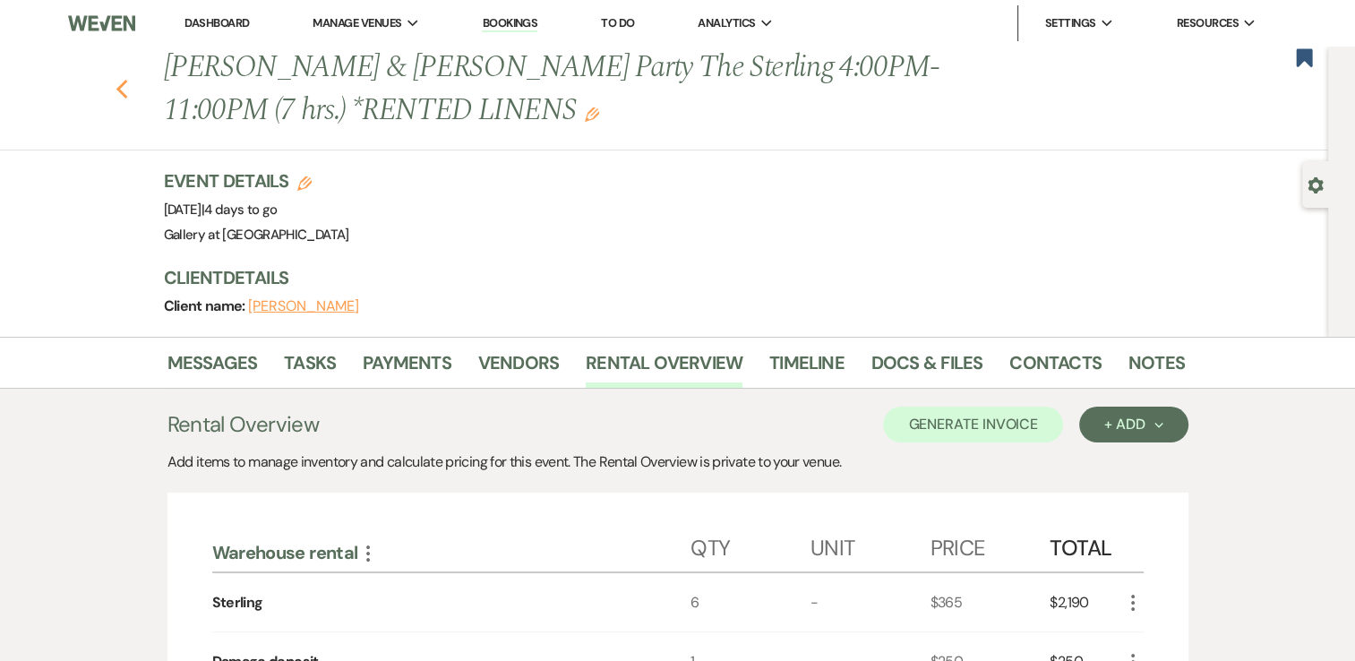
click at [125, 90] on use "button" at bounding box center [122, 90] width 12 height 20
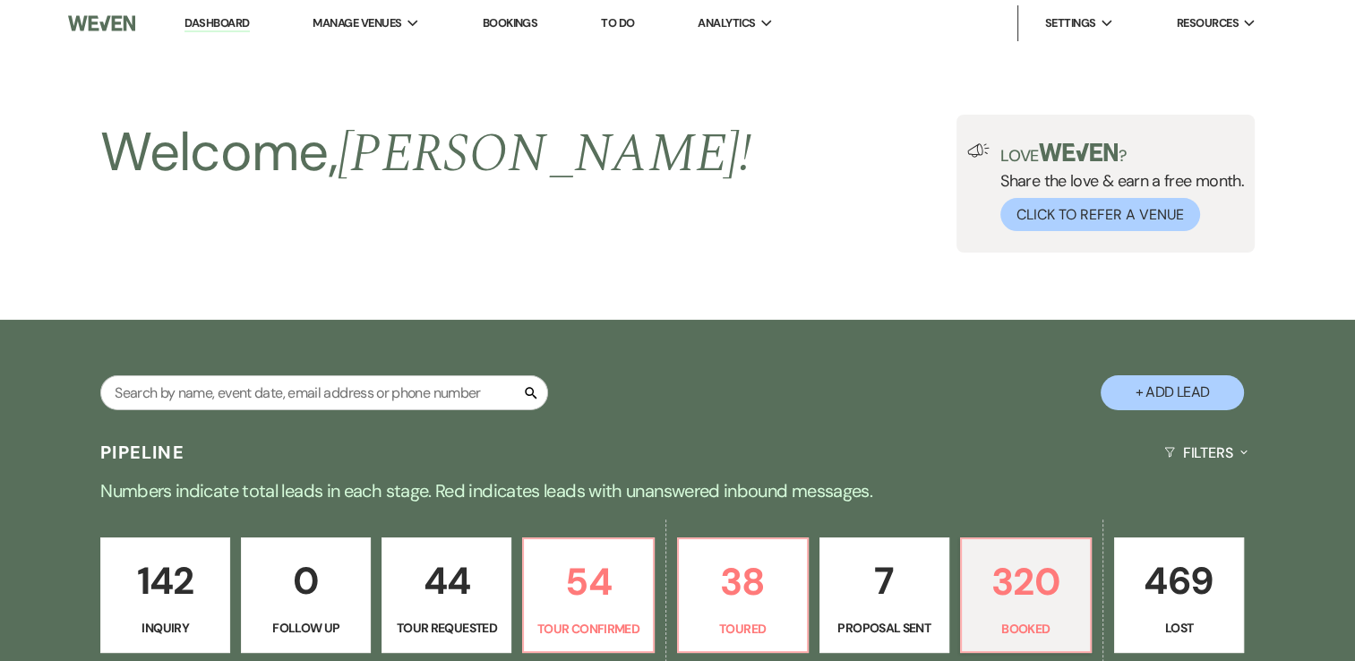
scroll to position [2174, 0]
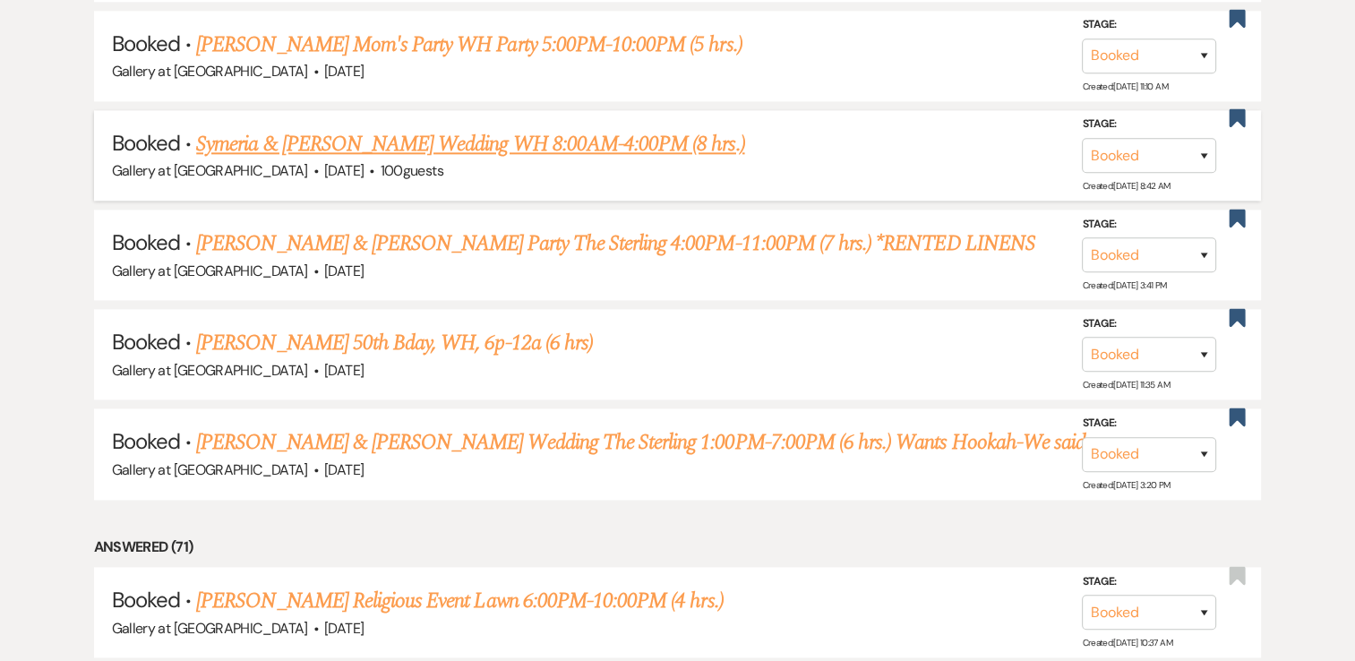
click at [377, 136] on link "Symeria & Breon's Wedding WH 8:00AM-4:00PM (8 hrs.)" at bounding box center [470, 144] width 548 height 32
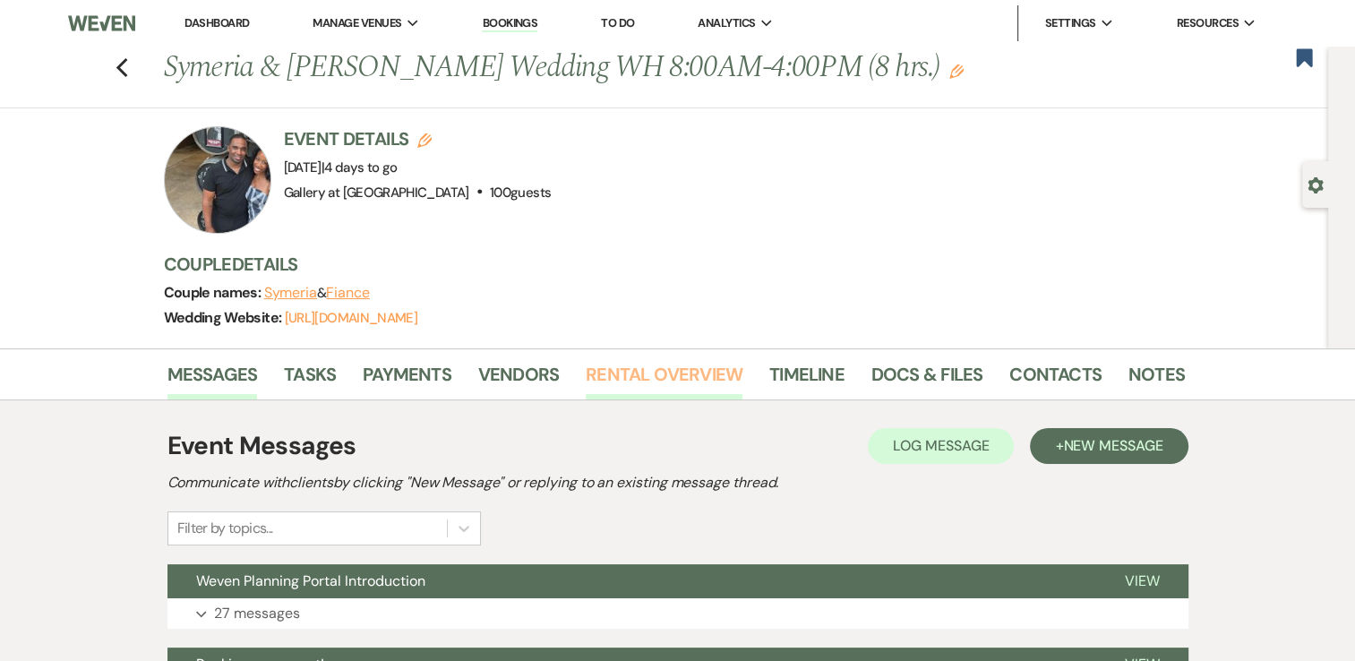
click at [630, 373] on link "Rental Overview" at bounding box center [664, 379] width 157 height 39
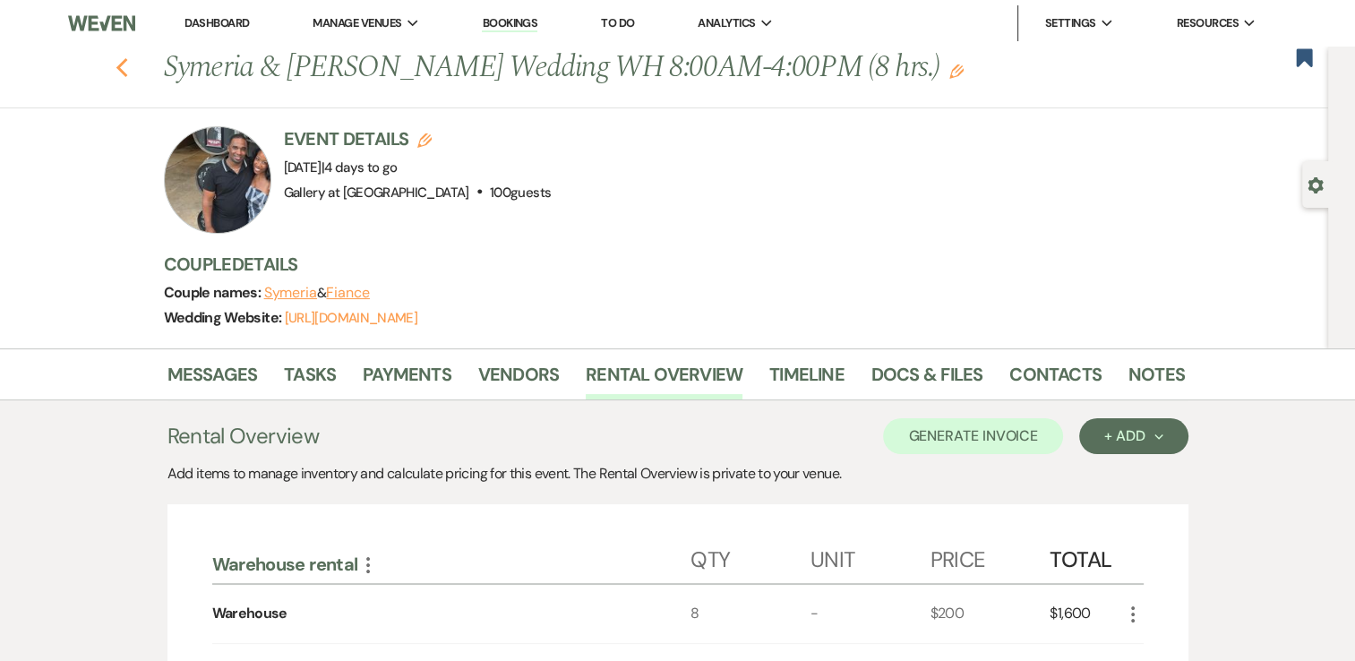
click at [127, 66] on icon "Previous" at bounding box center [122, 67] width 13 height 21
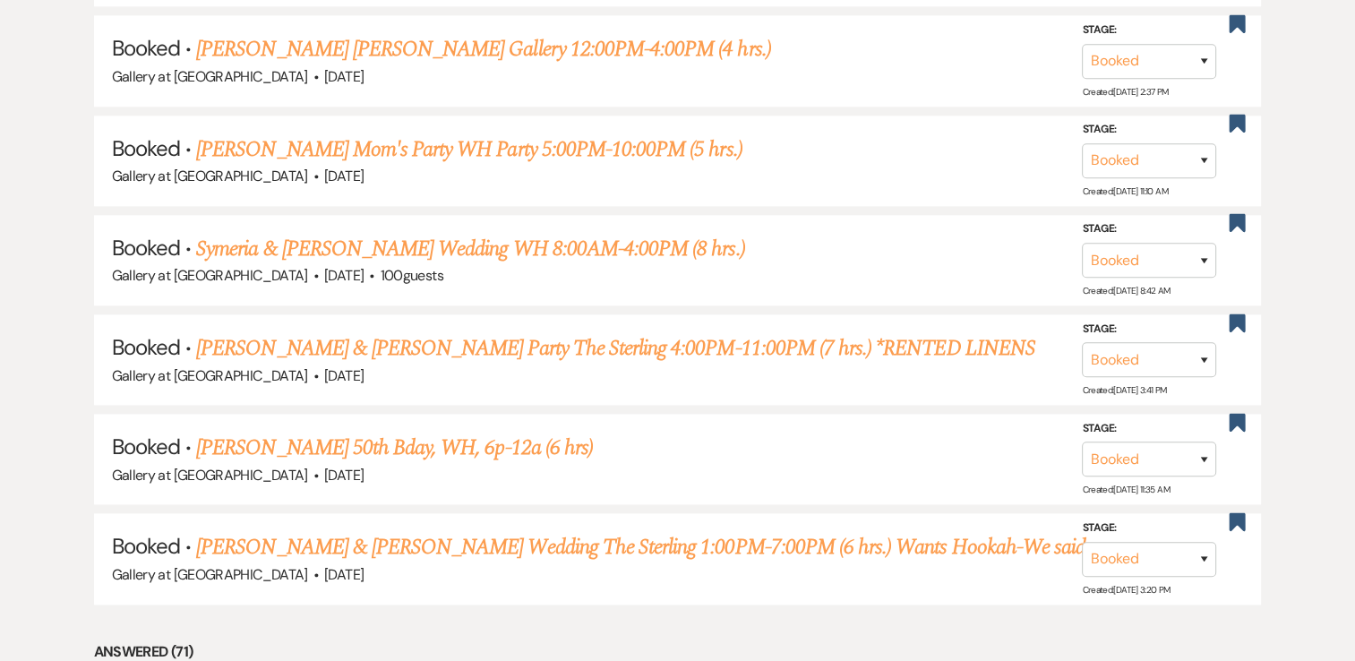
scroll to position [2067, 0]
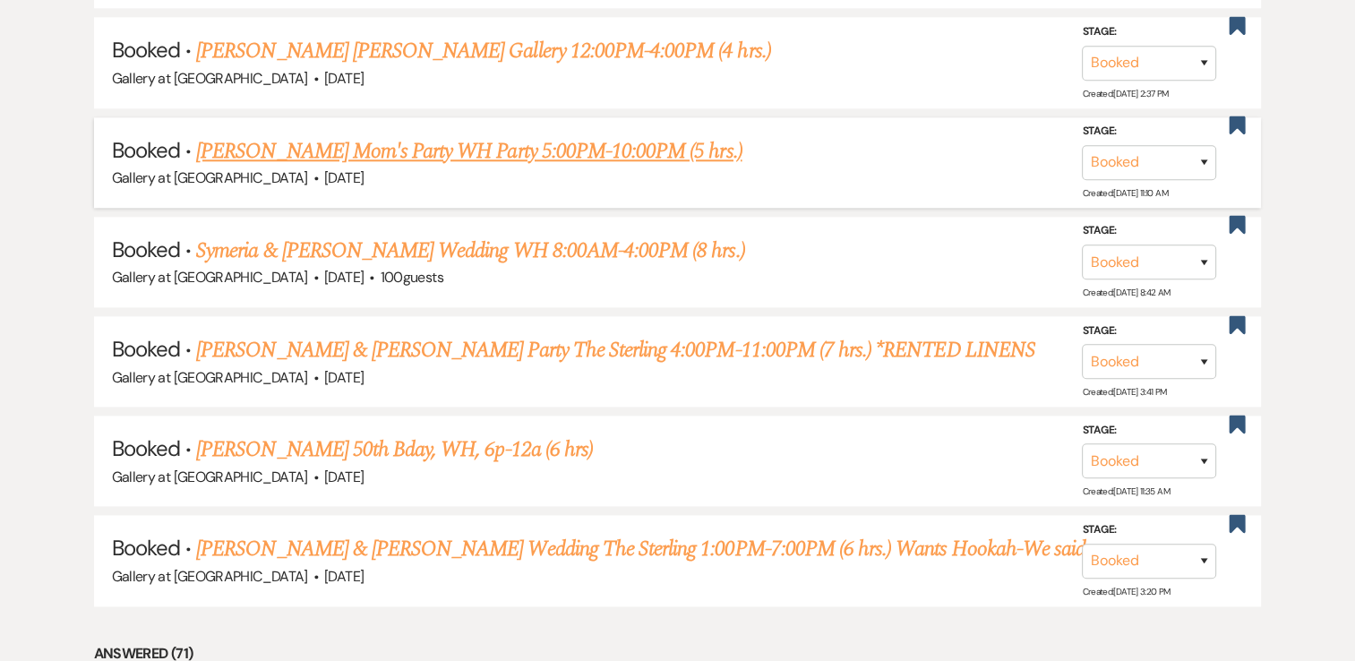
click at [374, 145] on link "McDonough Mom's Party WH Party 5:00PM-10:00PM (5 hrs.)" at bounding box center [468, 151] width 545 height 32
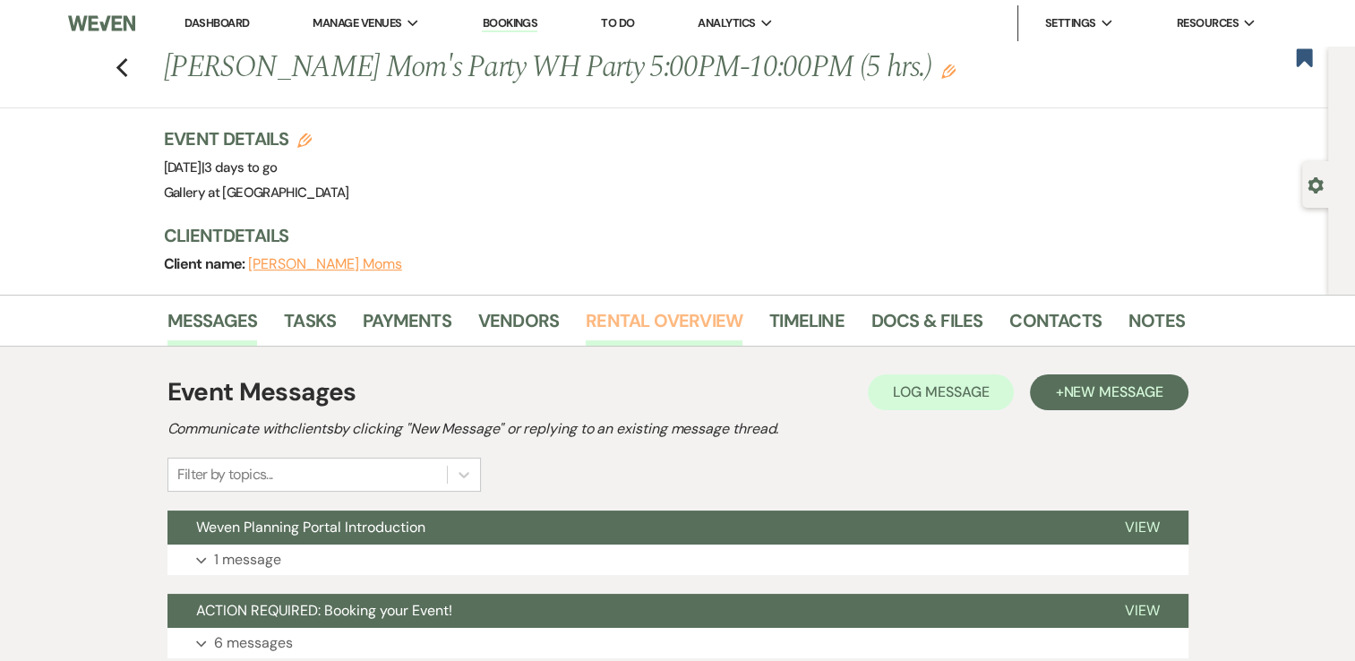
click at [613, 331] on link "Rental Overview" at bounding box center [664, 325] width 157 height 39
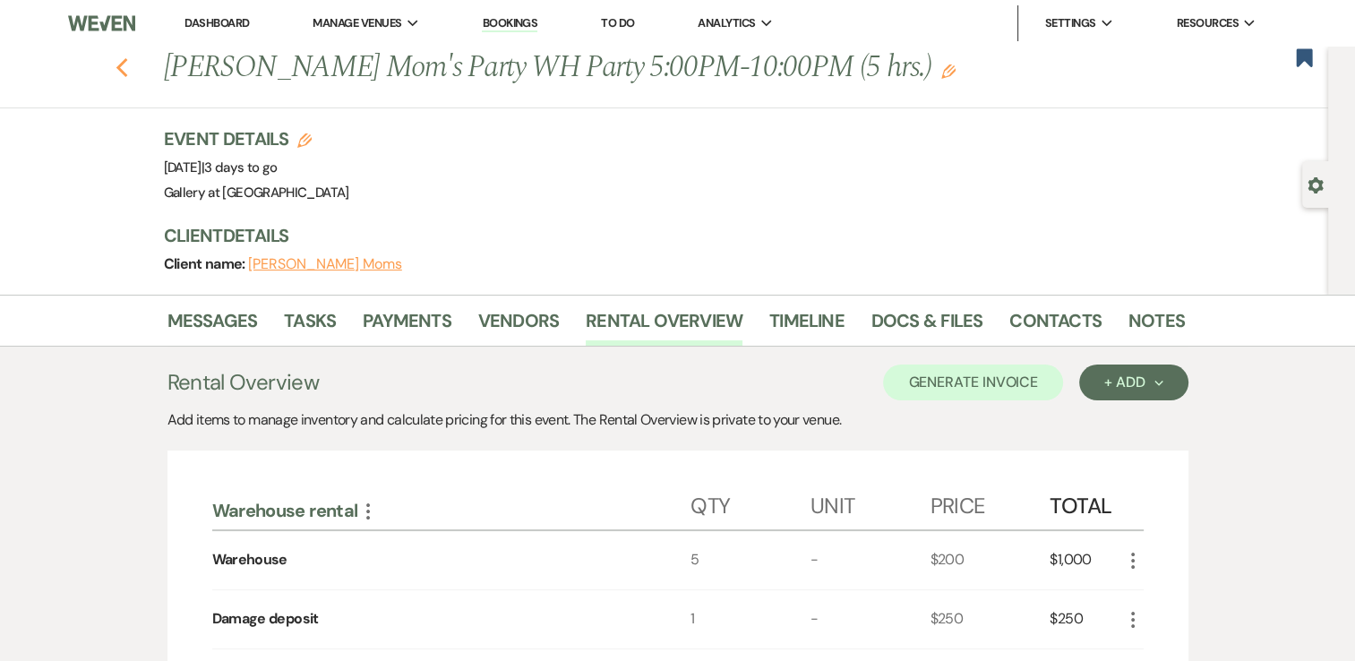
click at [129, 65] on icon "Previous" at bounding box center [122, 67] width 13 height 21
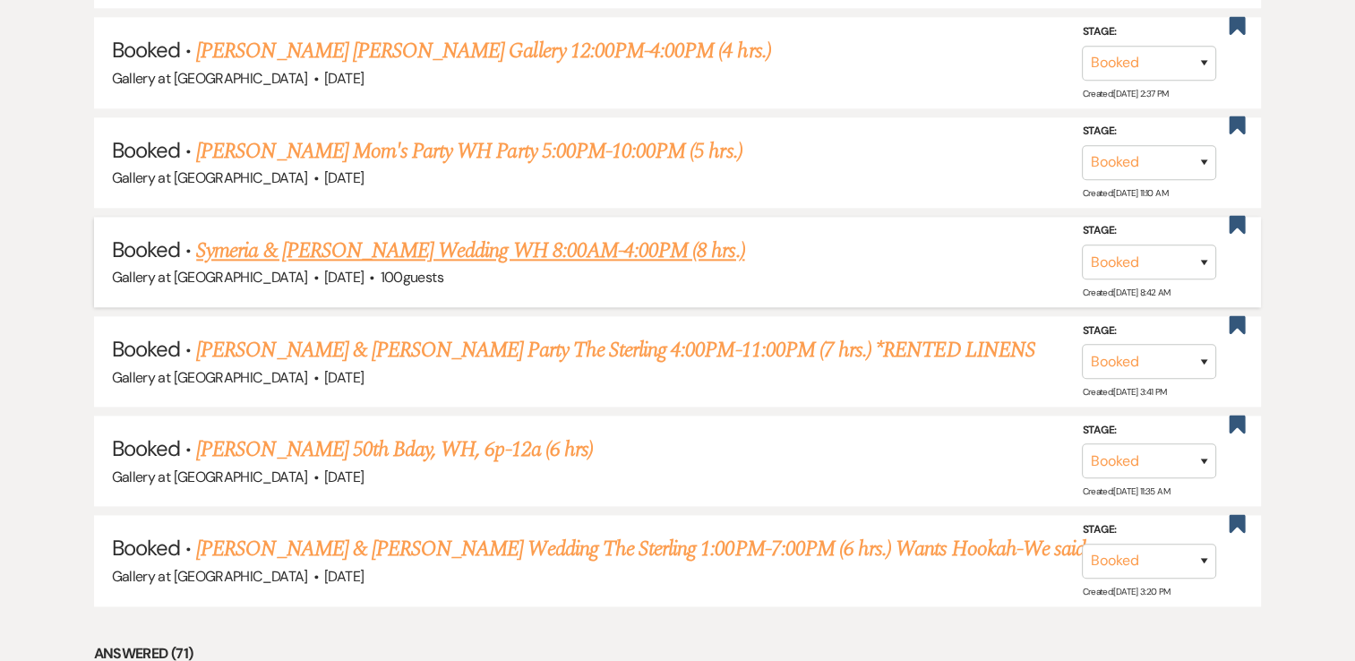
scroll to position [2023, 0]
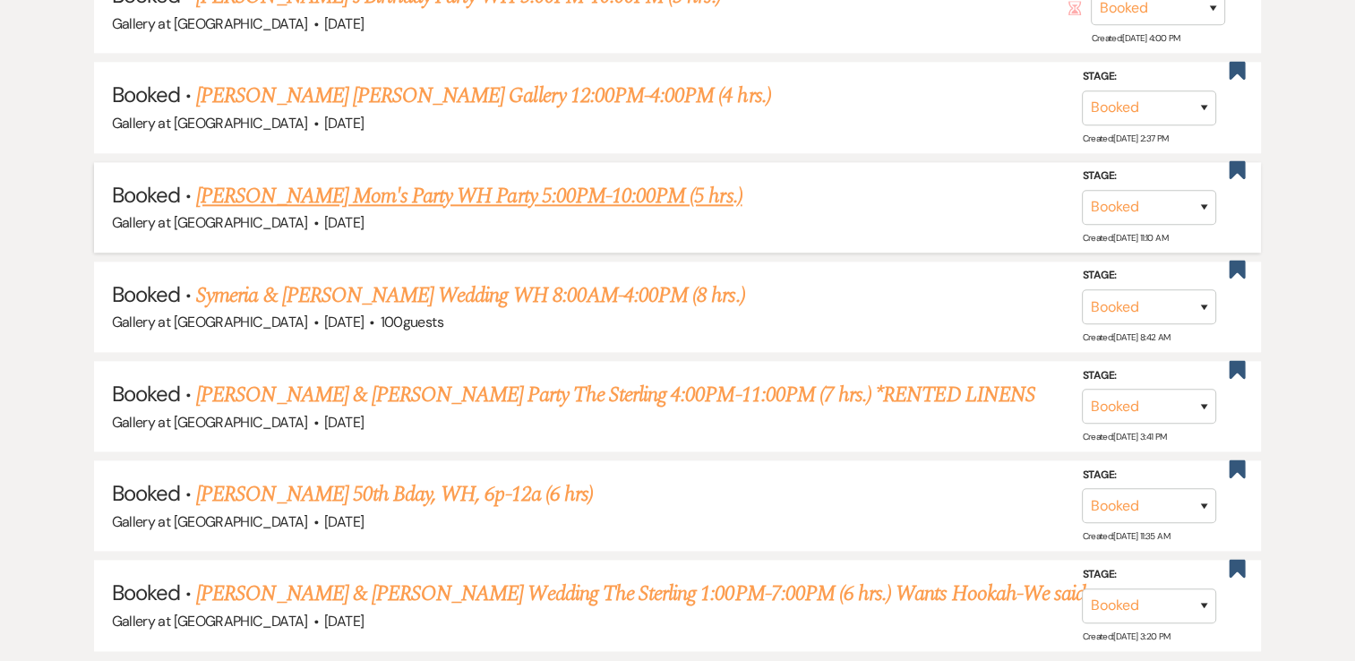
click at [338, 188] on link "McDonough Mom's Party WH Party 5:00PM-10:00PM (5 hrs.)" at bounding box center [468, 196] width 545 height 32
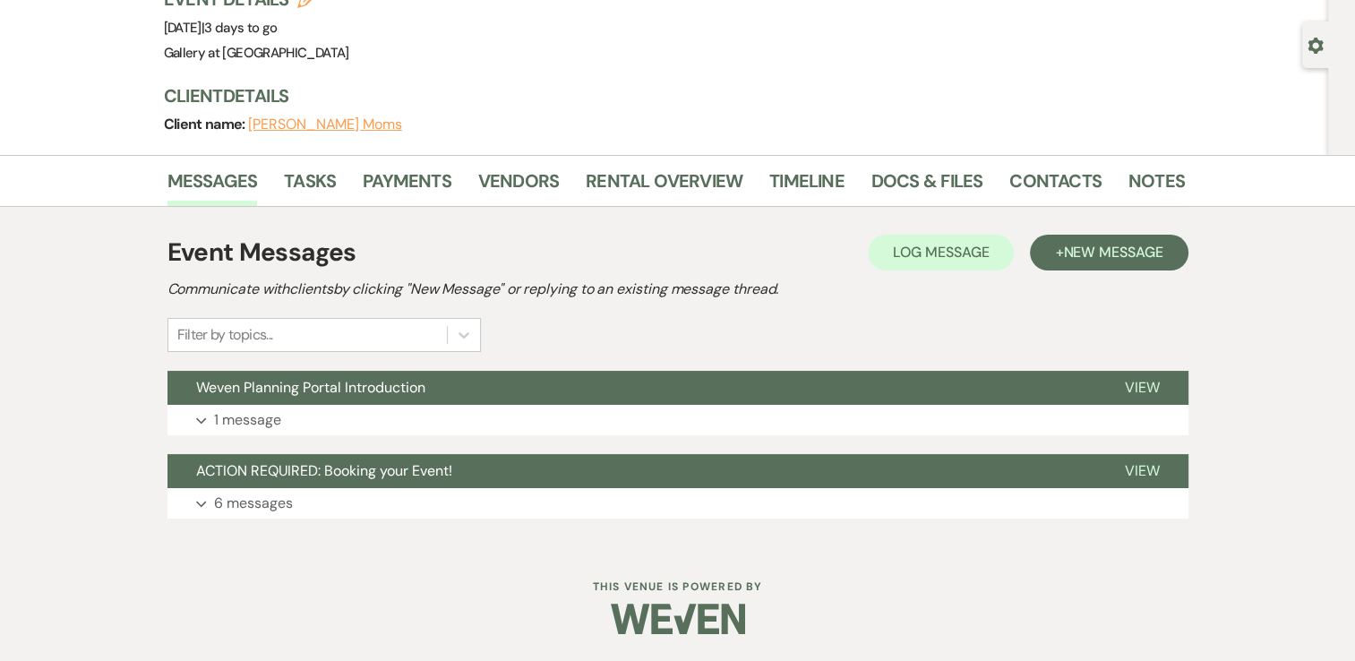
scroll to position [138, 0]
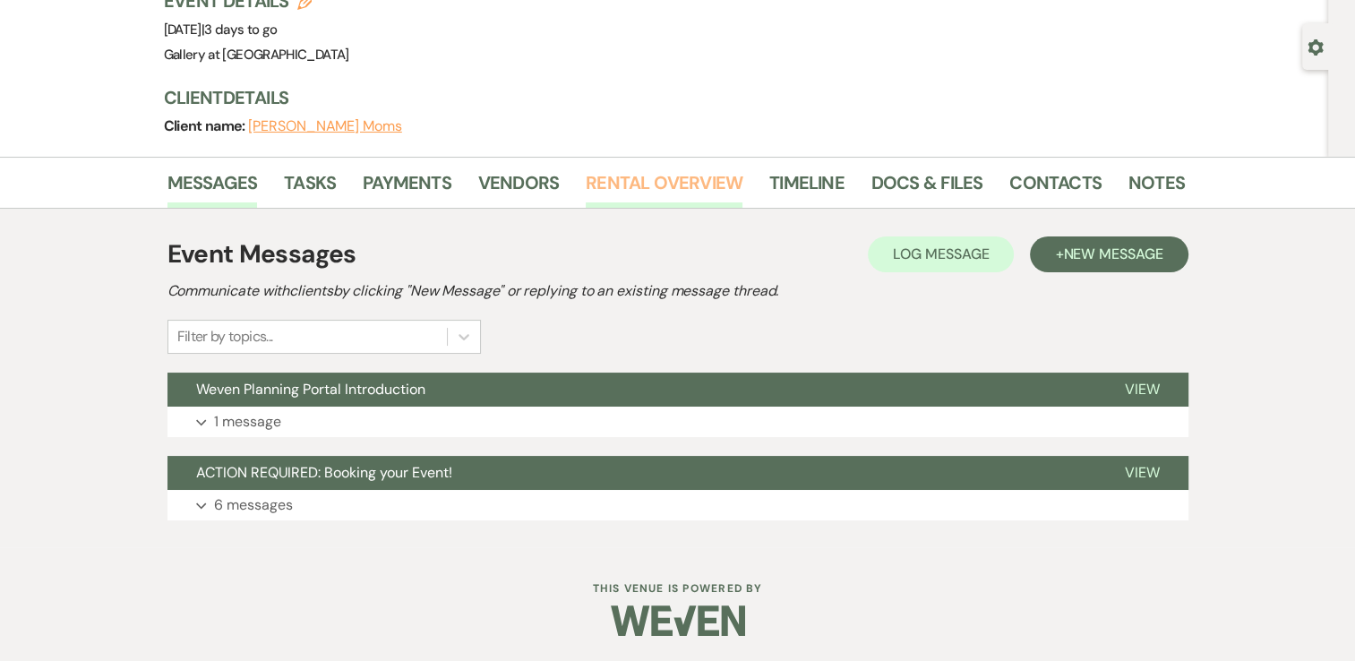
click at [651, 197] on link "Rental Overview" at bounding box center [664, 187] width 157 height 39
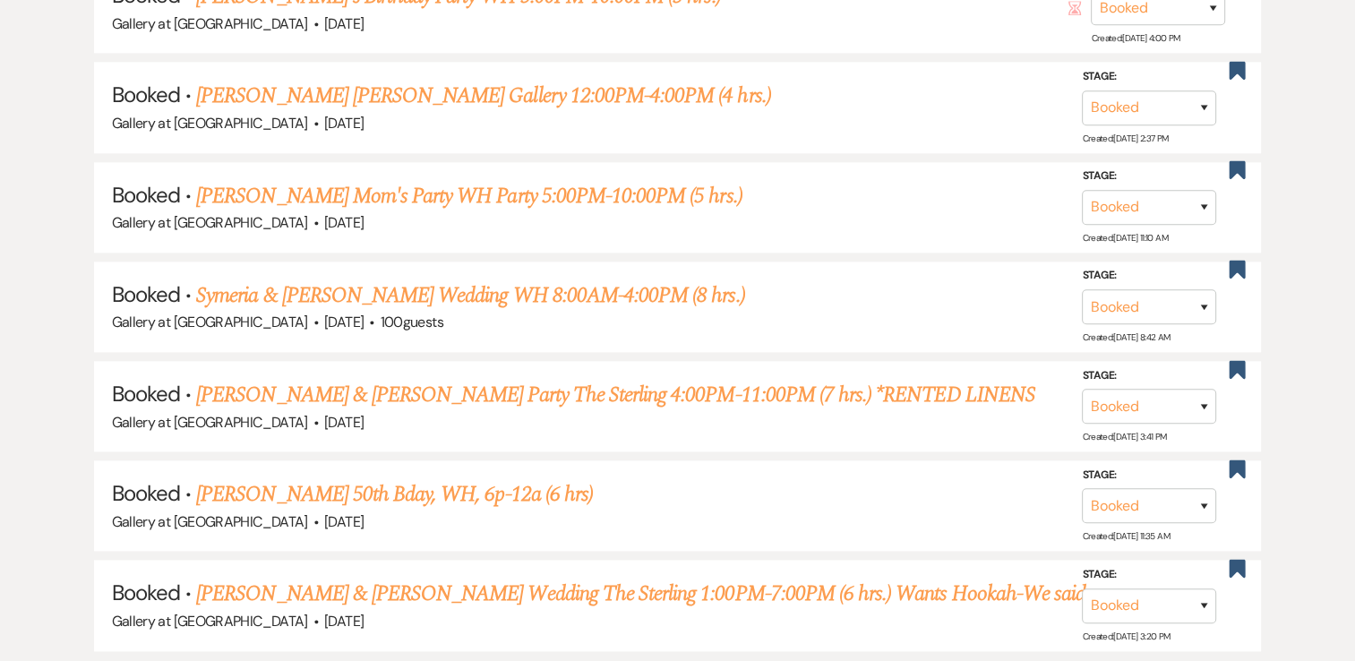
scroll to position [1958, 0]
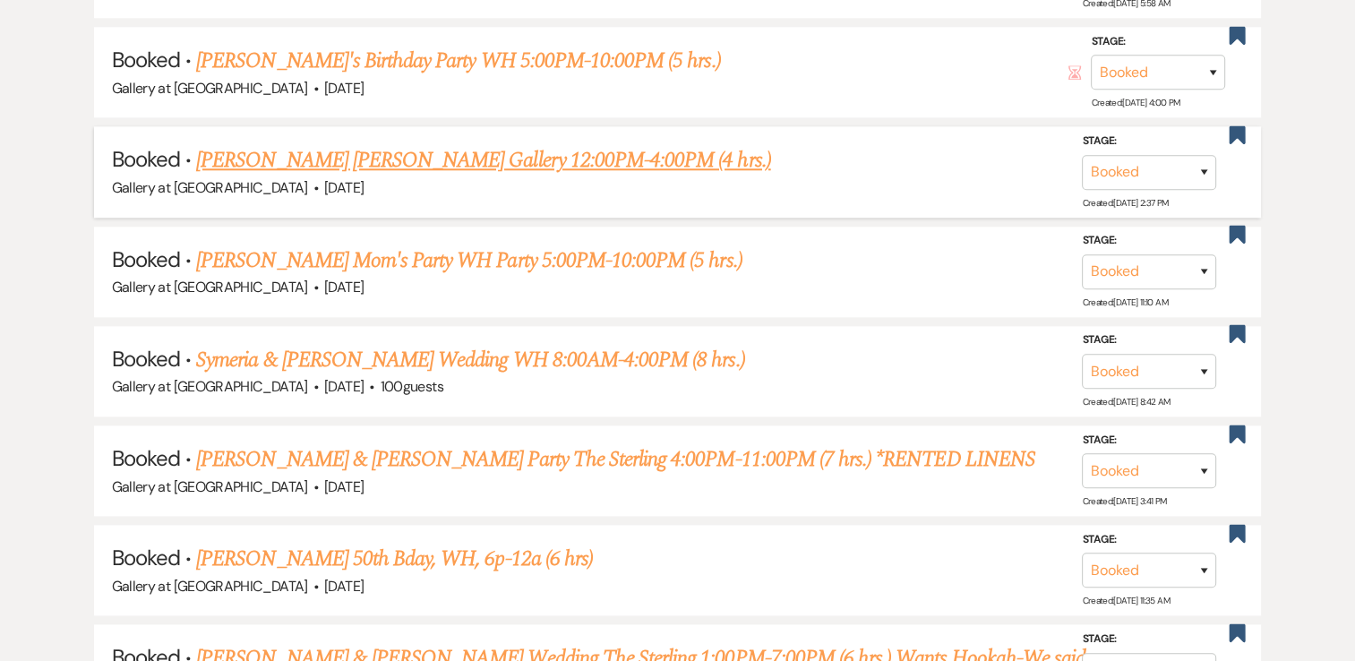
click at [324, 178] on span "Oct 16, 2025" at bounding box center [343, 187] width 39 height 19
click at [305, 156] on link "Richard Montague's Repass Gallery 12:00PM-4:00PM (4 hrs.)" at bounding box center [483, 160] width 574 height 32
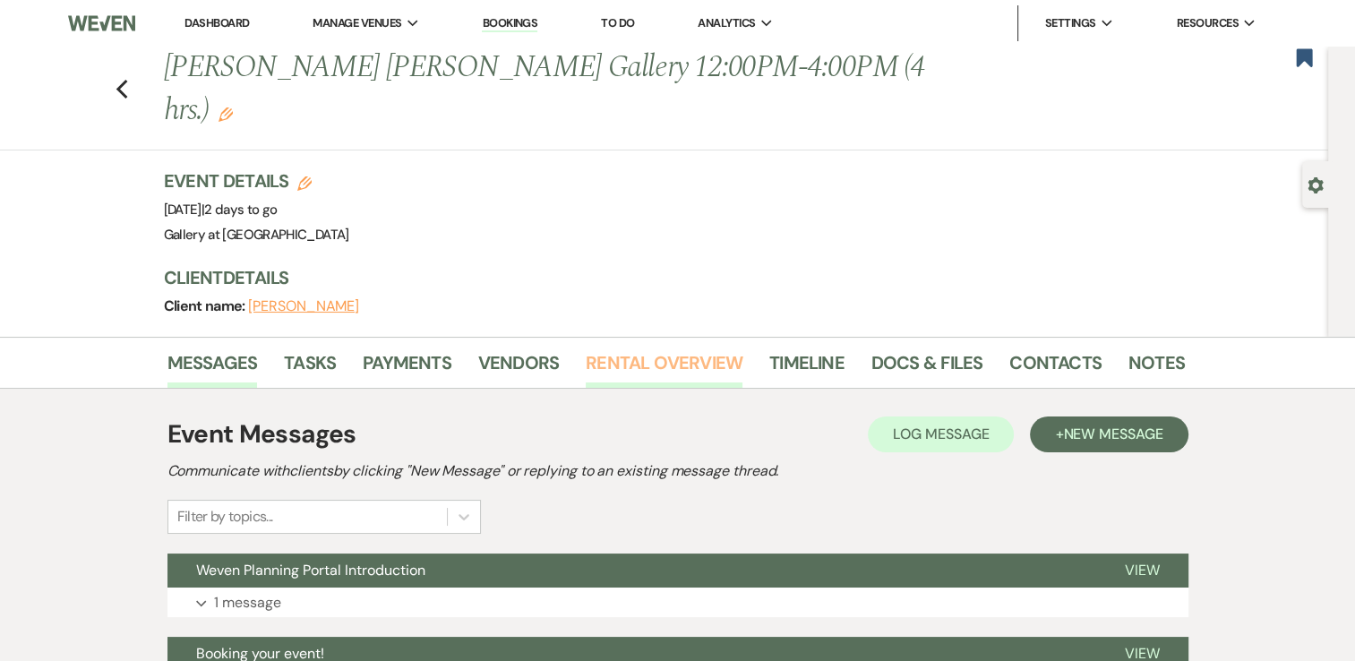
click at [663, 348] on link "Rental Overview" at bounding box center [664, 367] width 157 height 39
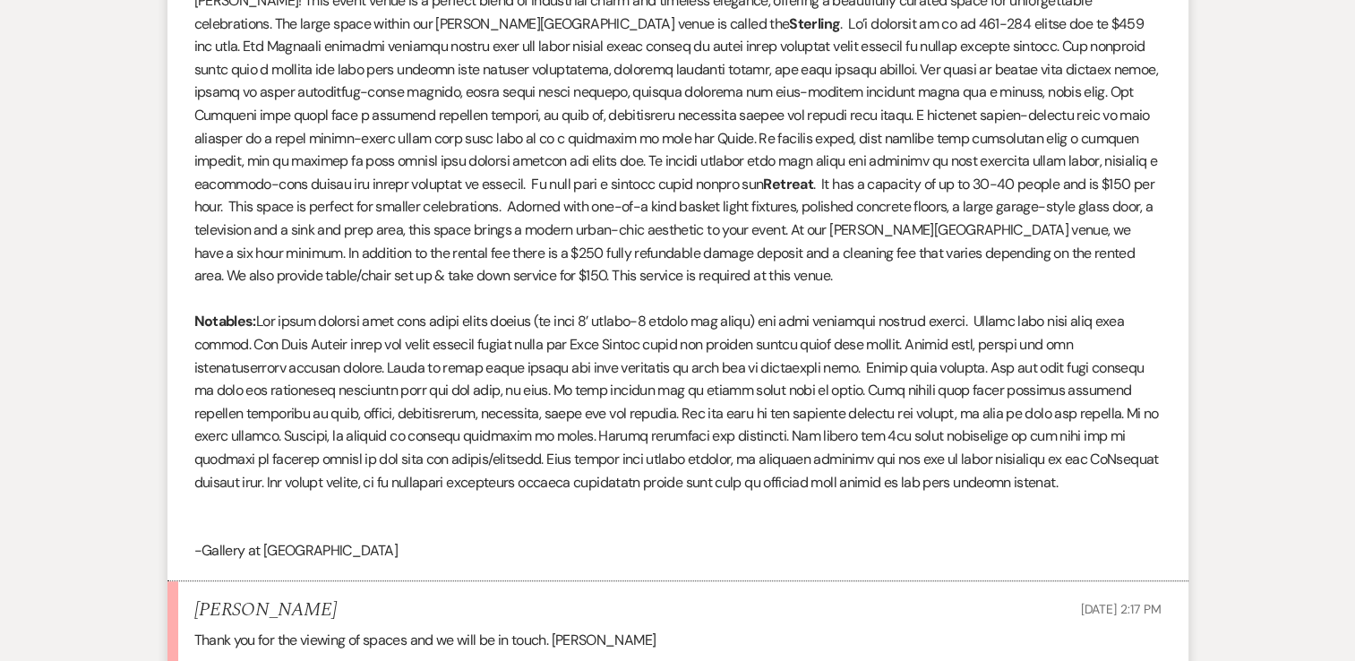
scroll to position [1365, 0]
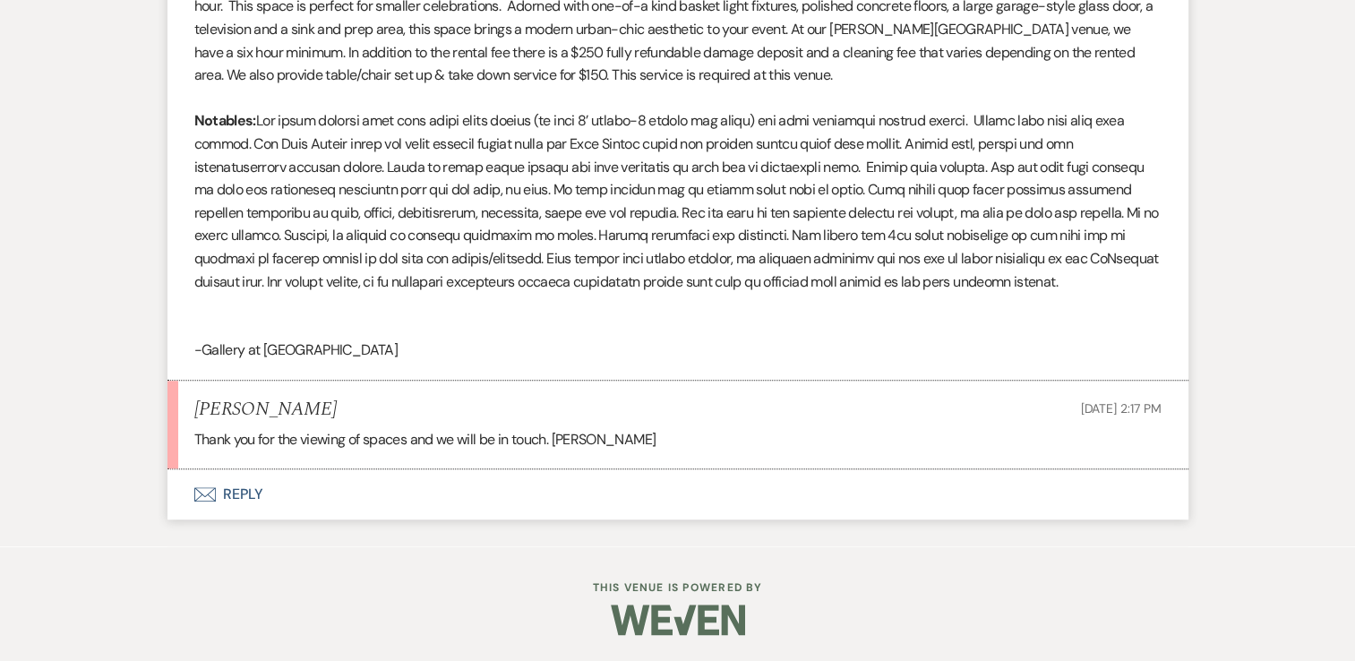
click at [488, 494] on button "Envelope Reply" at bounding box center [677, 494] width 1021 height 50
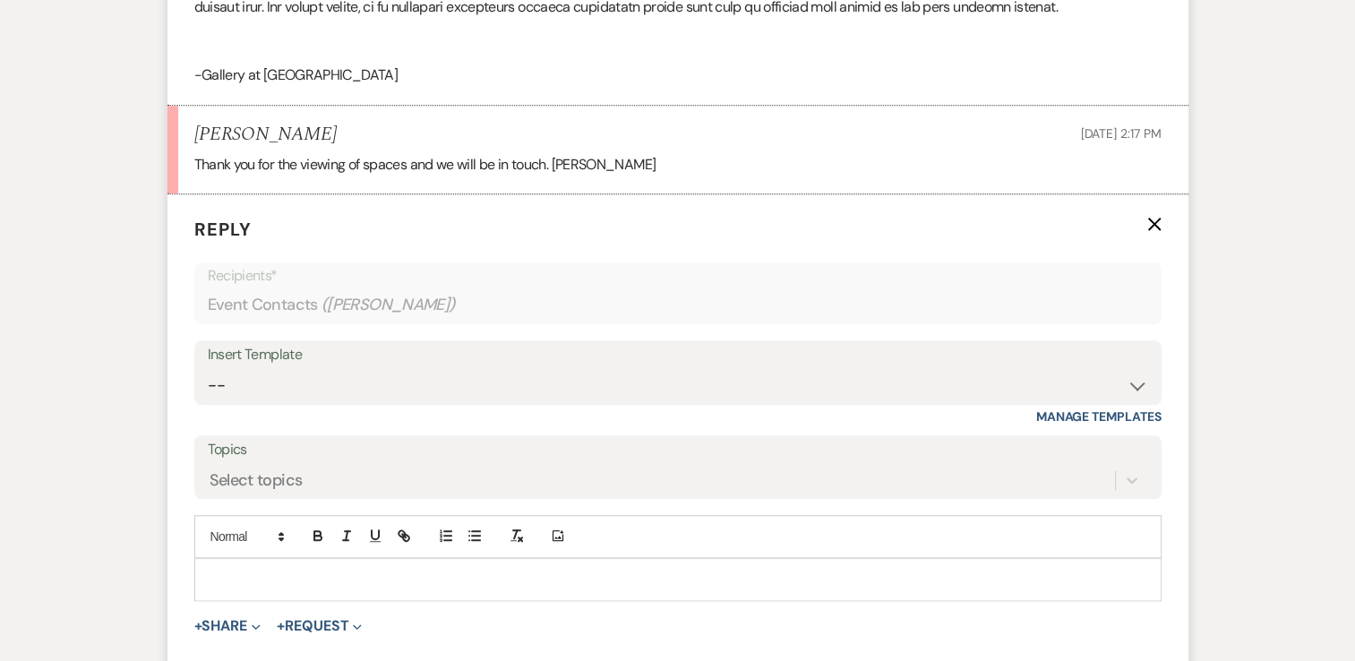
scroll to position [1641, 0]
click at [399, 581] on p at bounding box center [678, 579] width 939 height 20
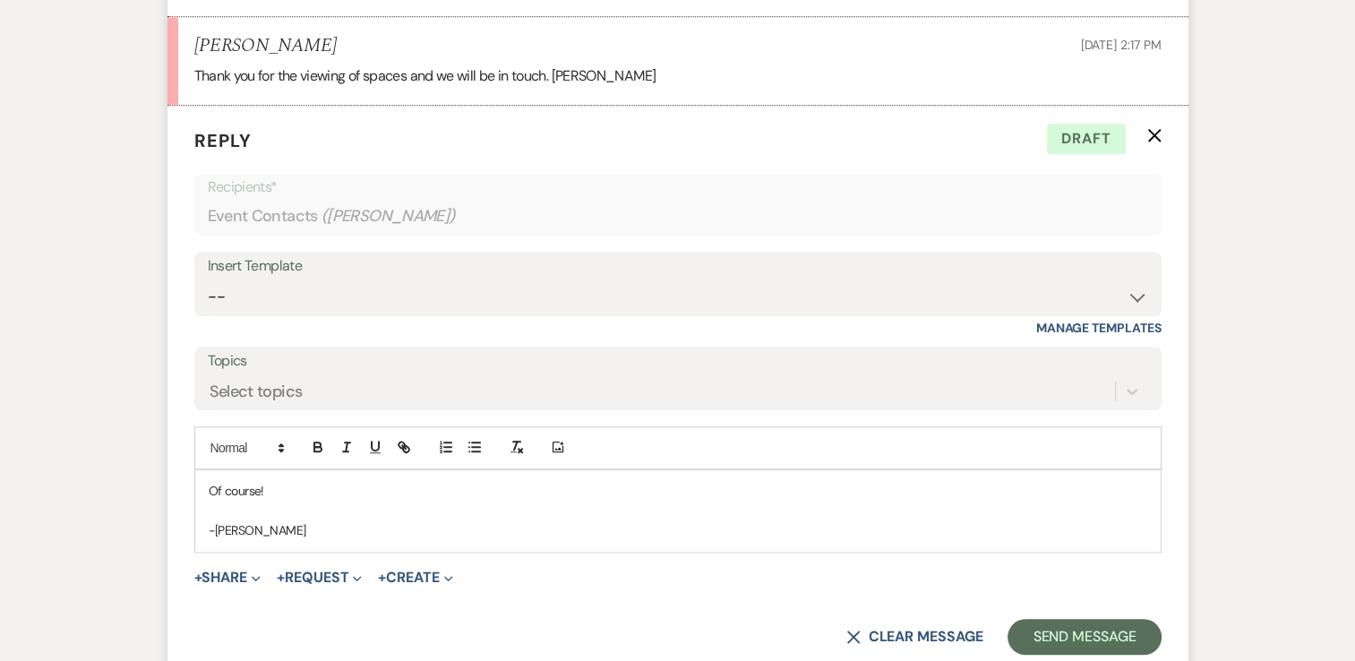
scroll to position [1727, 0]
click at [1054, 632] on button "Send Message" at bounding box center [1084, 639] width 153 height 36
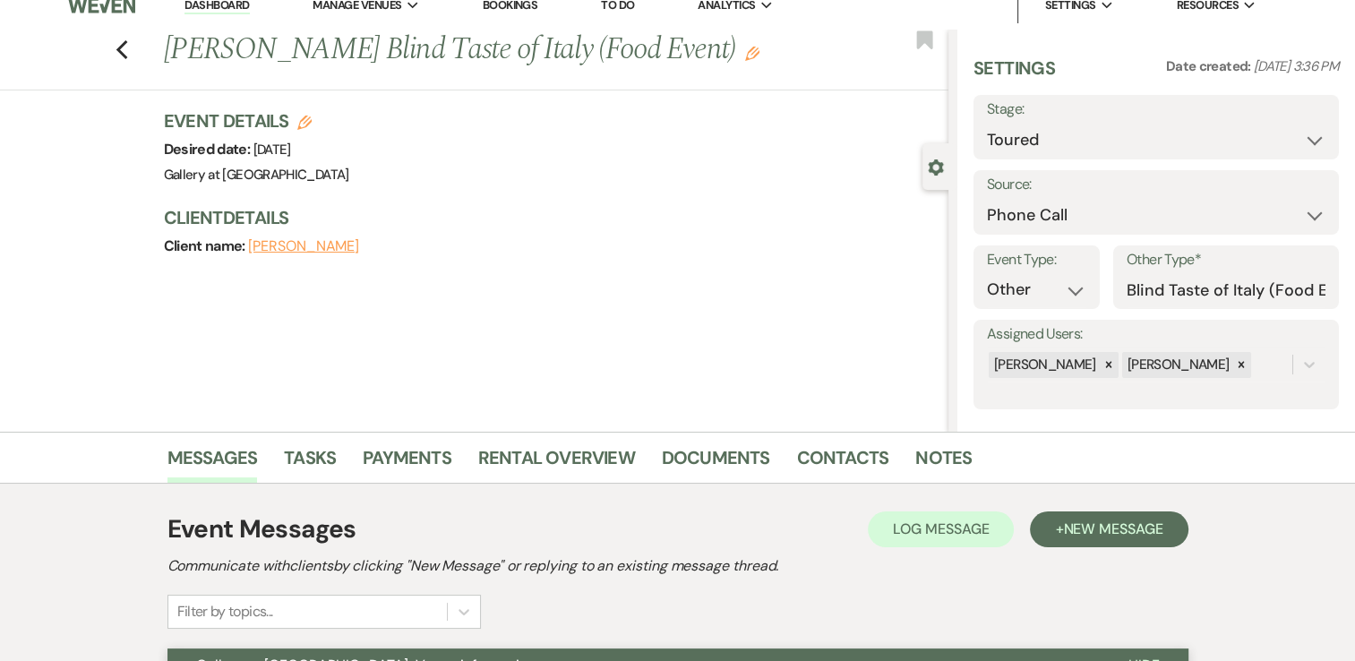
scroll to position [0, 0]
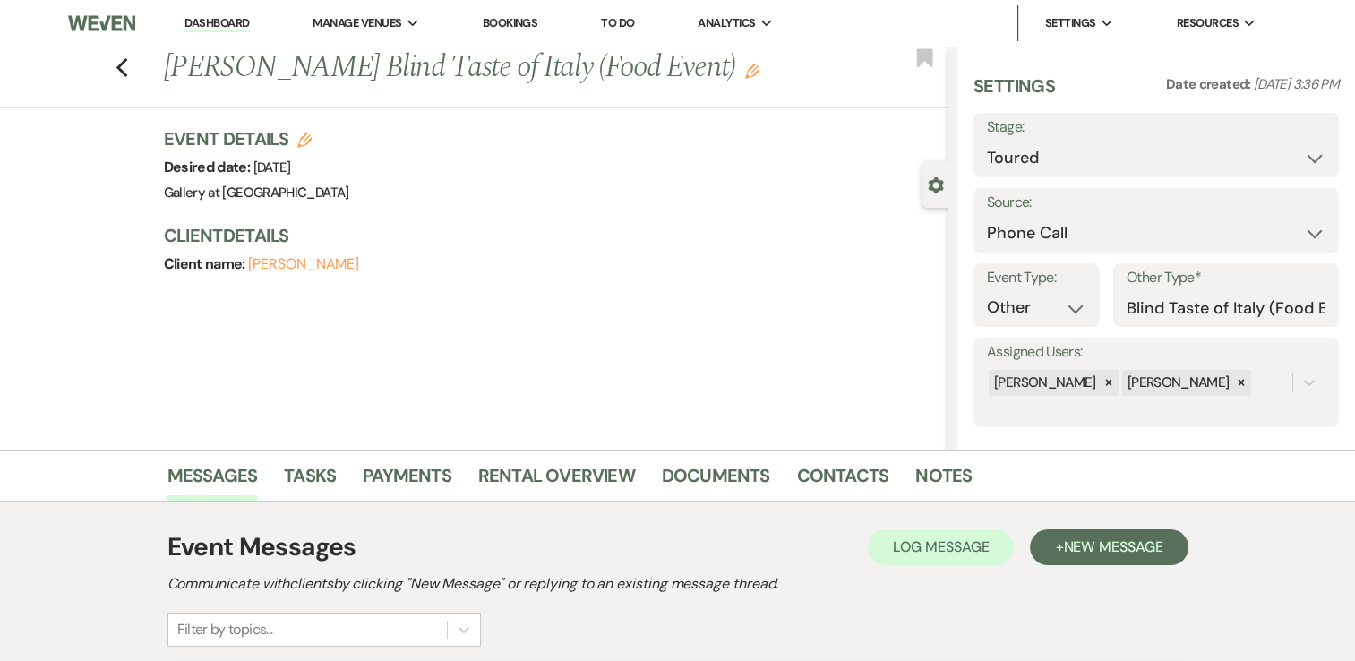
click at [208, 23] on link "Dashboard" at bounding box center [217, 23] width 64 height 17
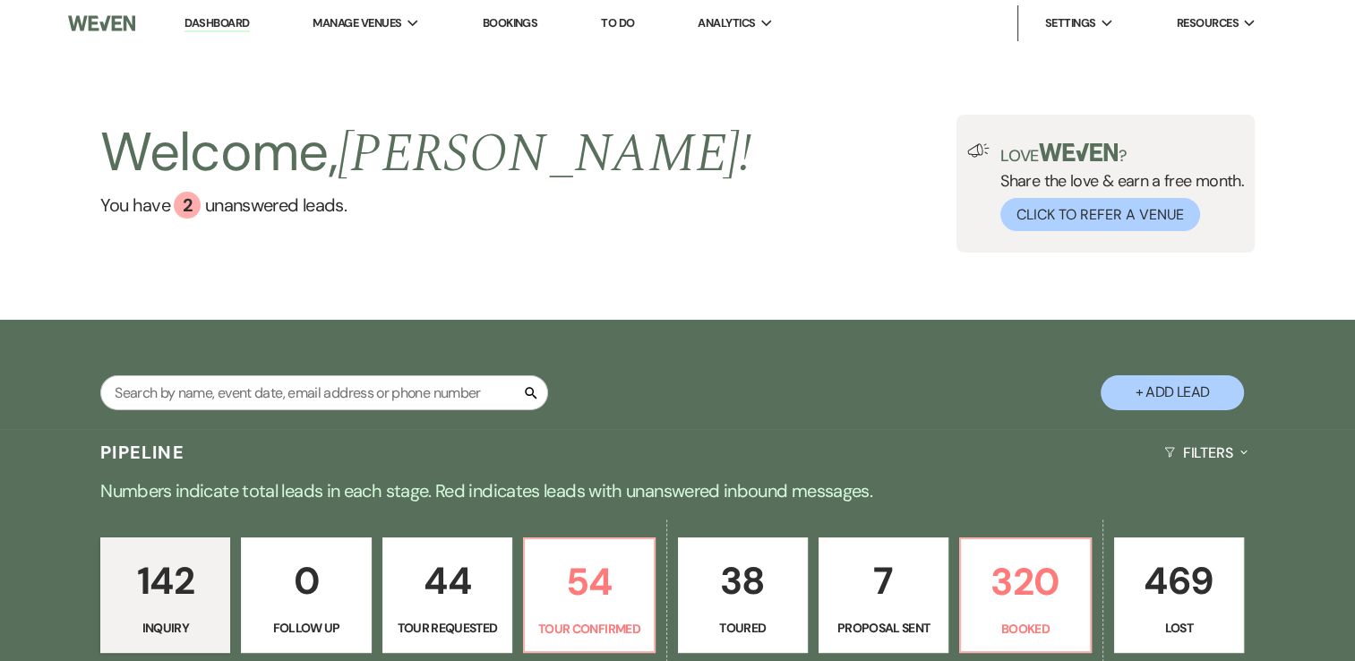
scroll to position [253, 0]
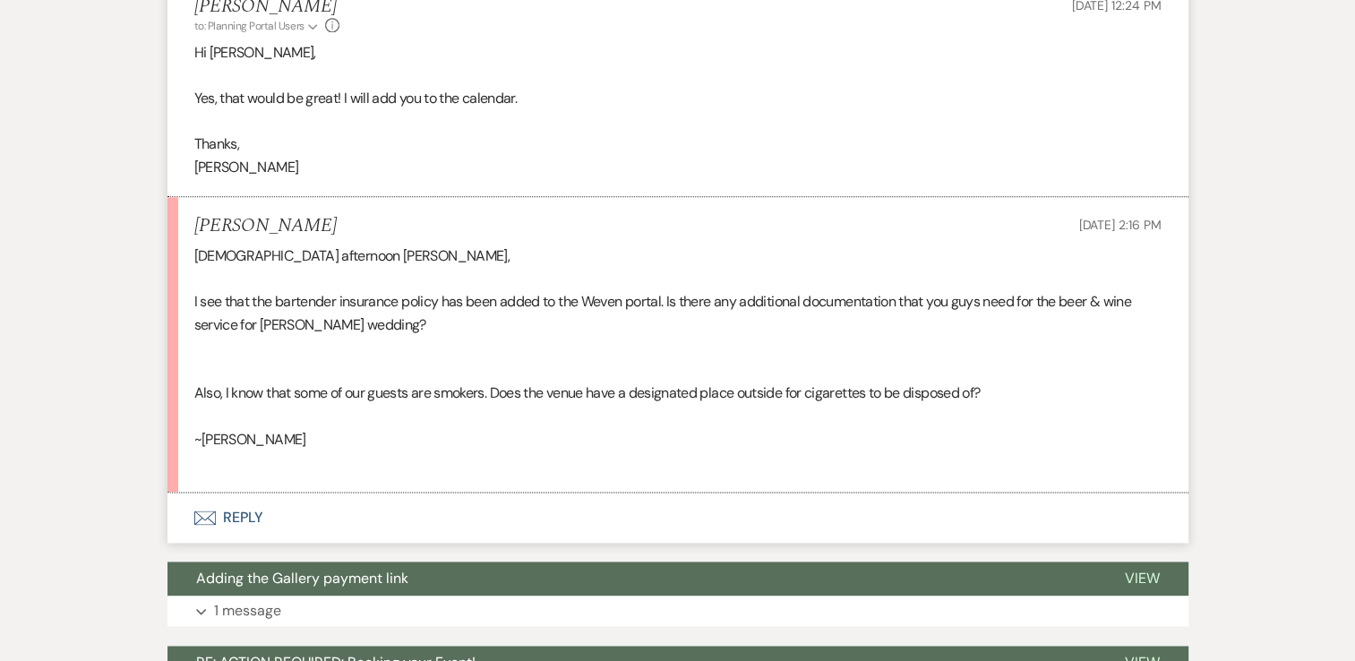
scroll to position [2217, 0]
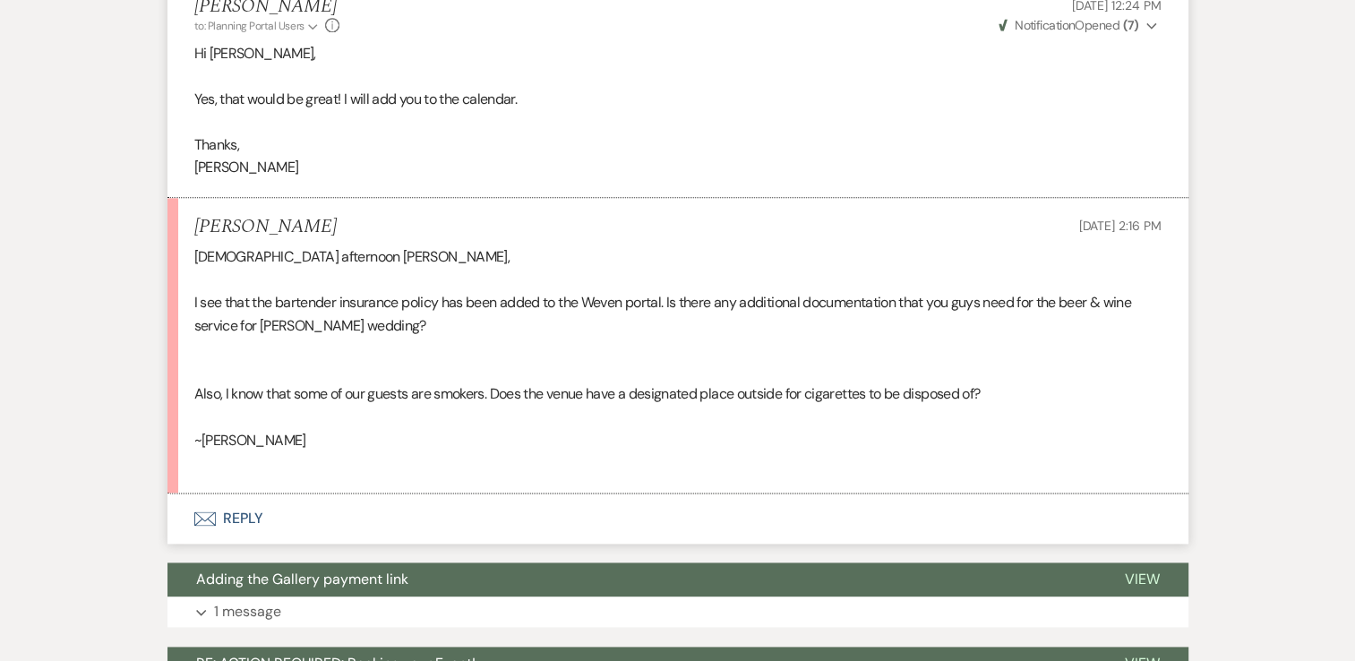
click at [247, 504] on button "Envelope Reply" at bounding box center [677, 519] width 1021 height 50
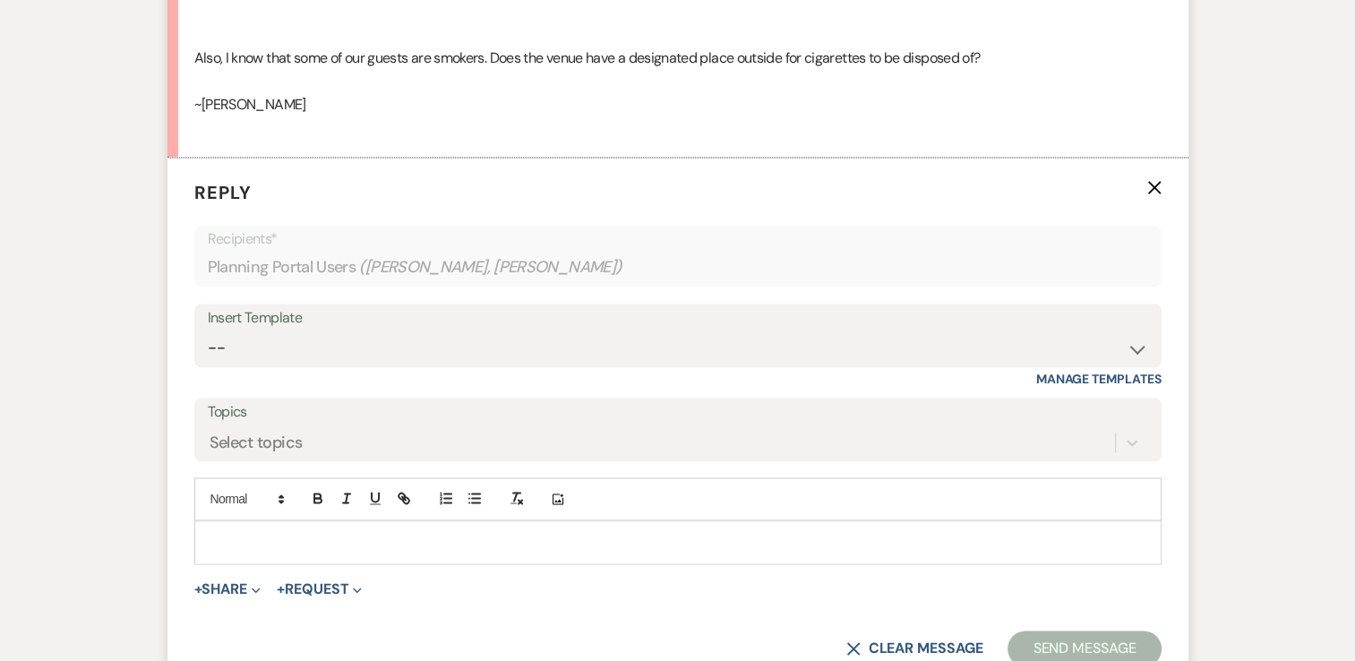
scroll to position [2551, 0]
click at [285, 561] on div at bounding box center [678, 543] width 966 height 41
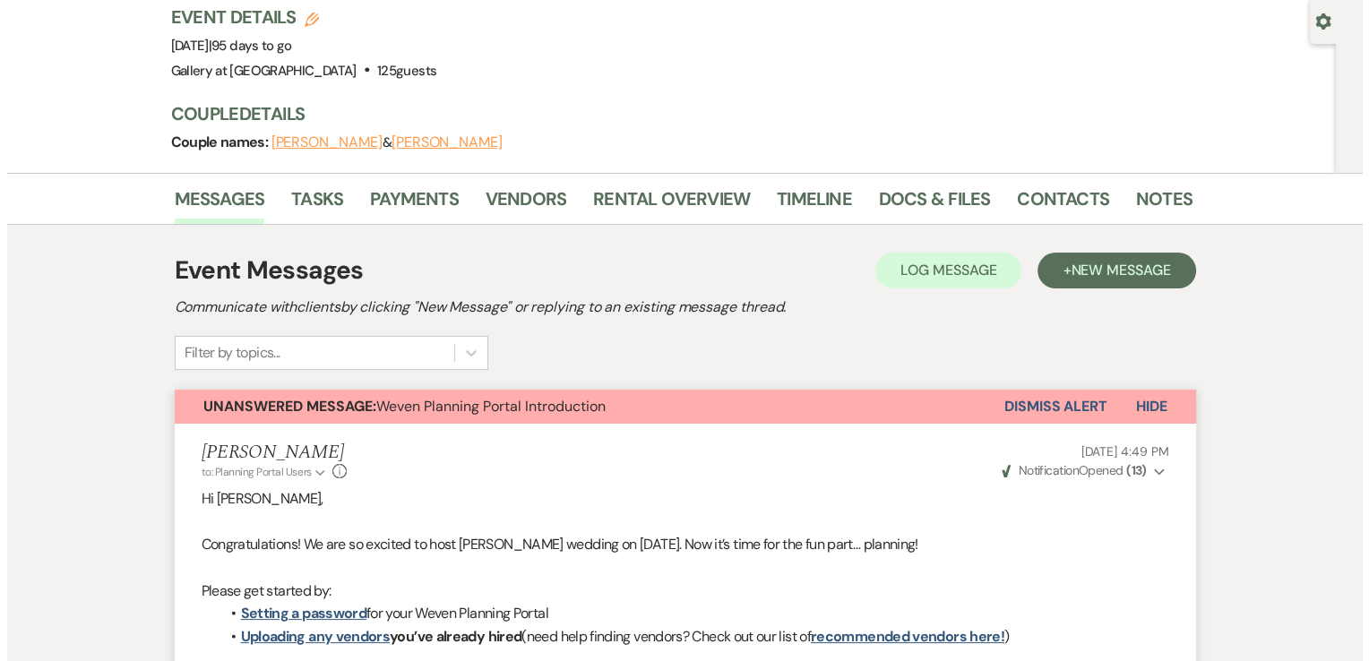
scroll to position [107, 0]
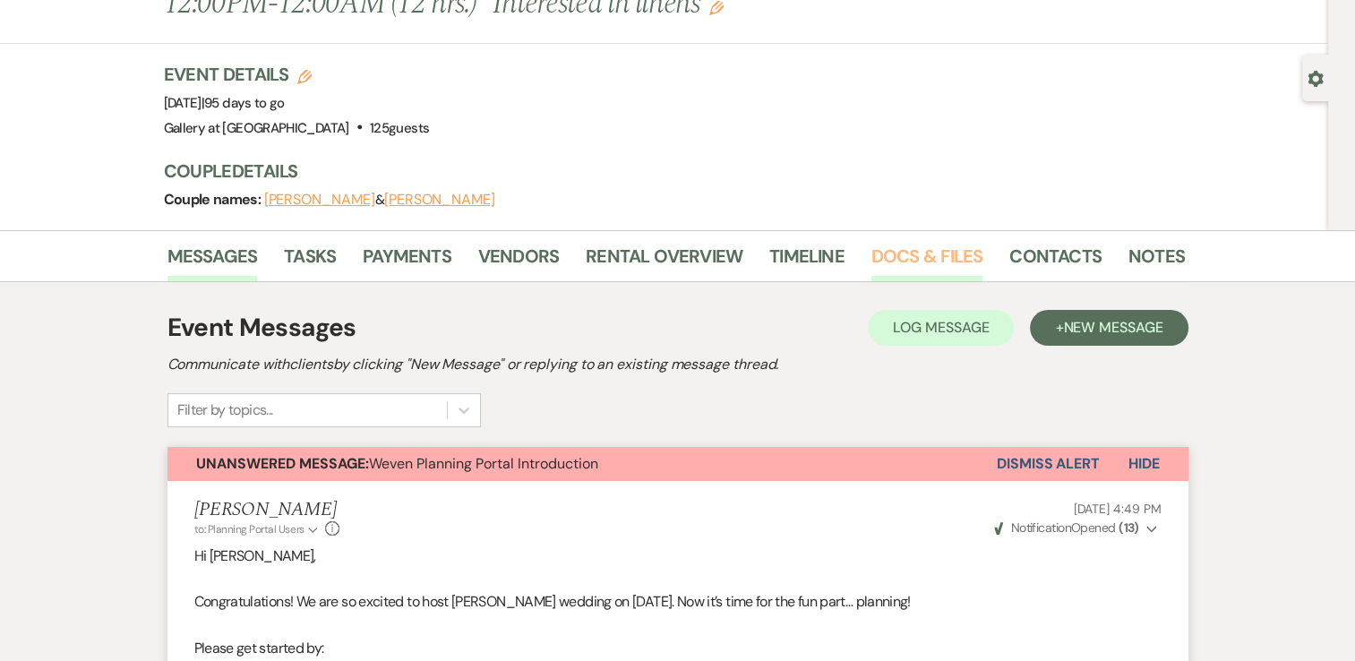
click at [921, 244] on link "Docs & Files" at bounding box center [927, 261] width 111 height 39
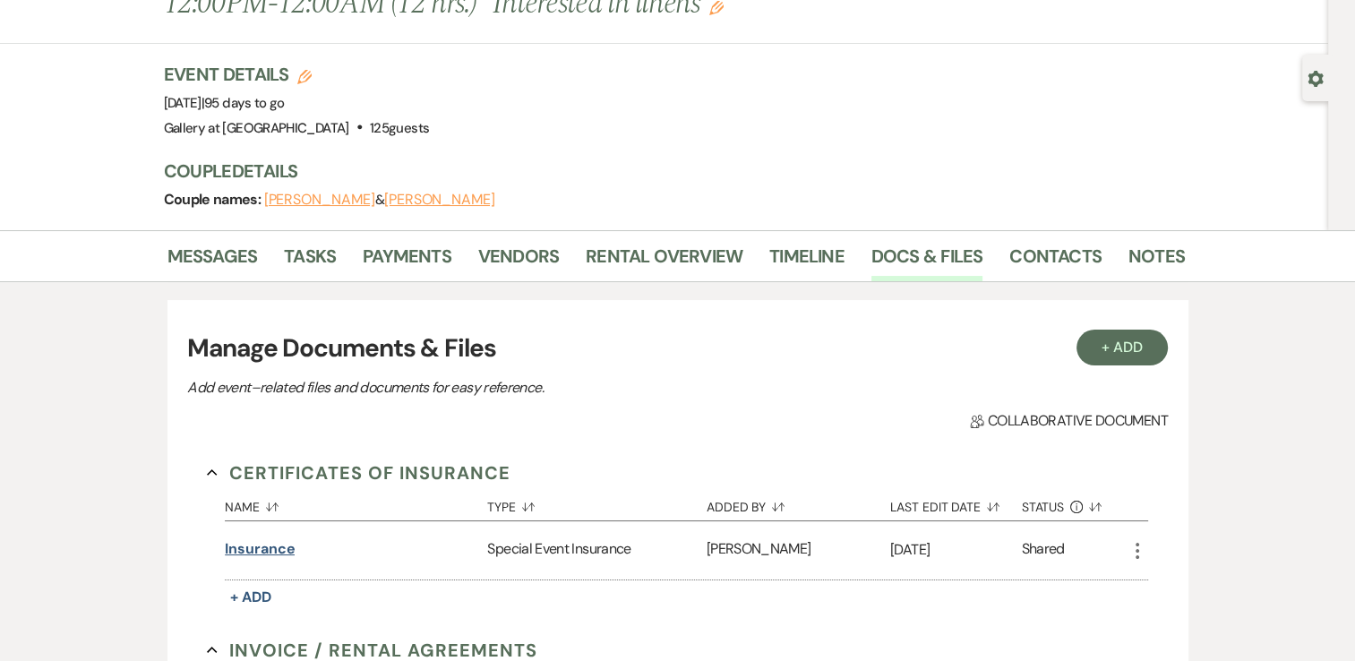
click at [258, 557] on button "Insurance" at bounding box center [260, 548] width 70 height 21
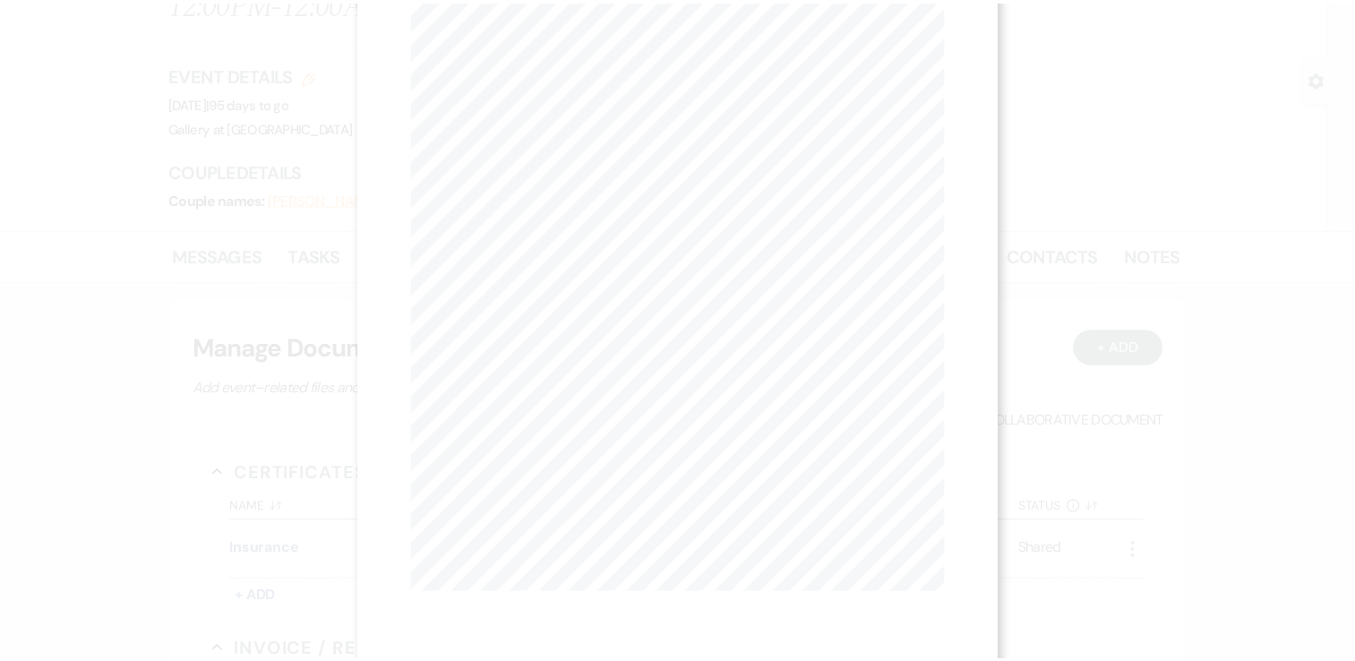
scroll to position [215, 0]
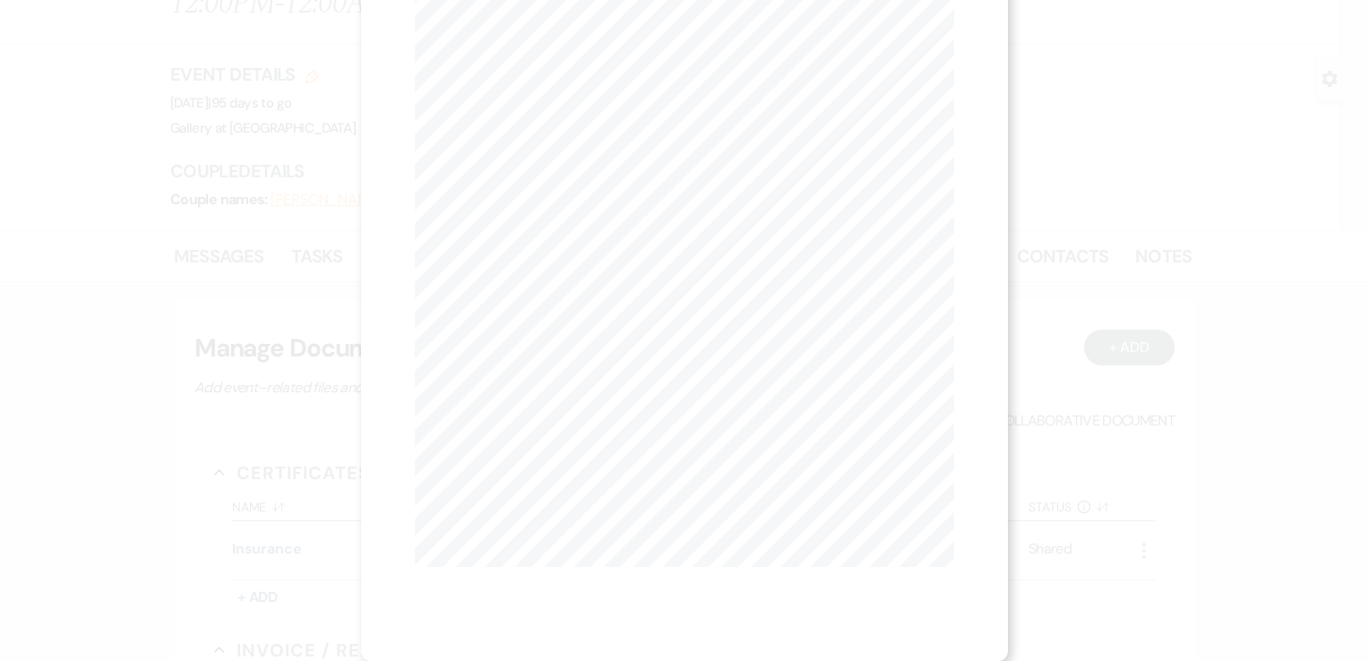
click at [255, 481] on div "X Previous Previous Next Next Page 1 of 3 - Zoom + Download SHOULD ANY OF THE A…" at bounding box center [684, 330] width 1369 height 661
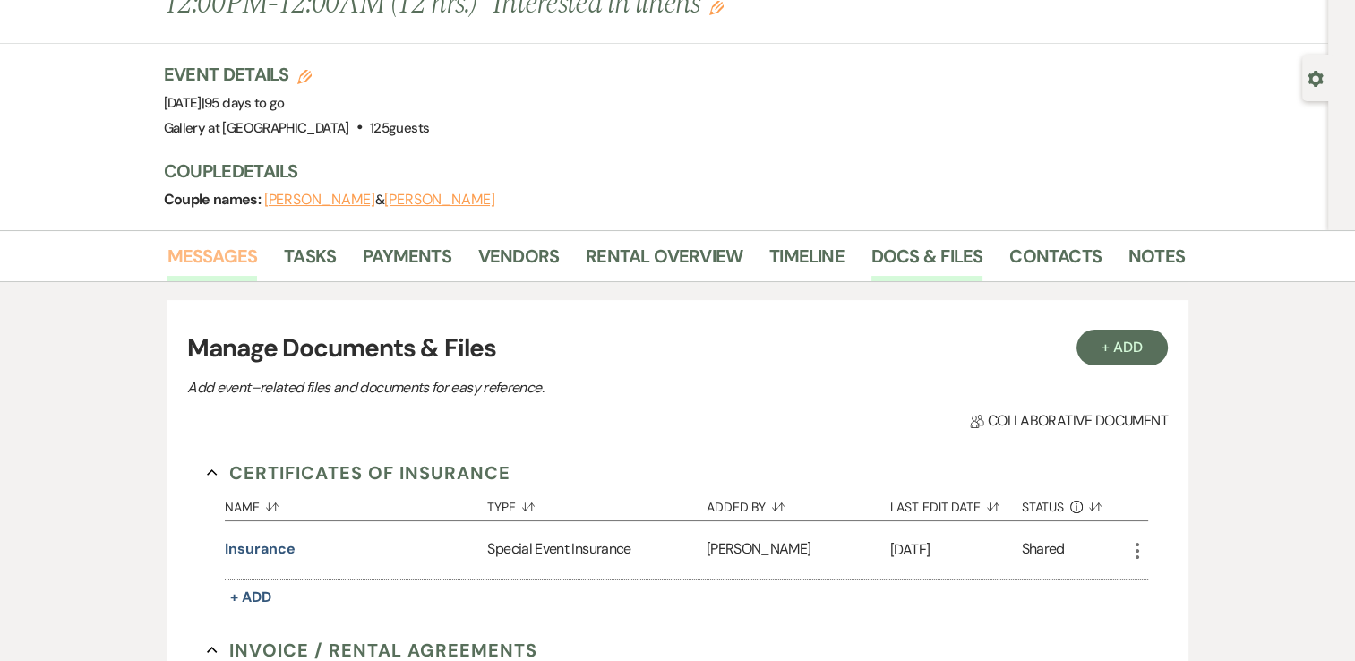
click at [219, 278] on link "Messages" at bounding box center [212, 261] width 90 height 39
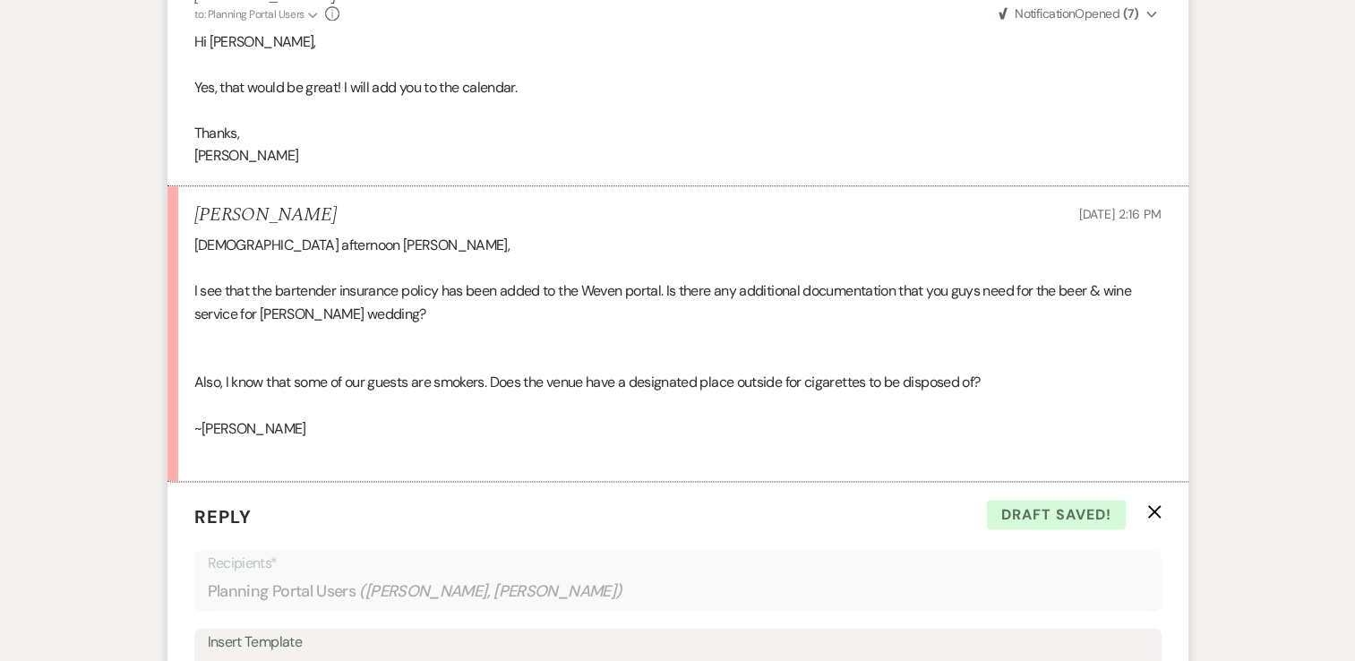
scroll to position [2524, 0]
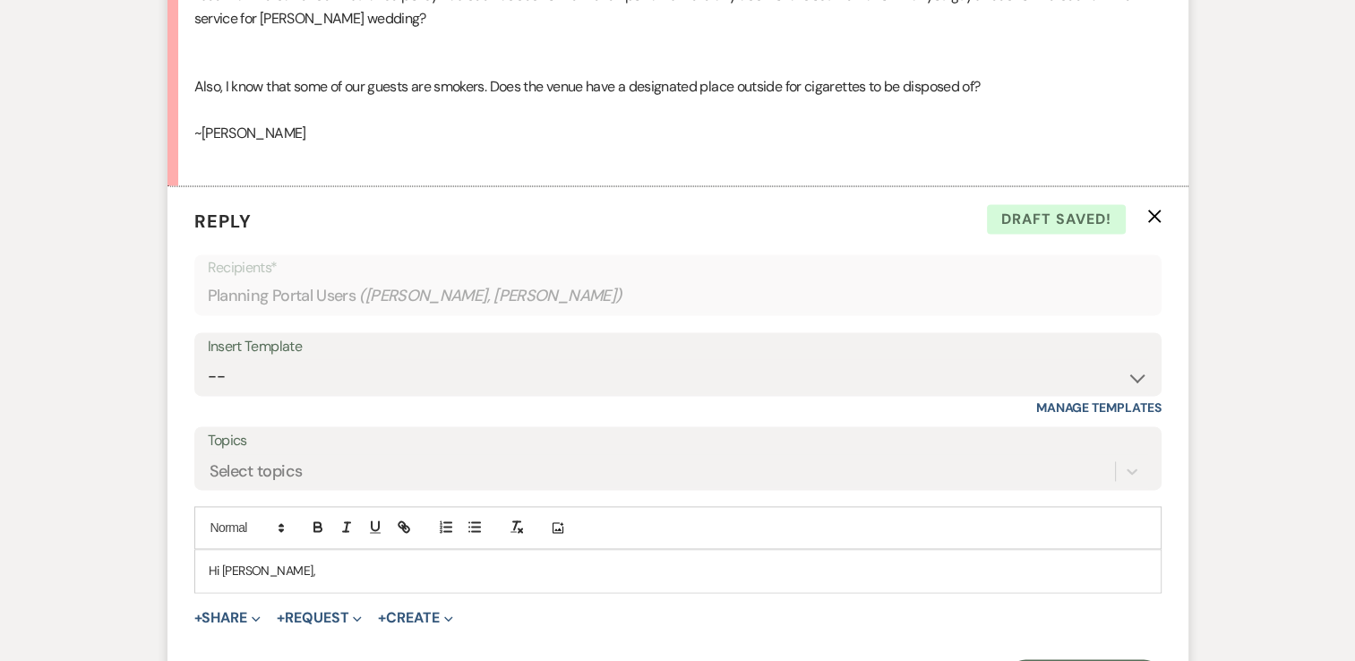
click at [333, 575] on p "Hi Jeannie," at bounding box center [678, 571] width 939 height 20
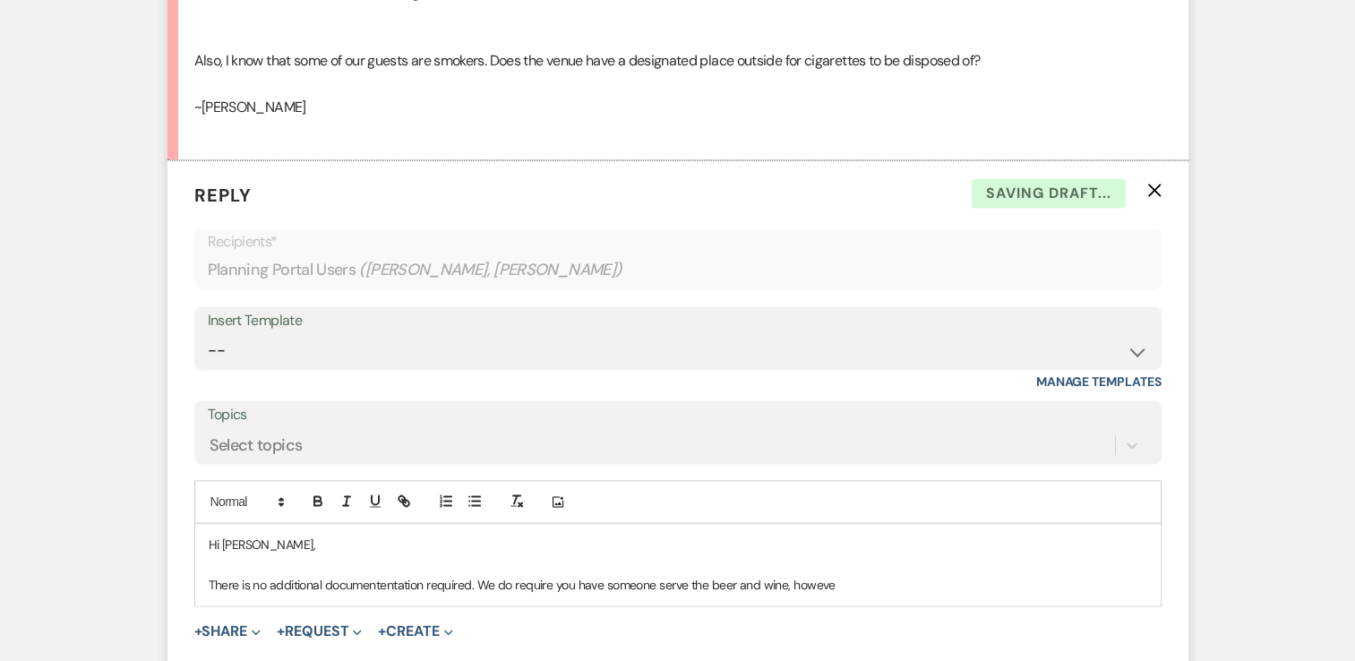
scroll to position [2549, 0]
drag, startPoint x: 843, startPoint y: 579, endPoint x: 467, endPoint y: 588, distance: 376.3
click at [467, 588] on p "There is no additional documententation required. We do require you have someon…" at bounding box center [678, 586] width 939 height 20
click at [591, 576] on p "There is no additional documentation required for the bartender." at bounding box center [678, 586] width 939 height 20
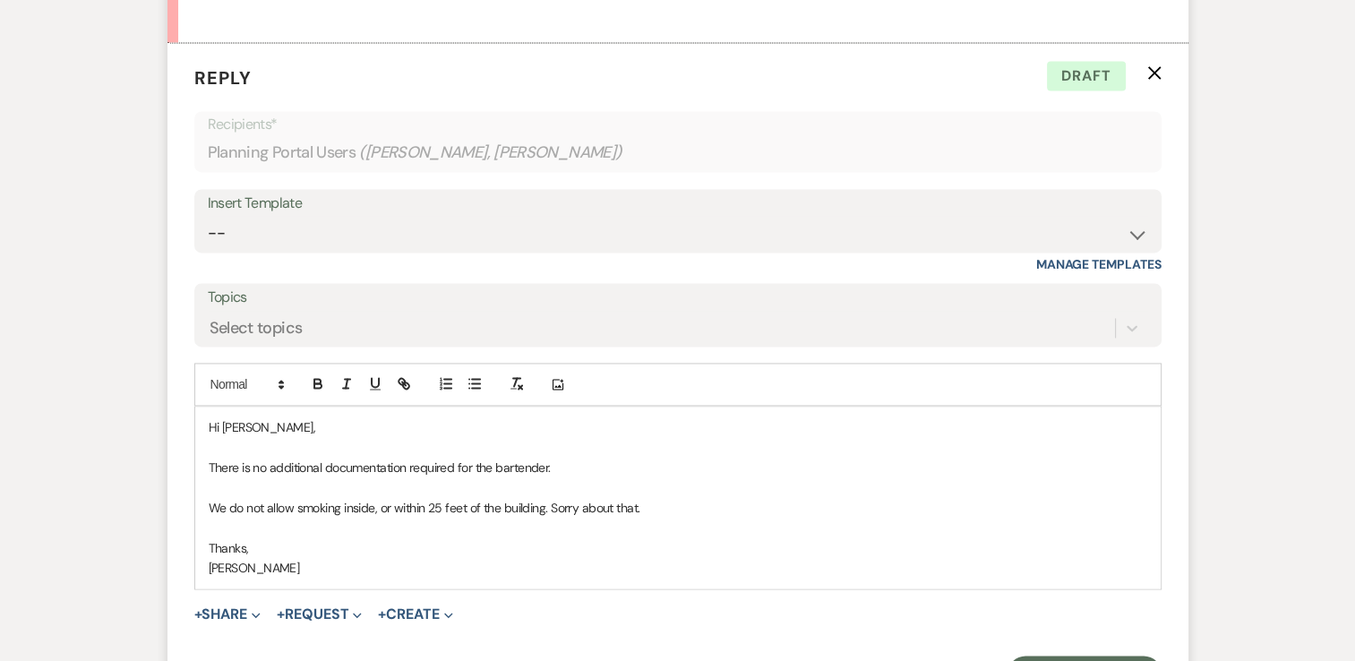
scroll to position [2674, 0]
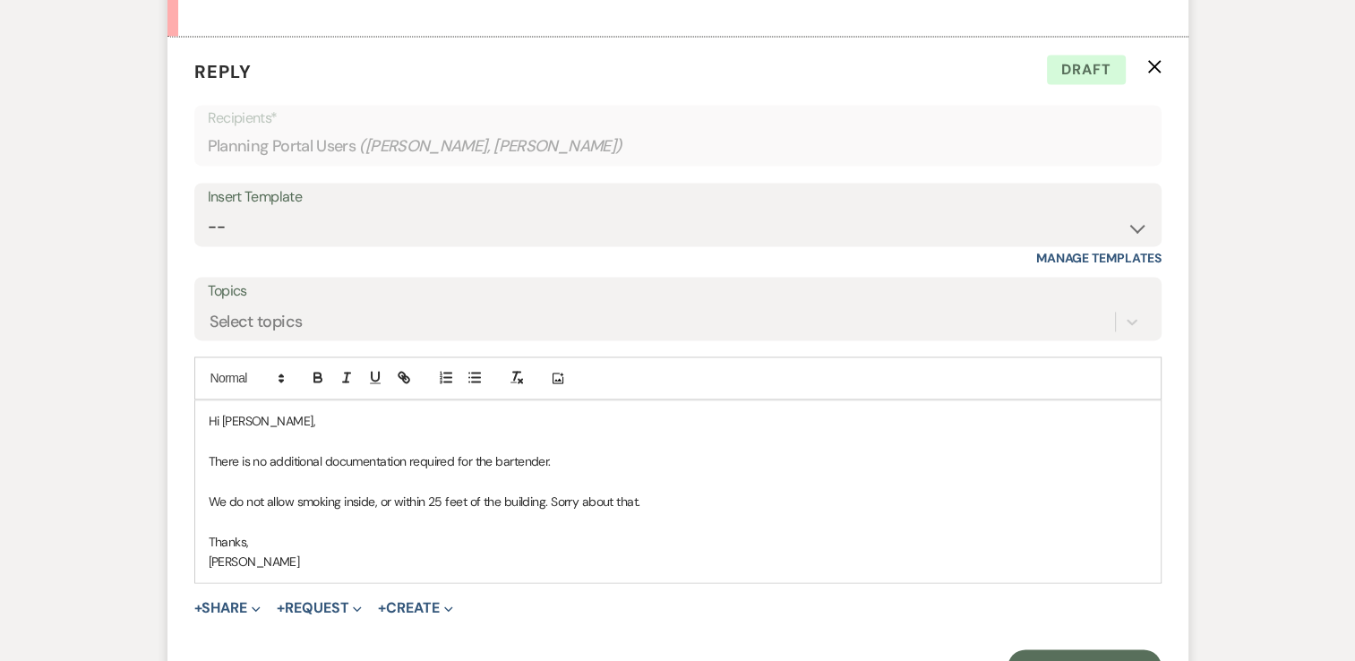
click at [377, 499] on p "We do not allow smoking inside, or within 25 feet of the building. Sorry about …" at bounding box center [678, 502] width 939 height 20
click at [640, 498] on p "We do not allow smoking inside or within 25 feet of the building. Sorry about t…" at bounding box center [678, 502] width 939 height 20
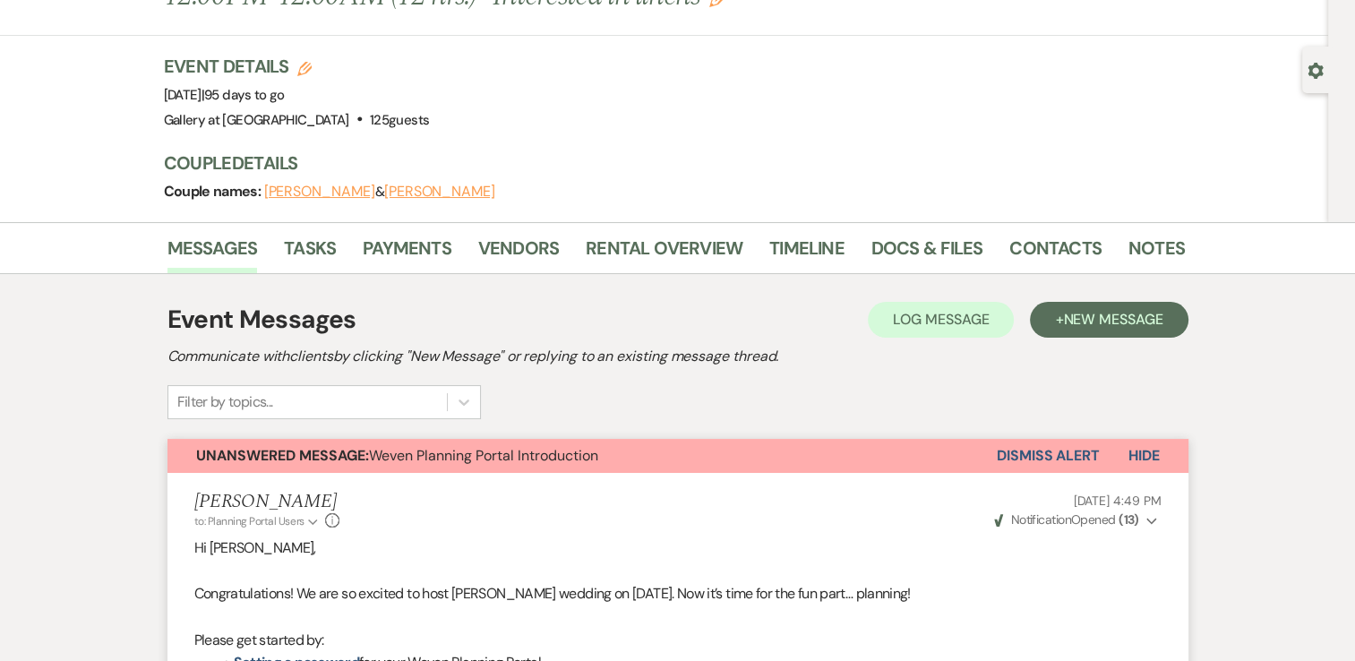
scroll to position [48, 0]
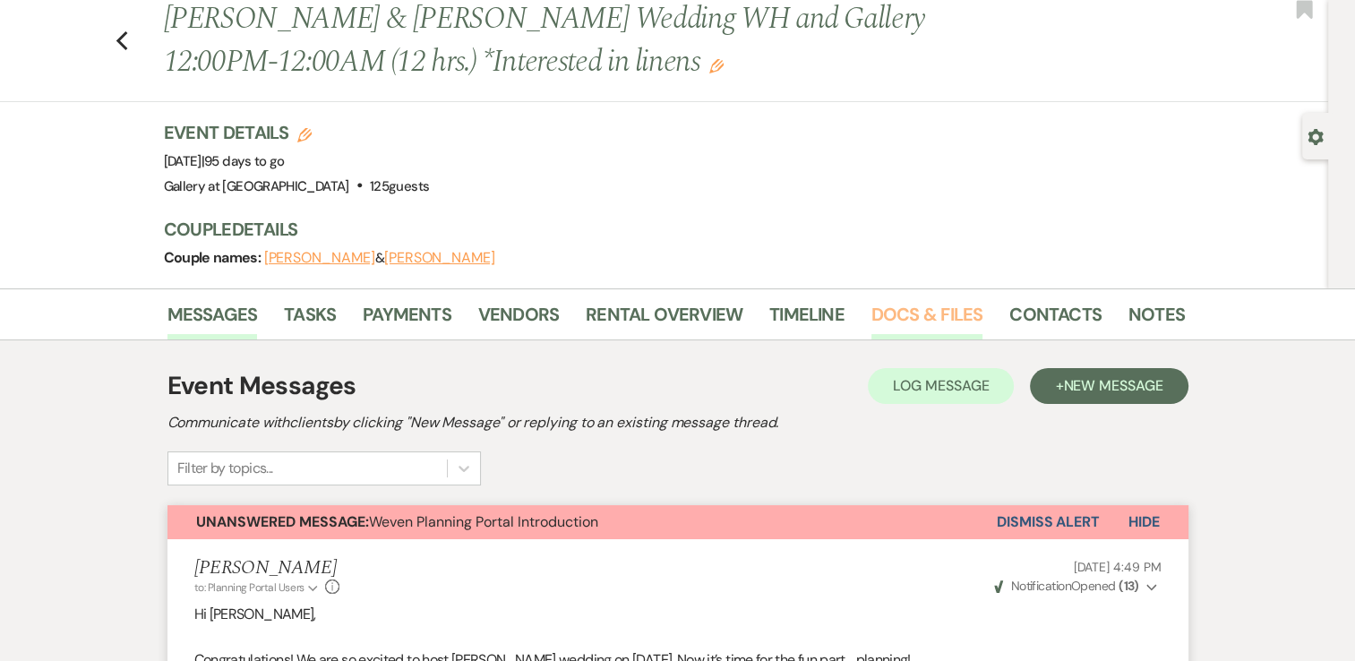
click at [924, 307] on link "Docs & Files" at bounding box center [927, 319] width 111 height 39
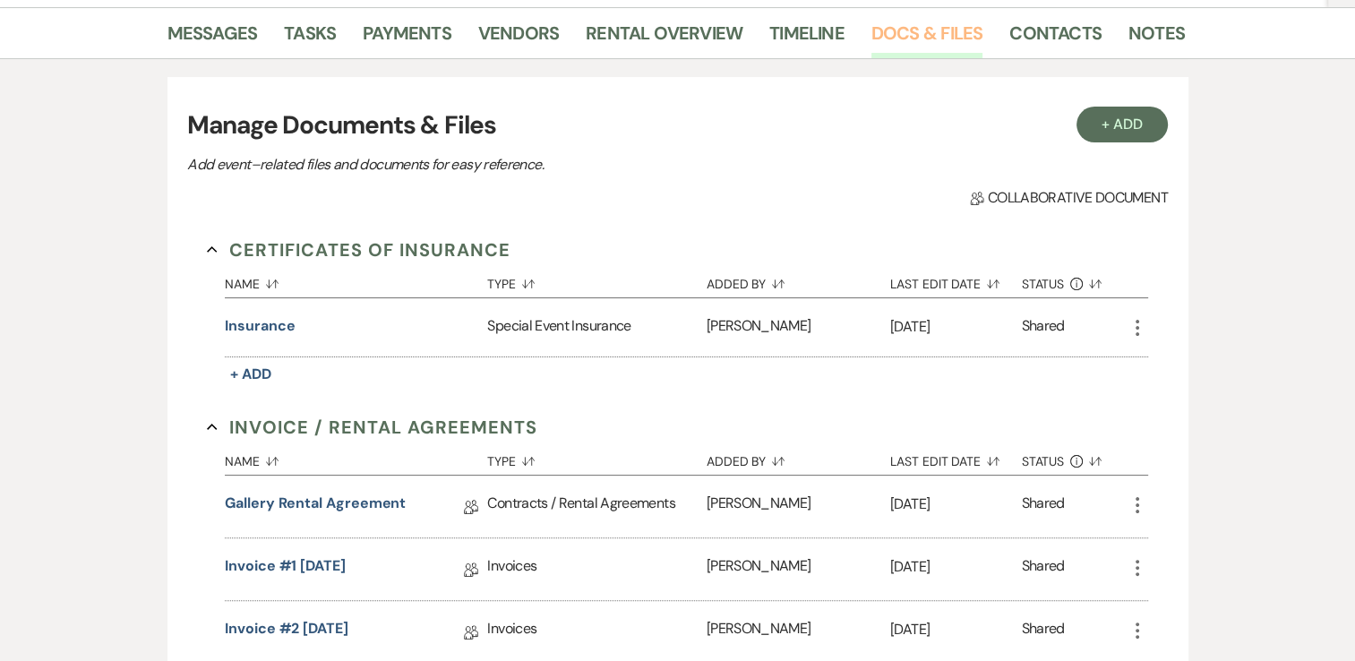
scroll to position [332, 0]
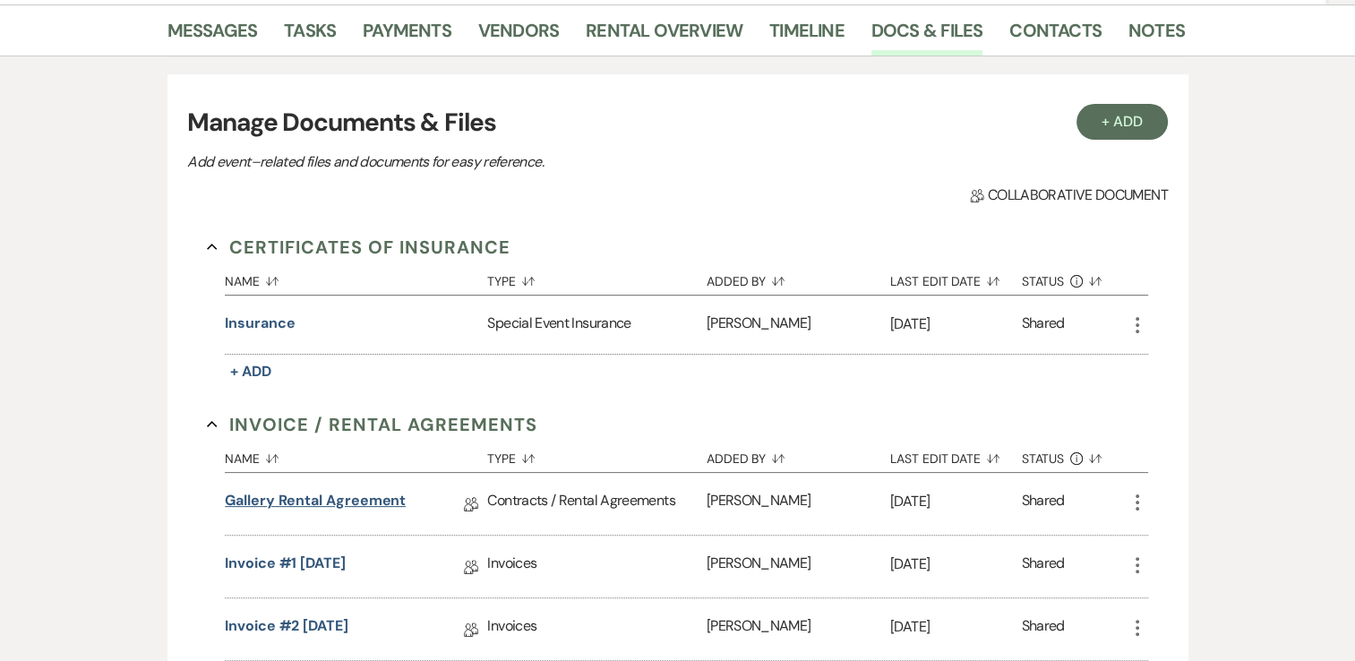
click at [308, 497] on link "Gallery Rental Agreement" at bounding box center [315, 504] width 181 height 28
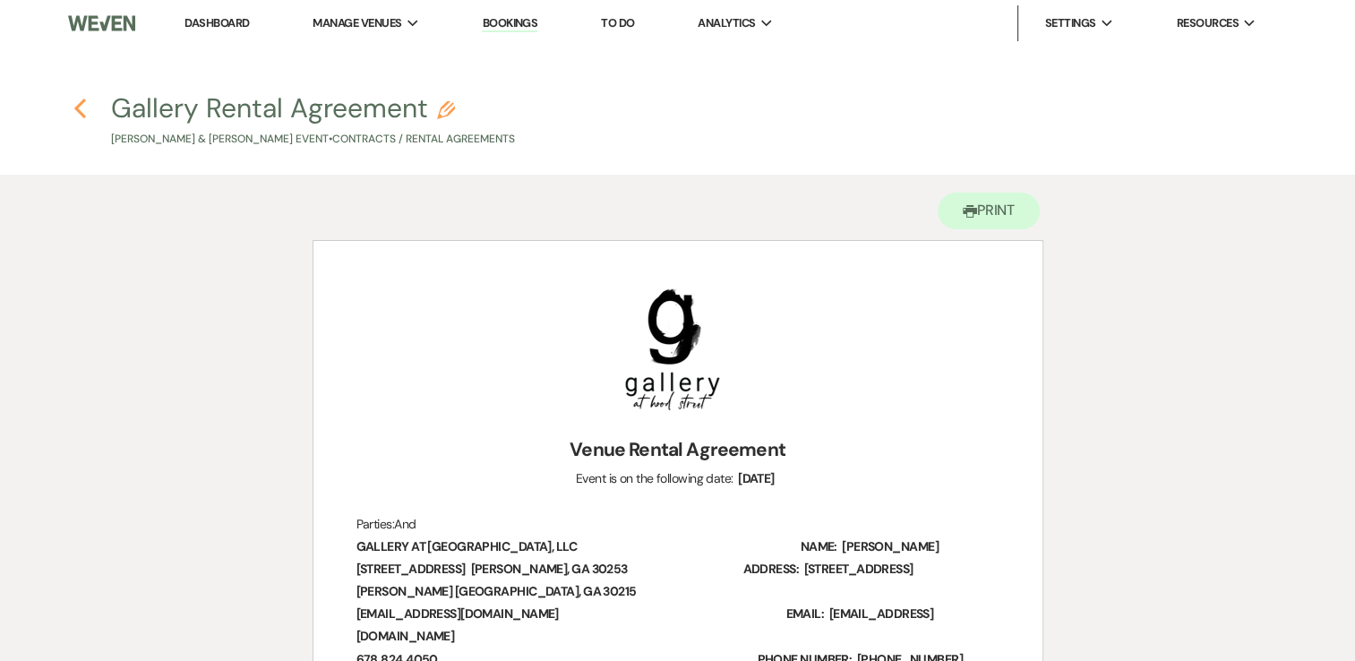
click at [77, 99] on icon "Previous" at bounding box center [79, 108] width 13 height 21
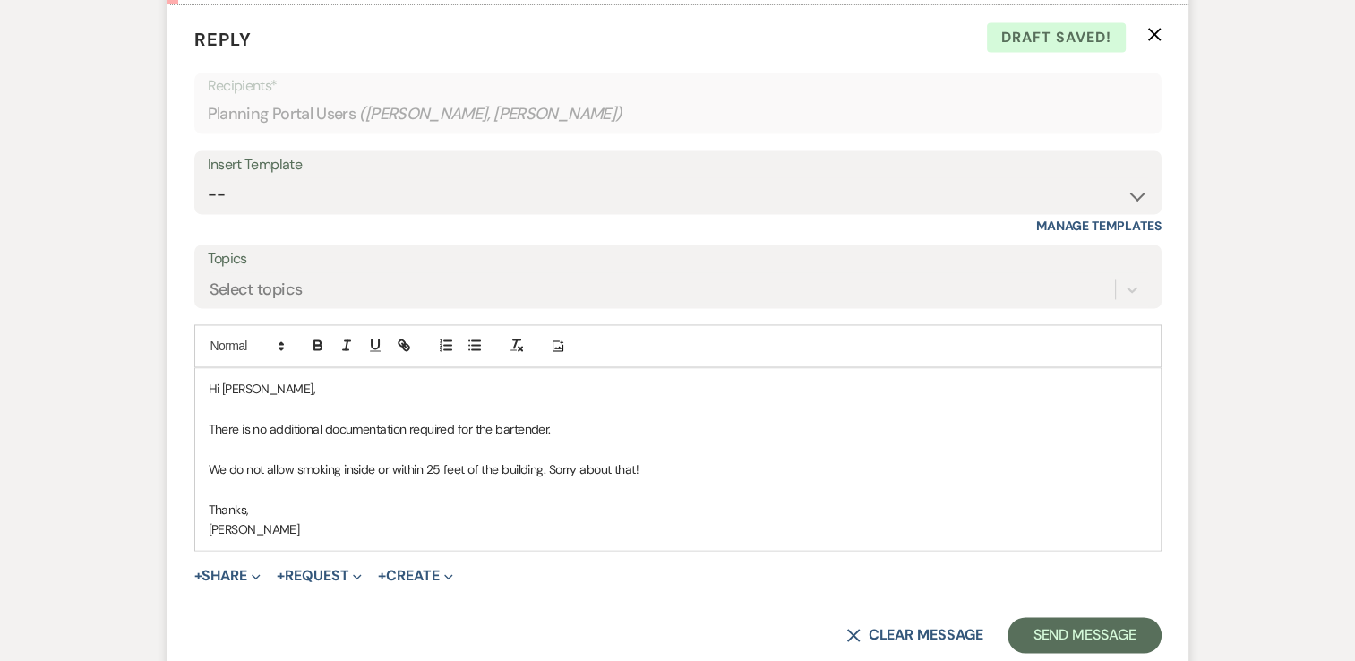
scroll to position [2720, 0]
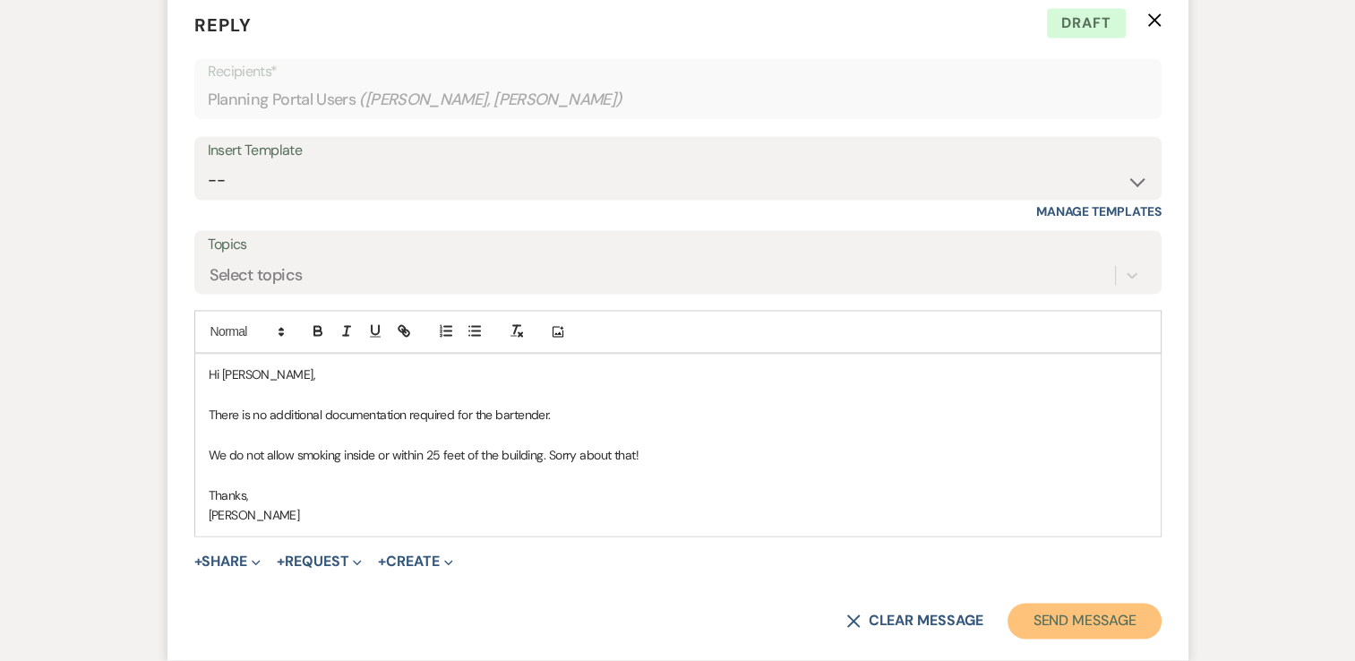
click at [1044, 614] on button "Send Message" at bounding box center [1084, 621] width 153 height 36
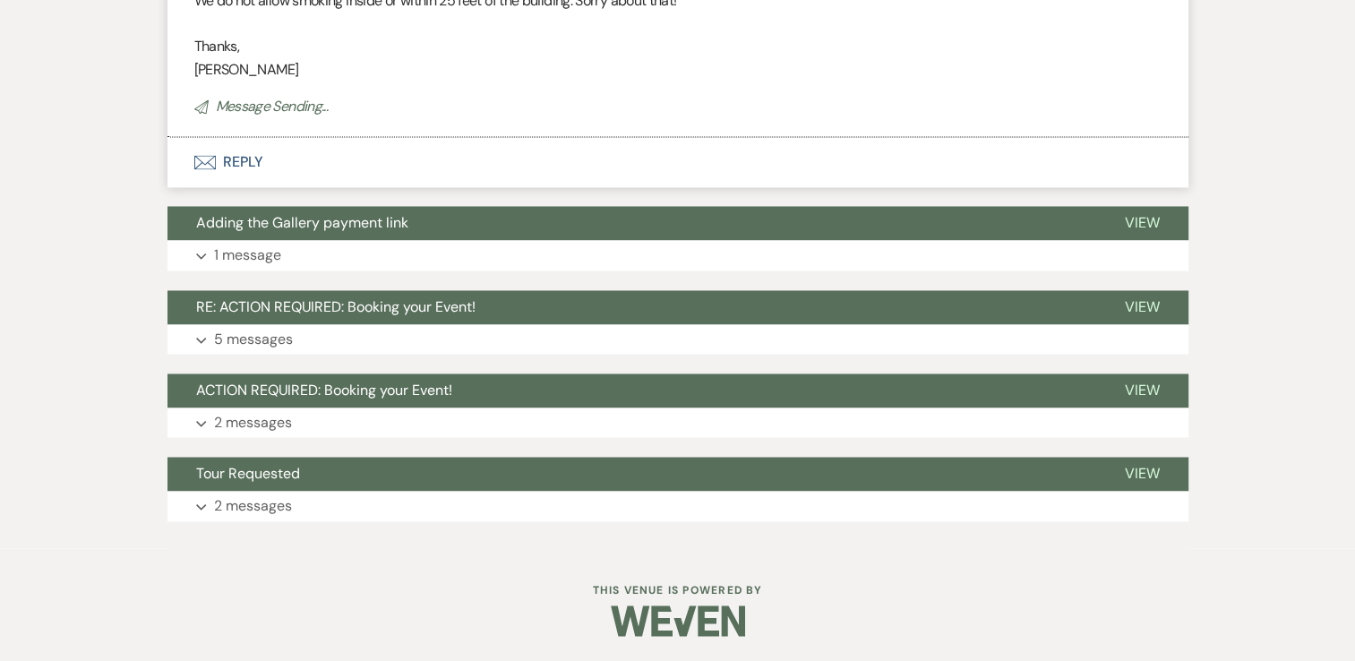
scroll to position [2839, 0]
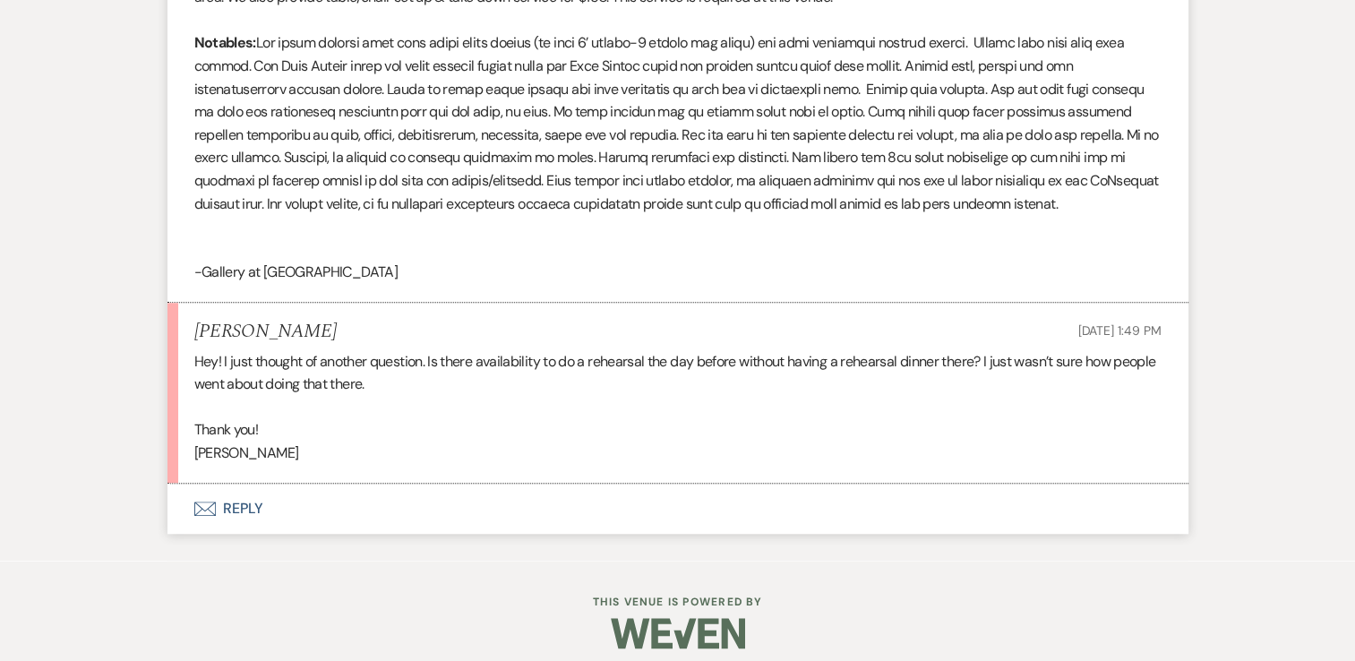
scroll to position [1466, 0]
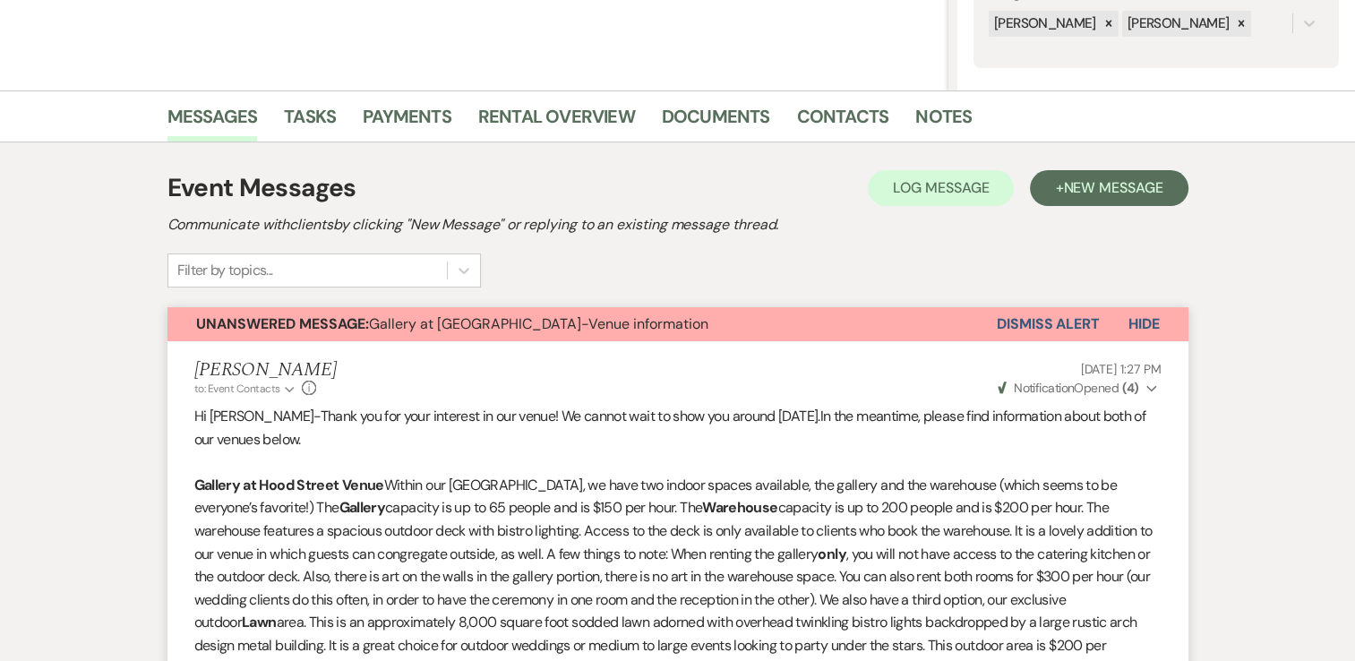
click at [629, 375] on div "Shelby to: Event Contacts Expand Info Oct 10, 2025, 1:27 PM Weven Check Notific…" at bounding box center [677, 378] width 967 height 39
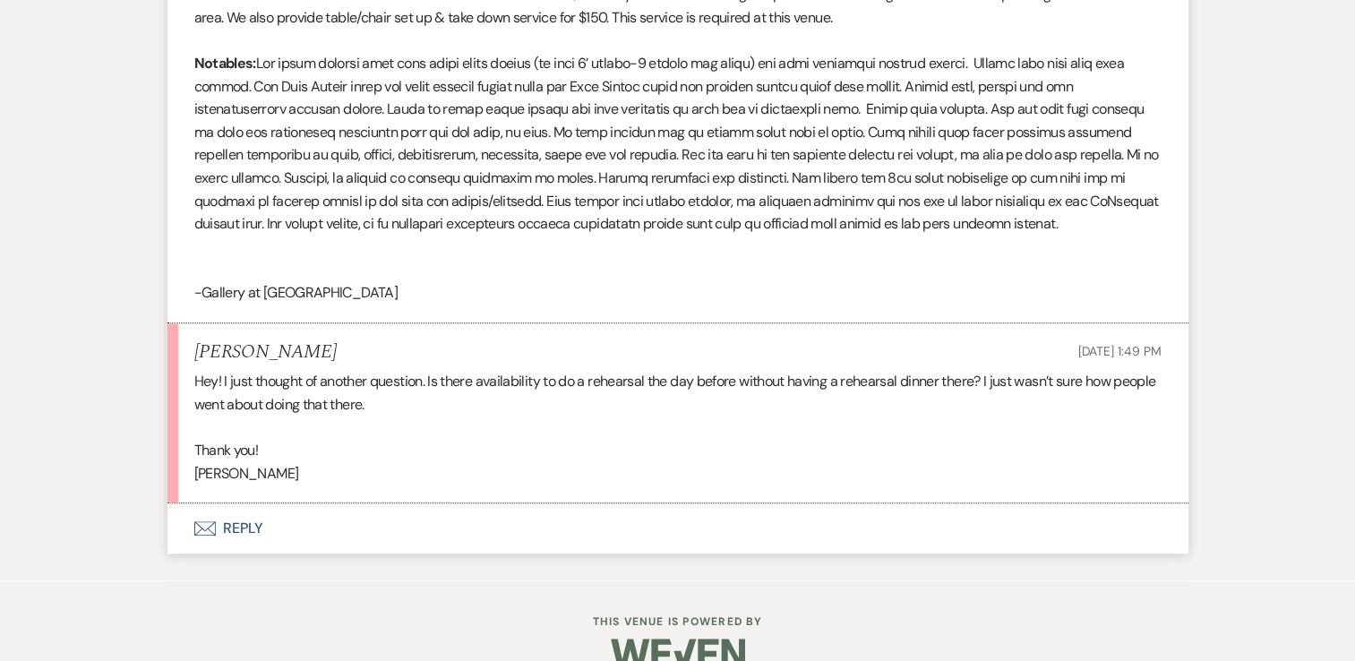
scroll to position [1447, 0]
click at [593, 524] on button "Envelope Reply" at bounding box center [677, 527] width 1021 height 50
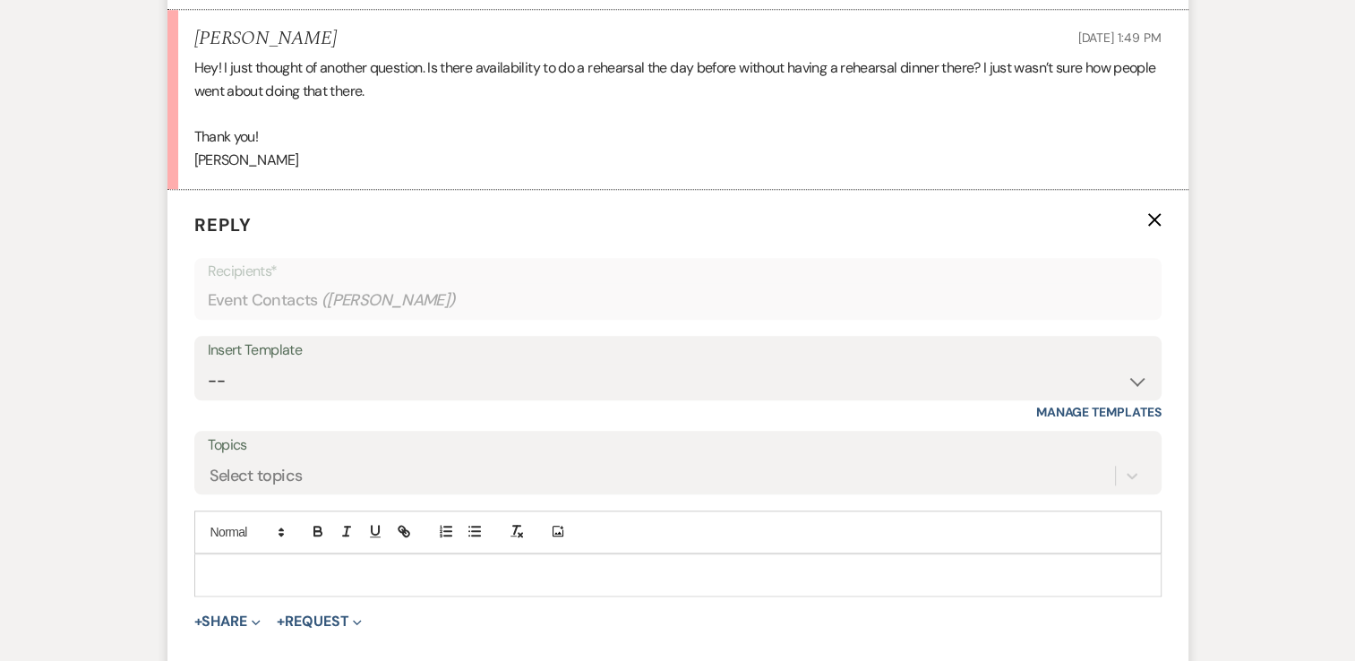
scroll to position [1761, 0]
click at [536, 585] on div at bounding box center [678, 573] width 966 height 41
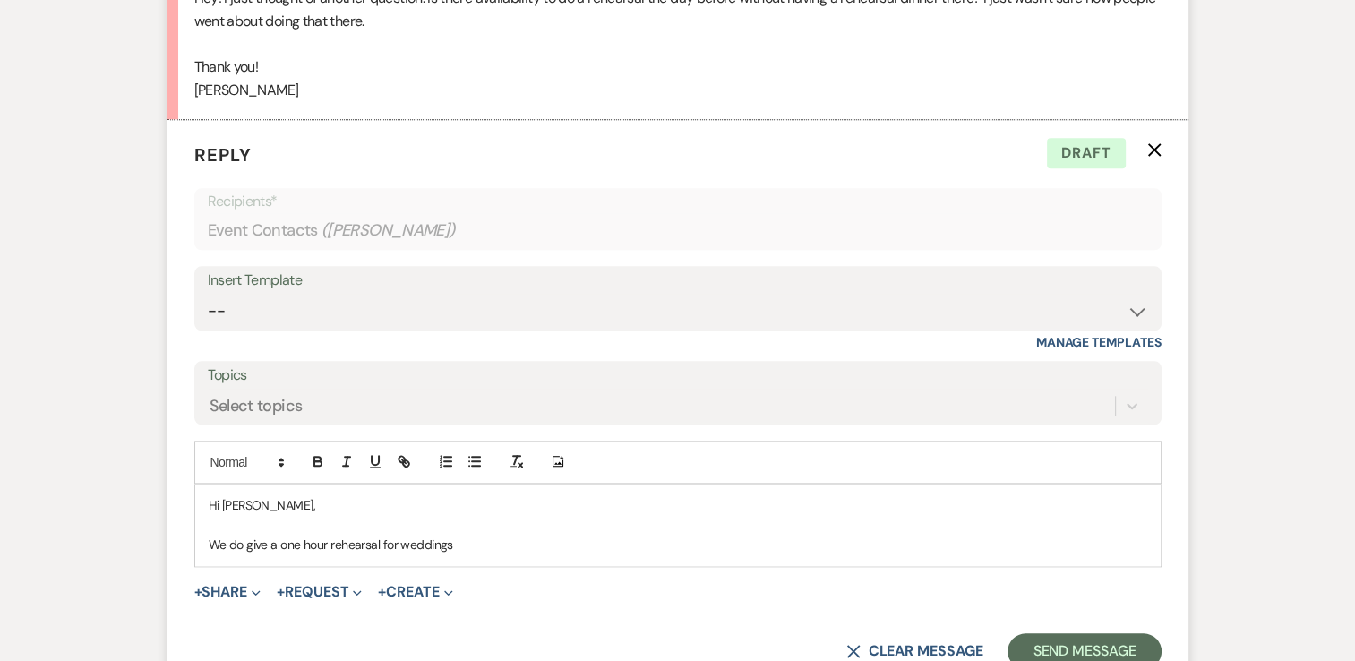
scroll to position [1832, 0]
